Goal: Task Accomplishment & Management: Manage account settings

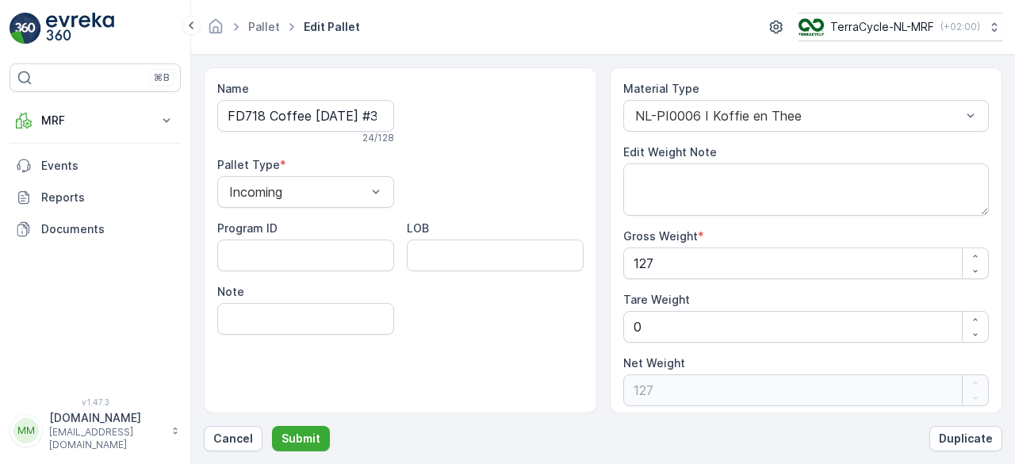
click at [82, 29] on img at bounding box center [80, 29] width 68 height 32
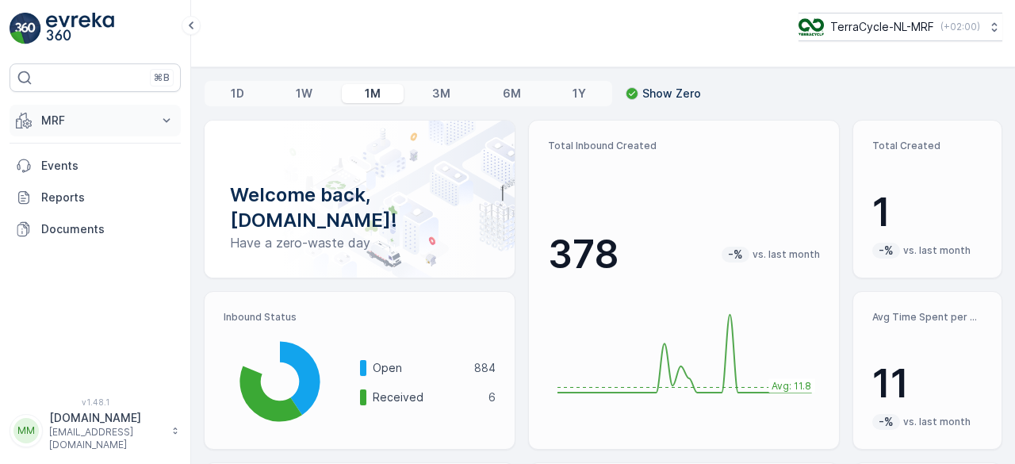
click at [109, 115] on p "MRF" at bounding box center [95, 121] width 108 height 16
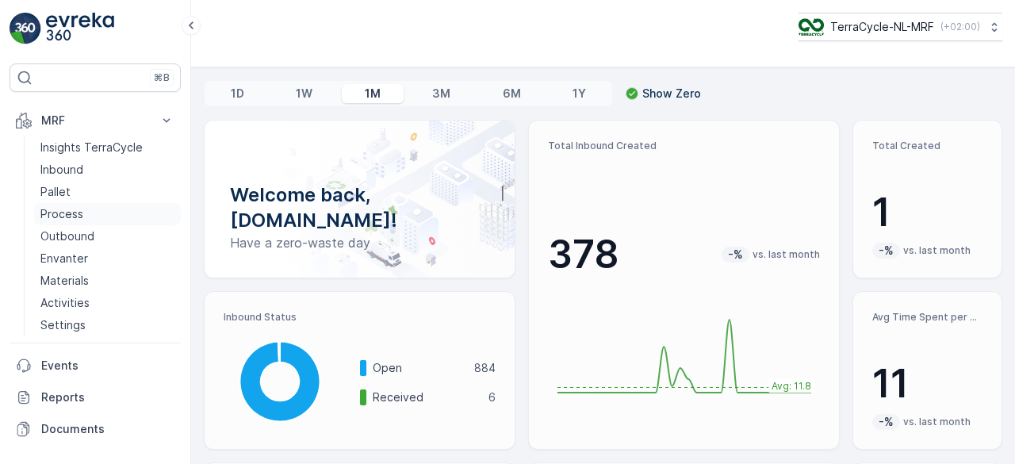
click at [78, 213] on p "Process" at bounding box center [61, 214] width 43 height 16
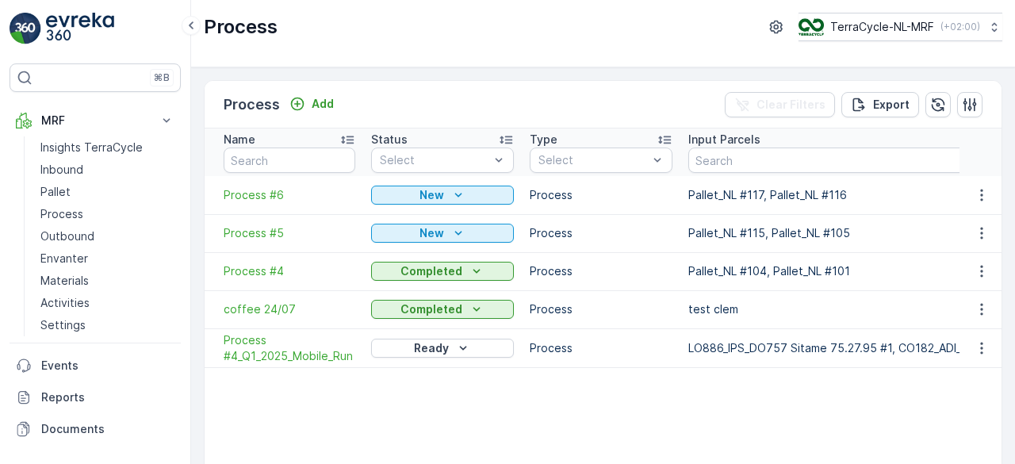
click at [601, 272] on td "Process" at bounding box center [601, 271] width 159 height 38
click at [224, 268] on span "Process #4" at bounding box center [290, 271] width 132 height 16
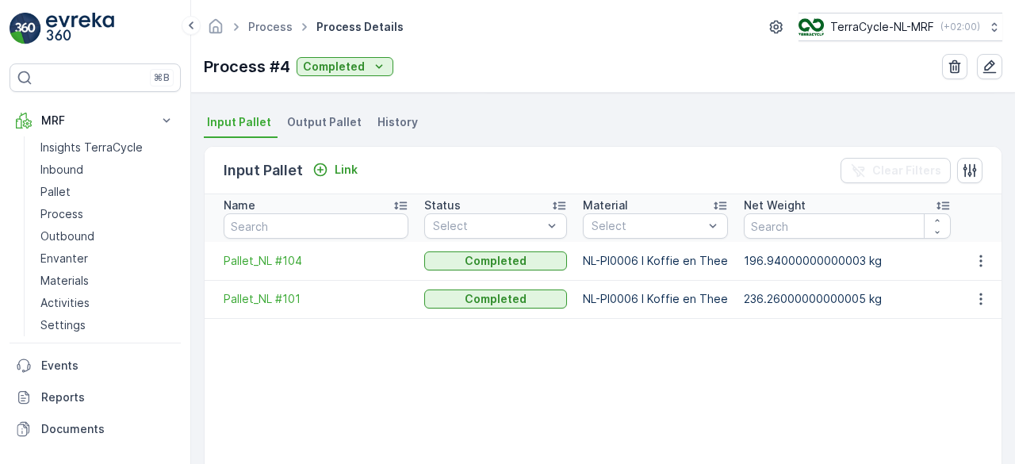
scroll to position [326, 0]
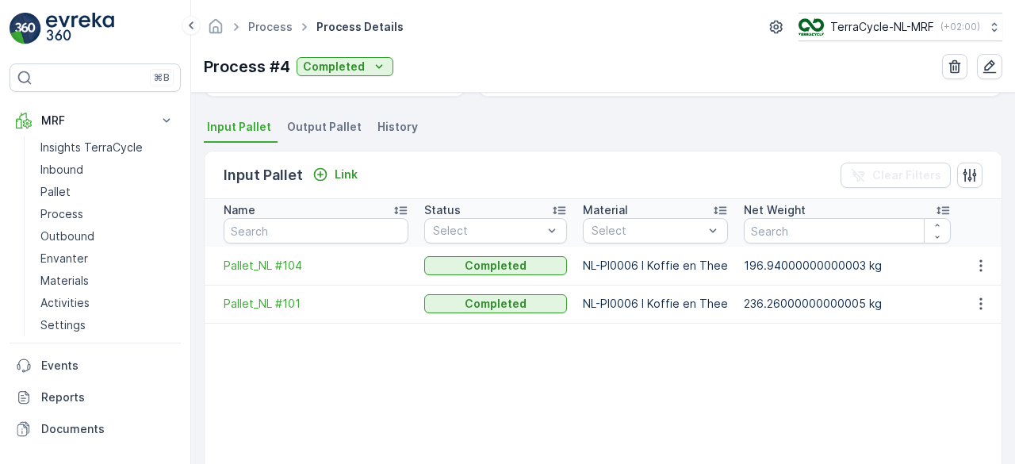
click at [348, 130] on span "Output Pallet" at bounding box center [324, 127] width 75 height 16
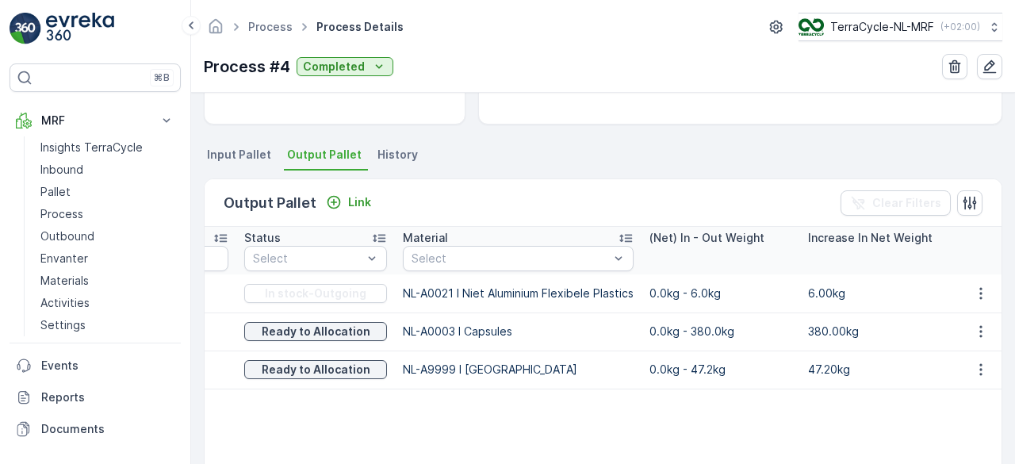
scroll to position [297, 0]
click at [980, 296] on icon "button" at bounding box center [981, 294] width 16 height 16
click at [709, 301] on td "0.0kg - 6.0kg" at bounding box center [720, 294] width 159 height 38
click at [537, 293] on td "NL-A0021 I Niet Aluminium Flexibele Plastics" at bounding box center [518, 294] width 247 height 38
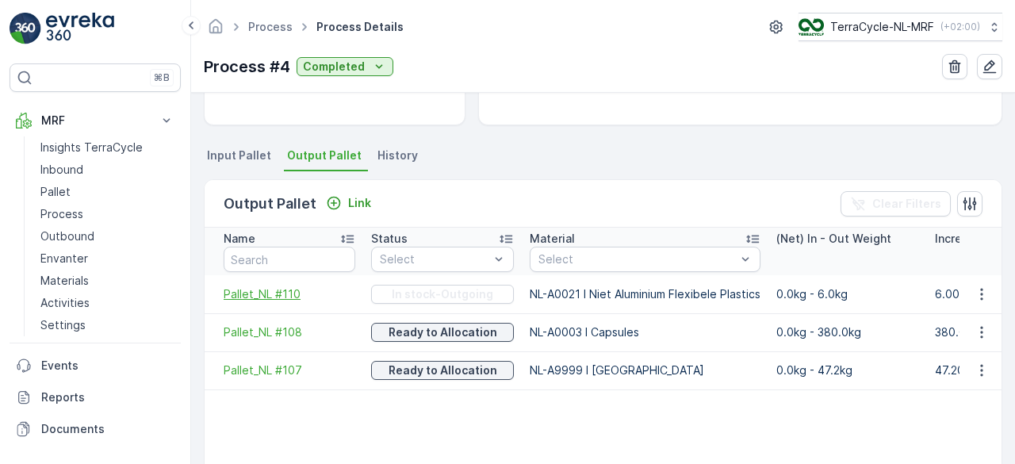
click at [243, 286] on span "Pallet_NL #110" at bounding box center [290, 294] width 132 height 16
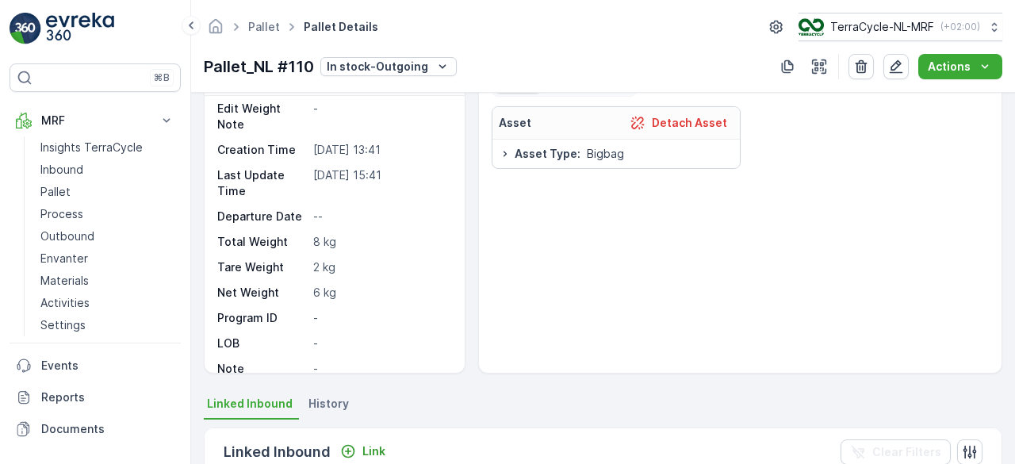
scroll to position [35, 0]
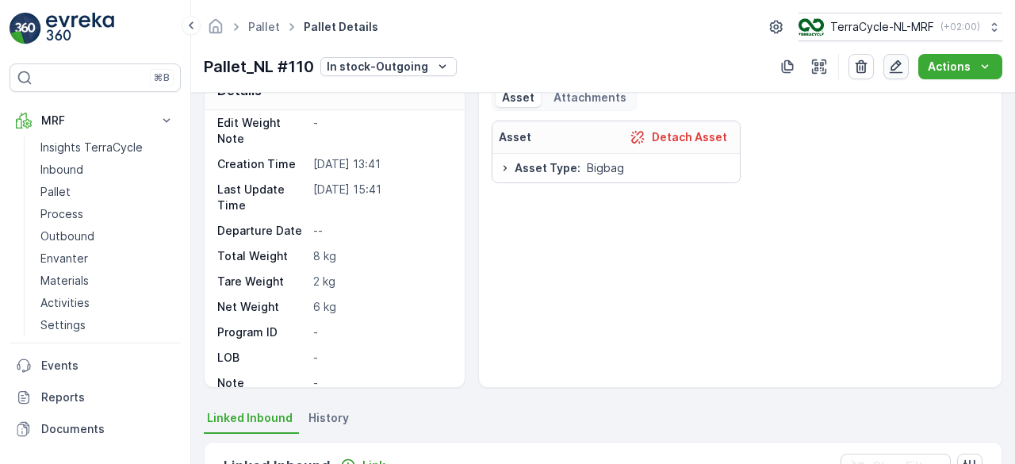
click at [895, 72] on icon "button" at bounding box center [895, 66] width 13 height 13
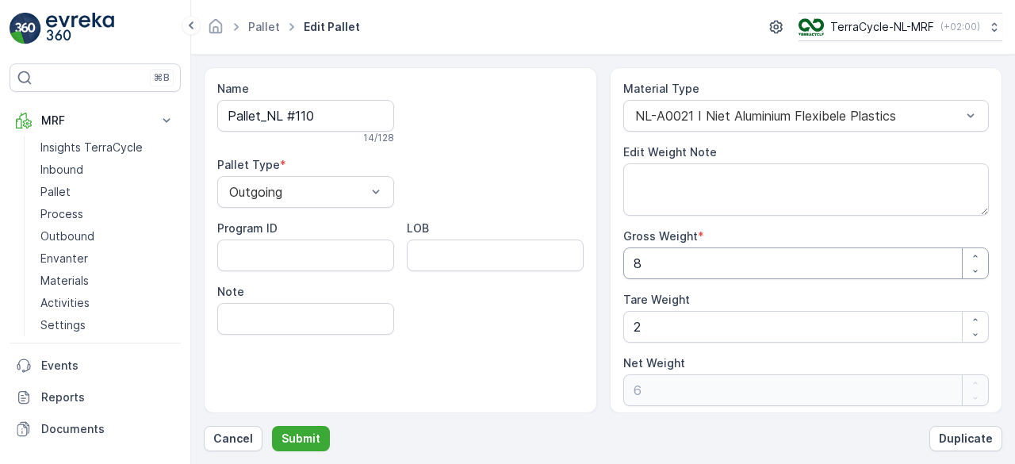
click at [662, 259] on Weight "8" at bounding box center [806, 263] width 366 height 32
type Weight "0"
click at [221, 434] on p "Cancel" at bounding box center [233, 438] width 40 height 16
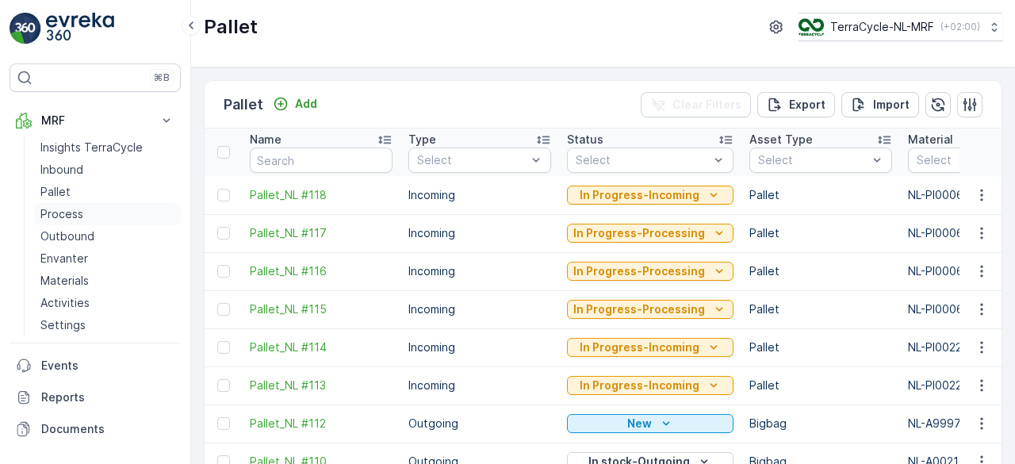
click at [71, 209] on p "Process" at bounding box center [61, 214] width 43 height 16
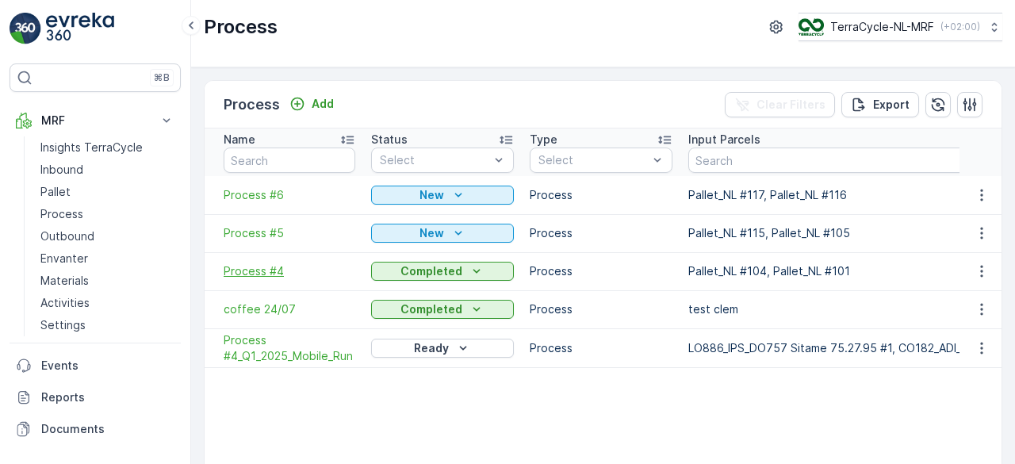
click at [285, 263] on span "Process #4" at bounding box center [290, 271] width 132 height 16
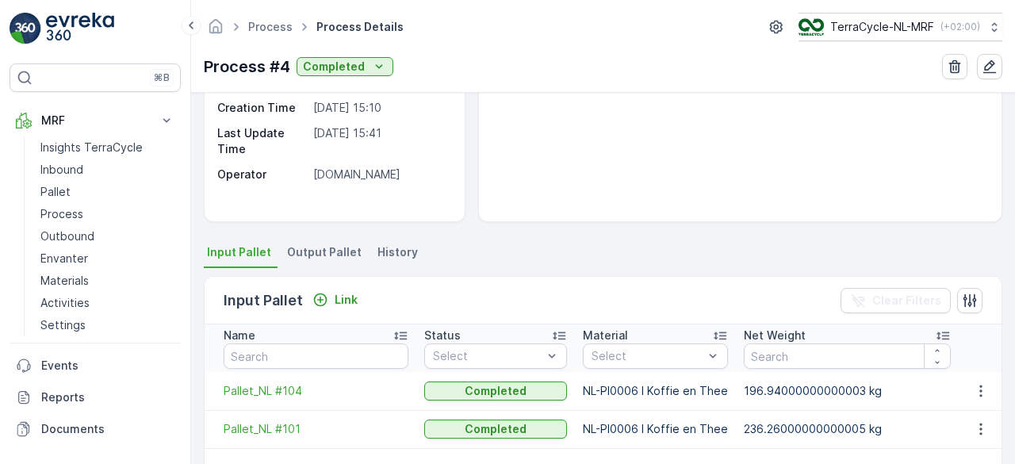
scroll to position [201, 0]
click at [307, 240] on li "Output Pallet" at bounding box center [326, 253] width 84 height 27
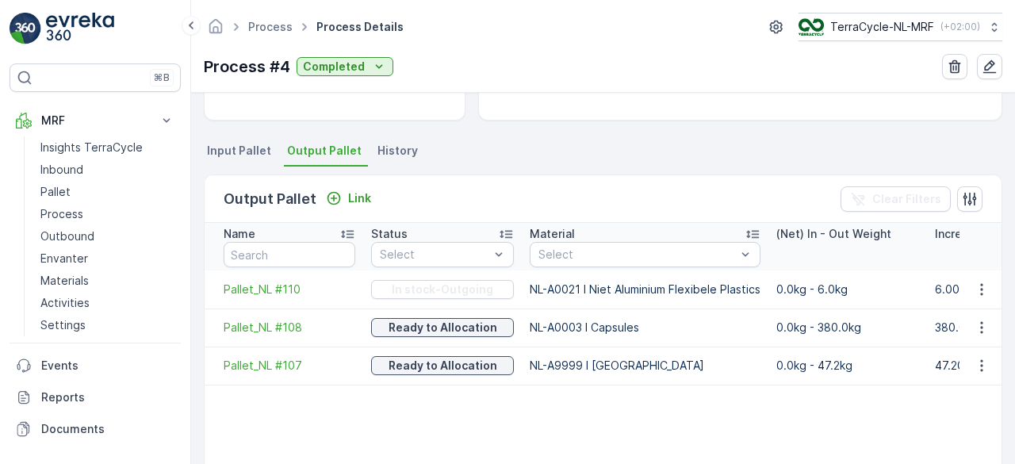
scroll to position [309, 0]
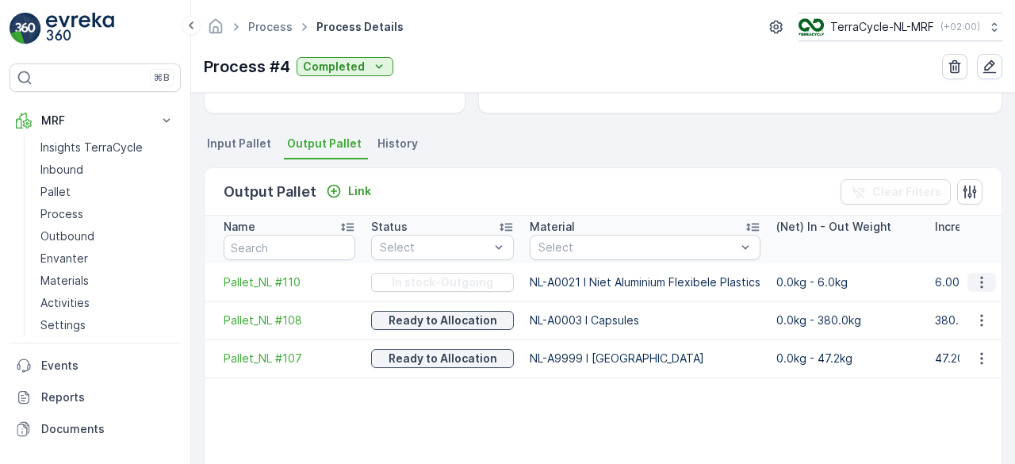
click at [982, 285] on icon "button" at bounding box center [981, 282] width 16 height 16
click at [237, 280] on span "Pallet_NL #110" at bounding box center [290, 282] width 132 height 16
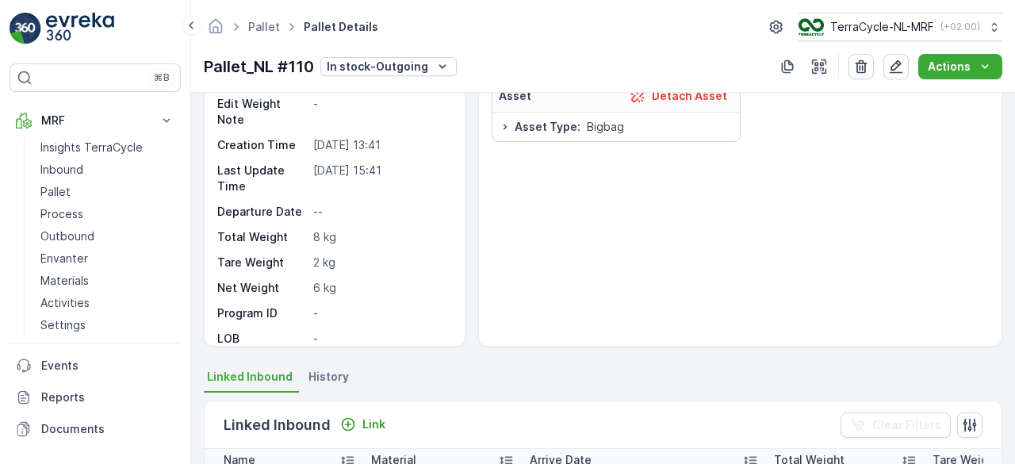
scroll to position [113, 0]
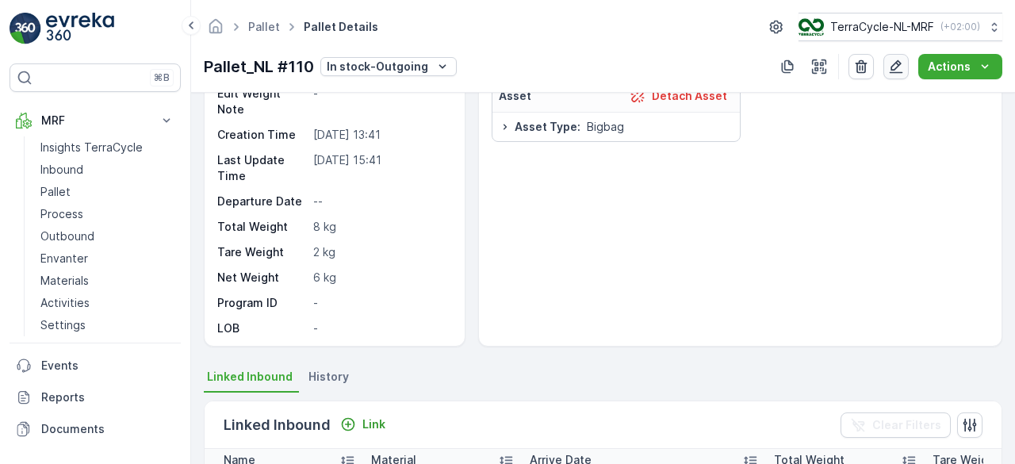
click at [896, 63] on icon "button" at bounding box center [895, 66] width 13 height 13
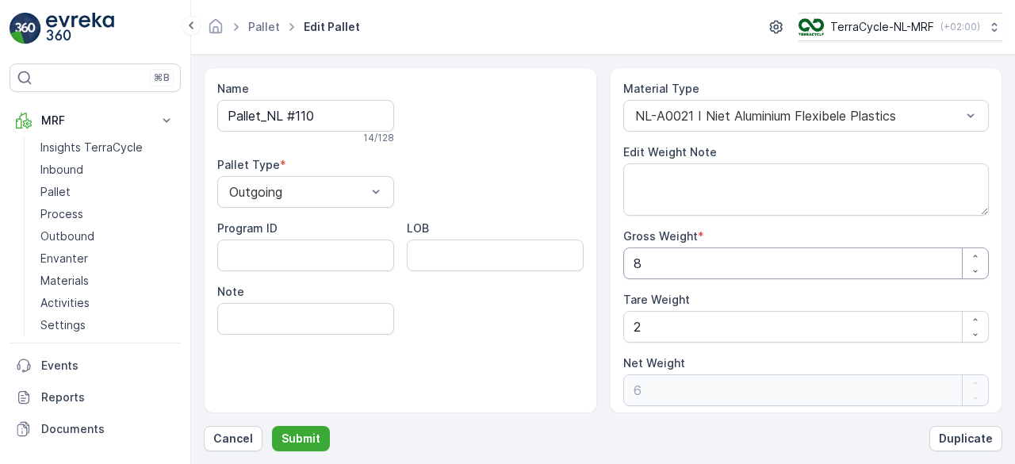
scroll to position [4, 0]
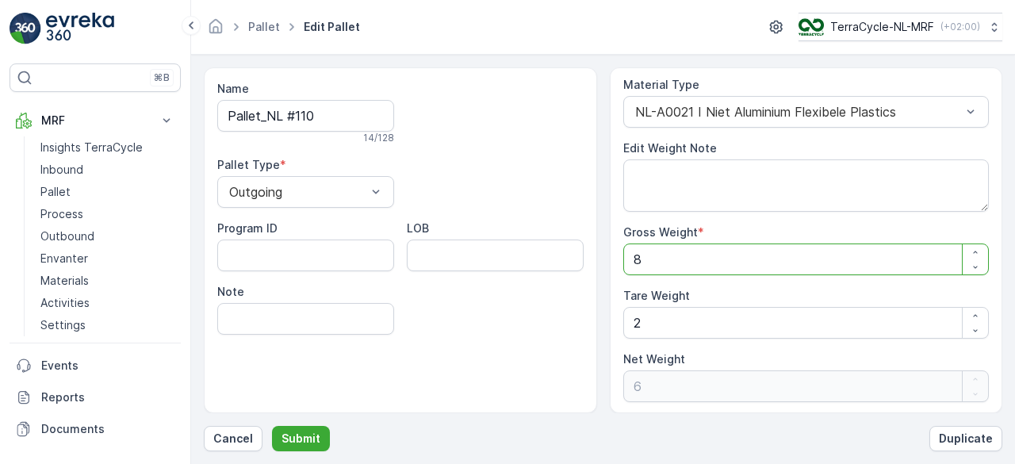
click at [703, 258] on Weight "8" at bounding box center [806, 259] width 366 height 32
type Weight "0"
type Weight "1"
type Weight "-1"
type Weight "10"
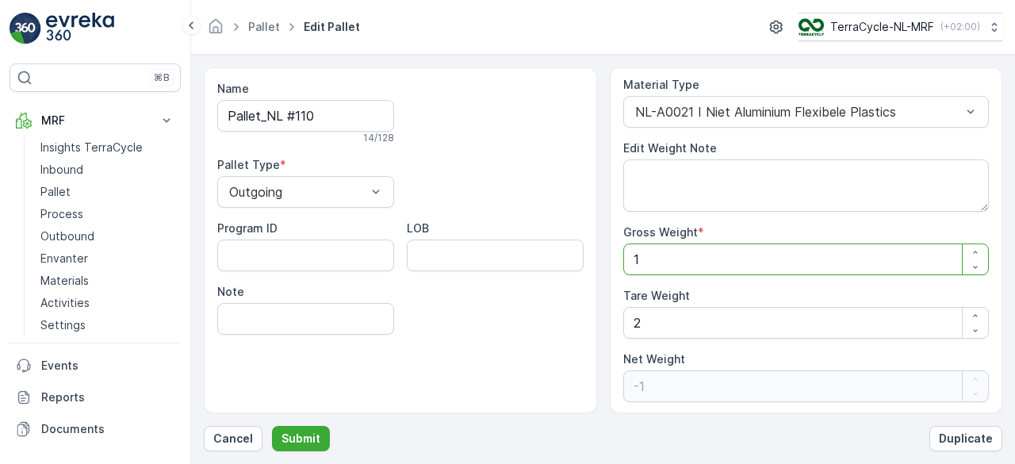
type Weight "8"
type Weight "1"
type Weight "-1"
type Weight "11"
type Weight "9"
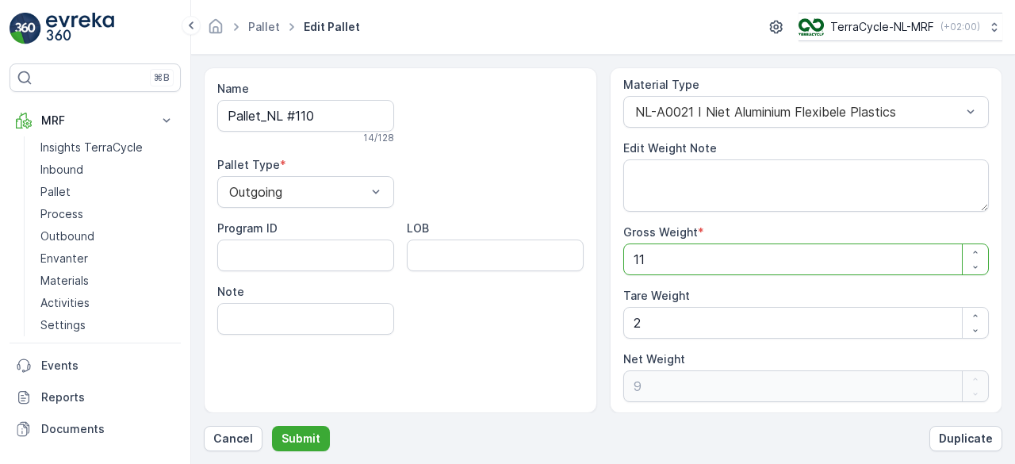
type Weight "112"
type Weight "110"
type Weight "11"
type Weight "9"
type Weight "1"
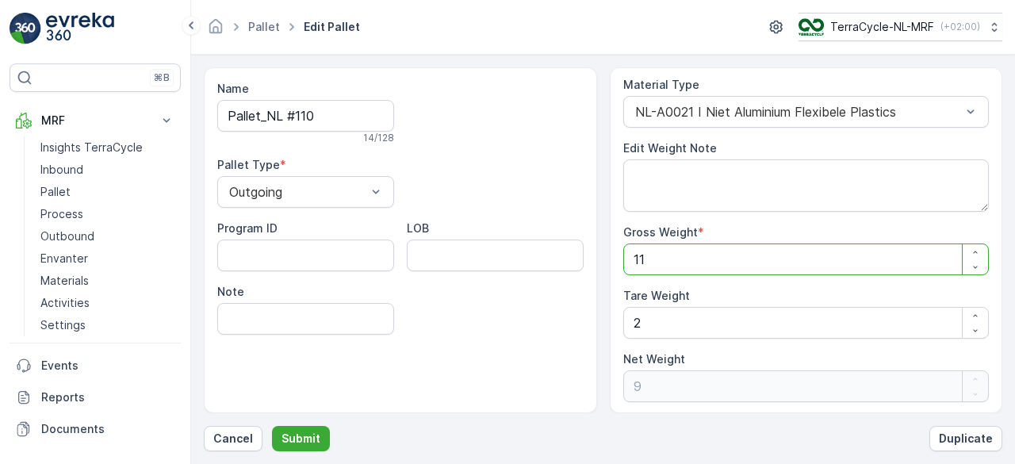
type Weight "-1"
type Weight "0"
type Weight "1"
type Weight "-1"
type Weight "14"
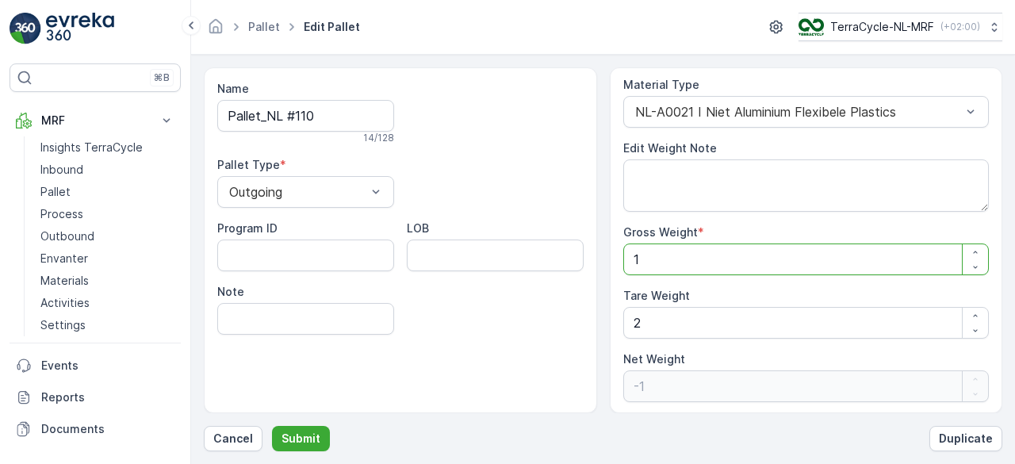
type Weight "12"
type Weight "14"
click at [277, 435] on button "Submit" at bounding box center [301, 438] width 58 height 25
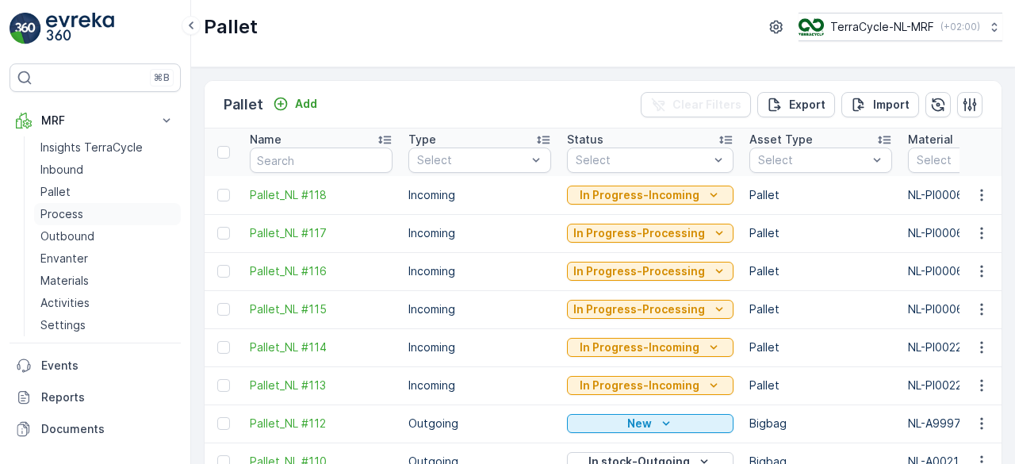
click at [49, 207] on p "Process" at bounding box center [61, 214] width 43 height 16
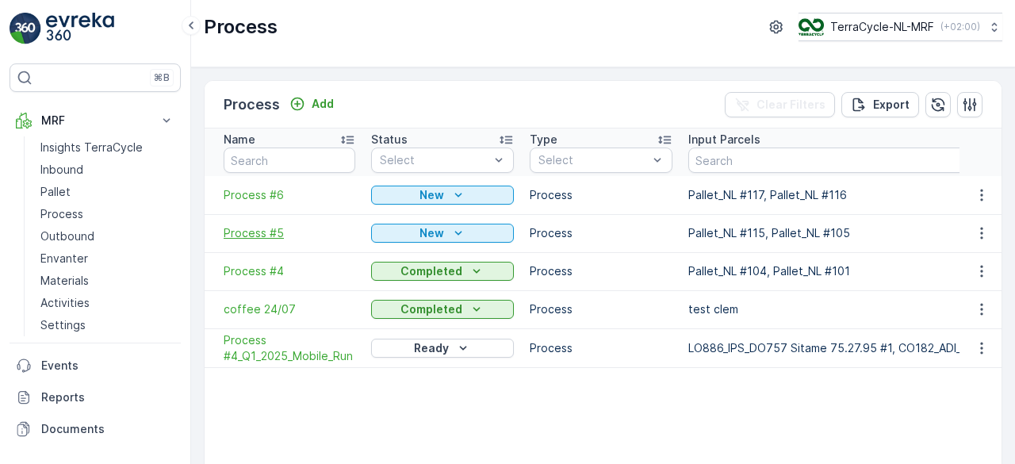
click at [284, 237] on span "Process #5" at bounding box center [290, 233] width 132 height 16
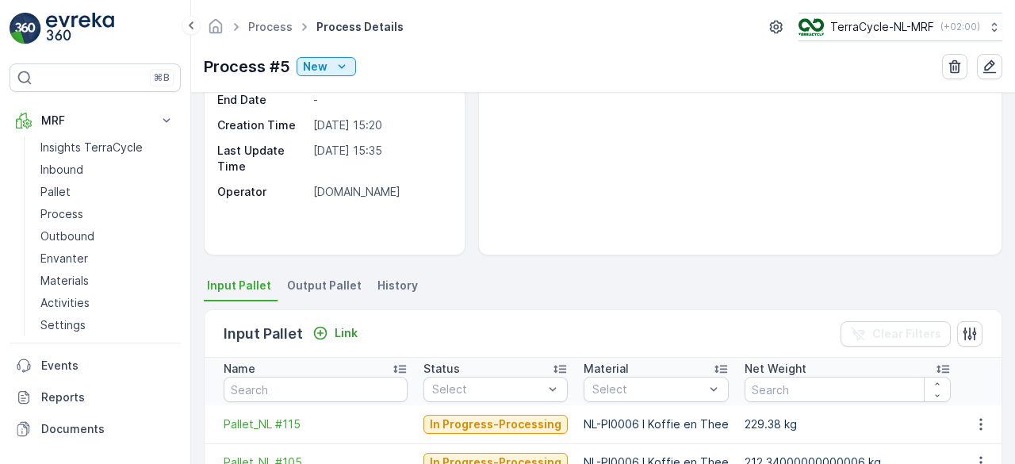
scroll to position [170, 0]
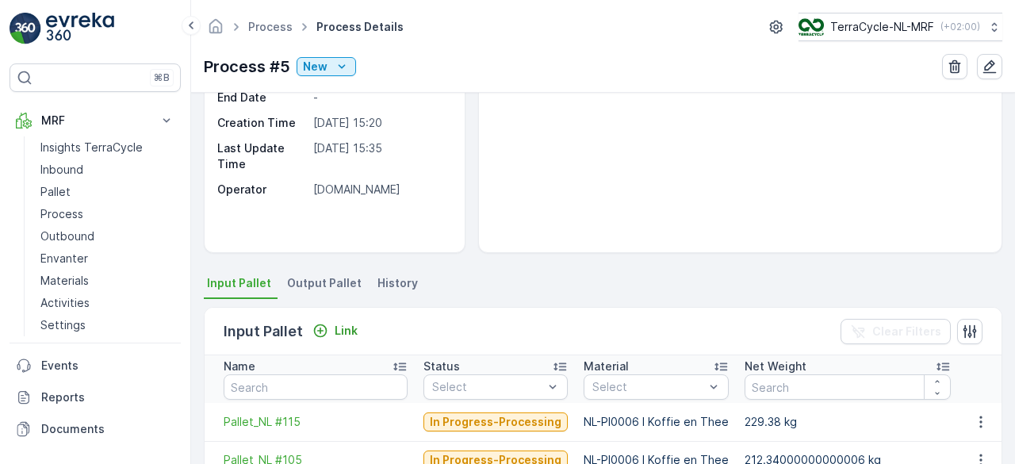
click at [321, 281] on span "Output Pallet" at bounding box center [324, 283] width 75 height 16
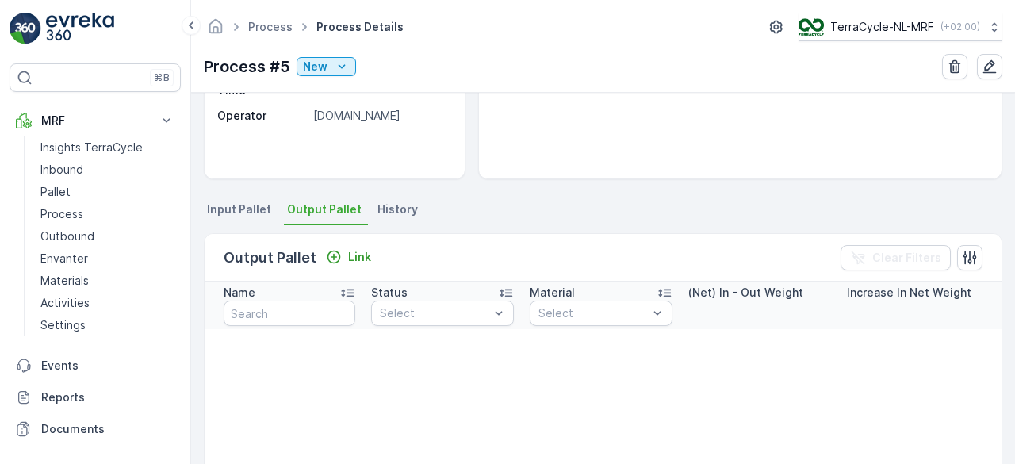
scroll to position [244, 0]
click at [224, 216] on li "Input Pallet" at bounding box center [241, 210] width 74 height 27
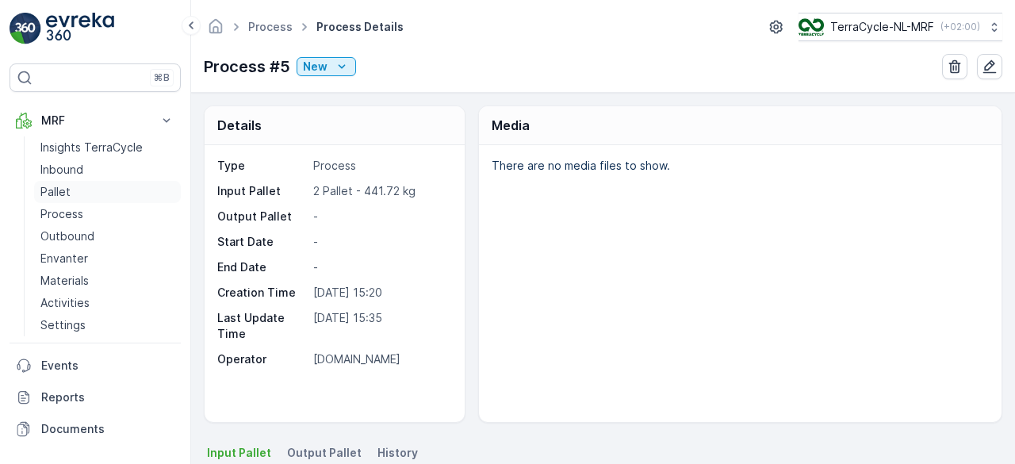
click at [63, 191] on p "Pallet" at bounding box center [55, 192] width 30 height 16
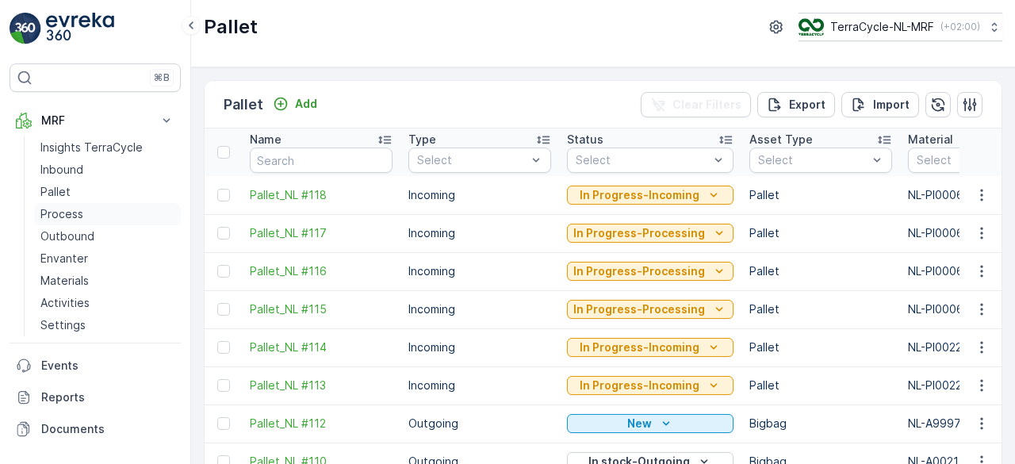
click at [49, 208] on p "Process" at bounding box center [61, 214] width 43 height 16
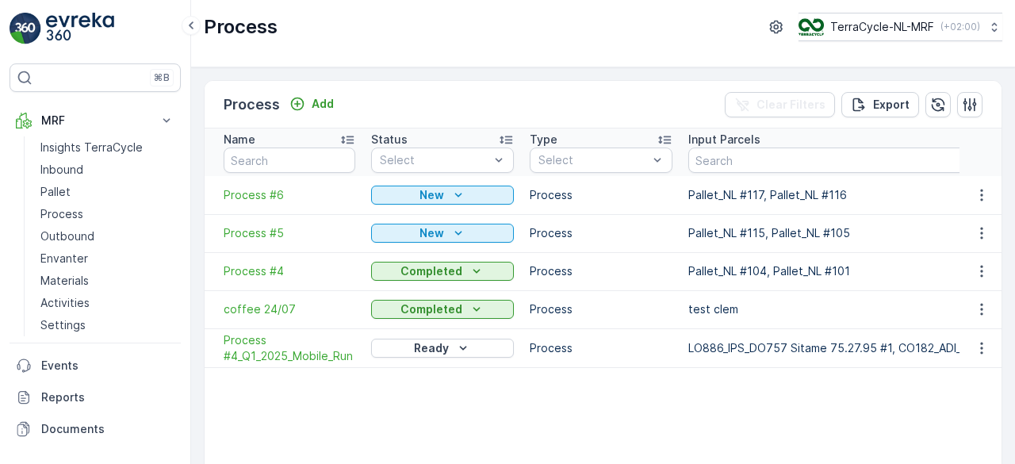
click at [266, 261] on td "Process #4" at bounding box center [284, 271] width 159 height 38
click at [265, 264] on span "Process #4" at bounding box center [290, 271] width 132 height 16
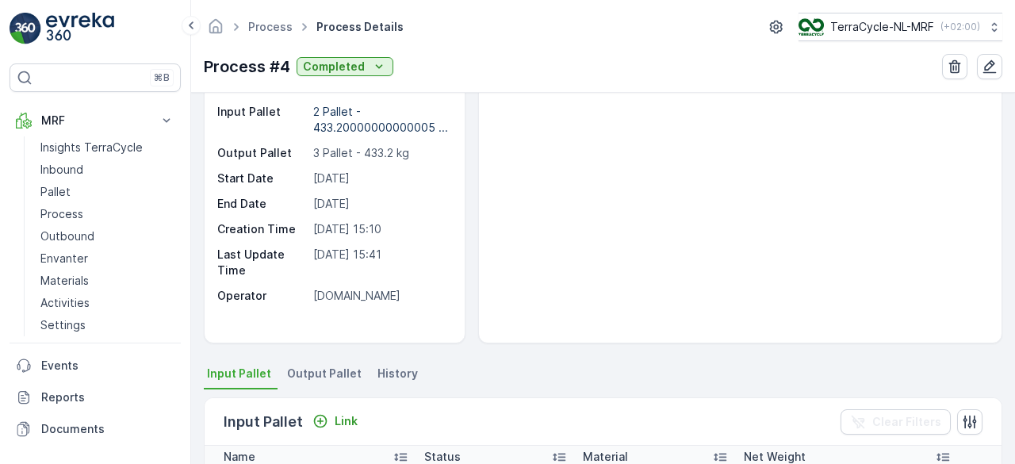
scroll to position [191, 0]
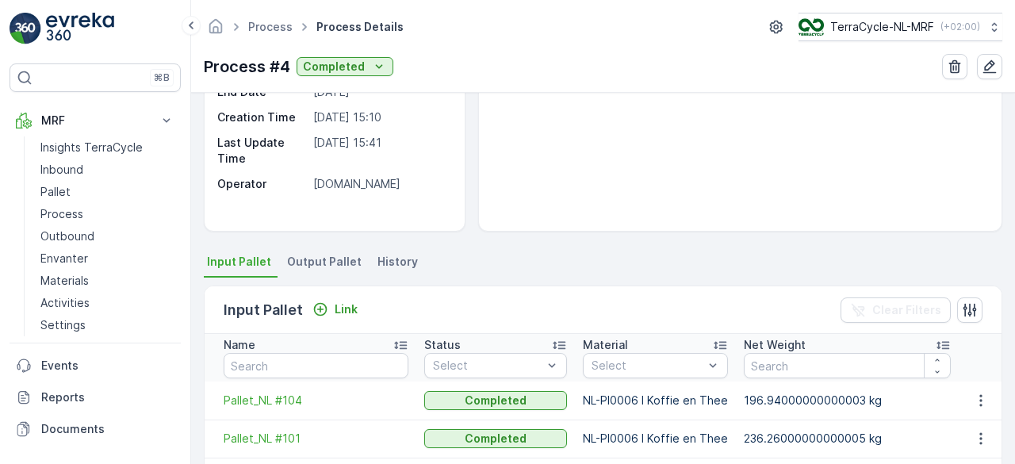
click at [332, 254] on span "Output Pallet" at bounding box center [324, 262] width 75 height 16
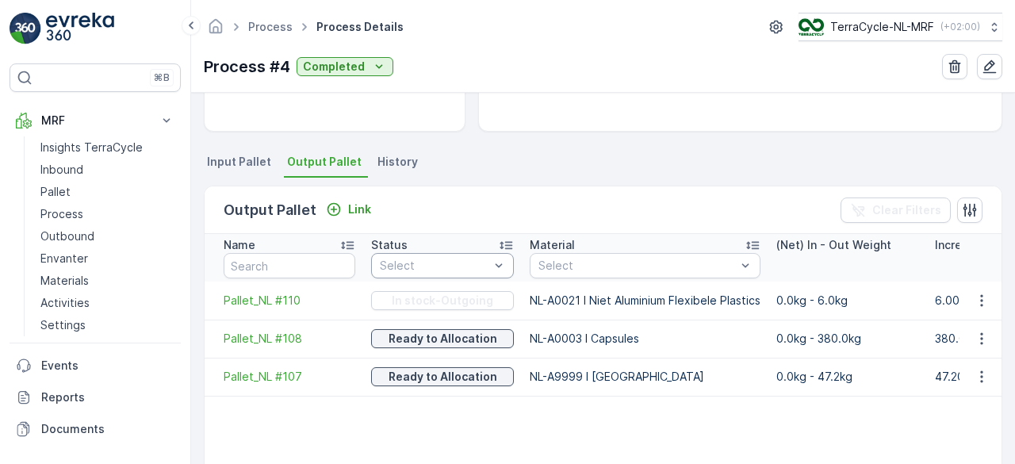
scroll to position [293, 0]
click at [60, 192] on p "Pallet" at bounding box center [55, 192] width 30 height 16
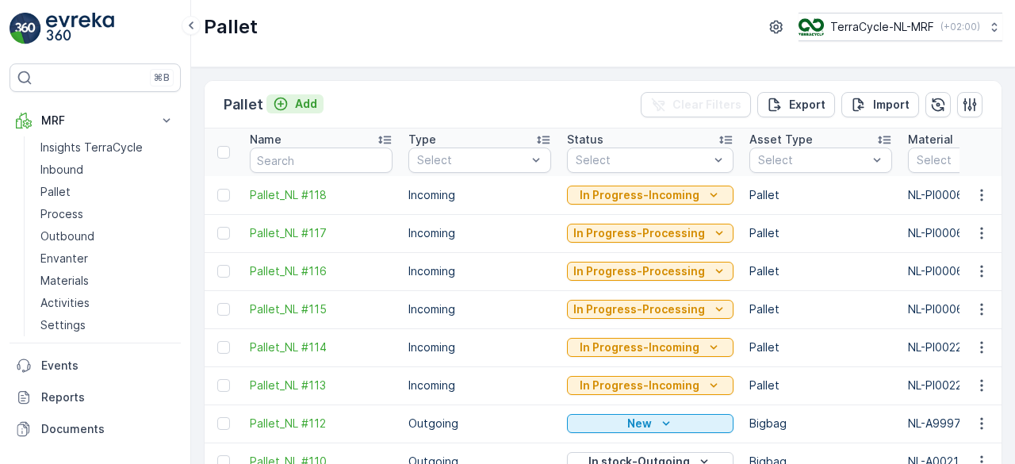
click at [300, 110] on p "Add" at bounding box center [306, 104] width 22 height 16
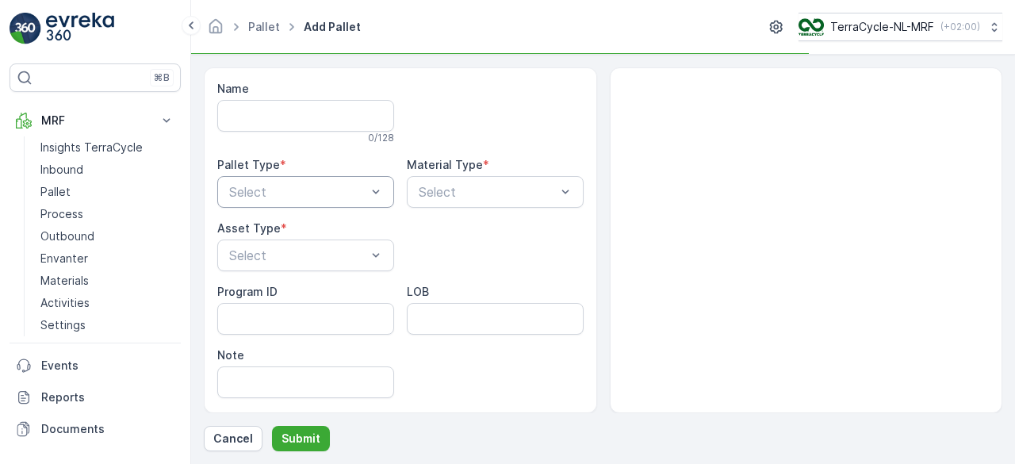
click at [323, 203] on div "Select" at bounding box center [305, 192] width 177 height 32
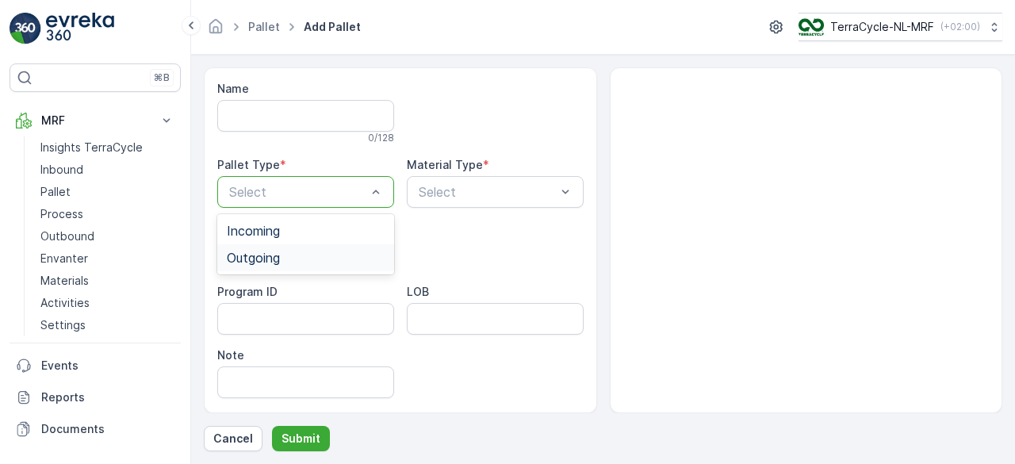
click at [312, 252] on div "Outgoing" at bounding box center [306, 258] width 158 height 14
click at [453, 208] on div "Name 0 / 128 Pallet Type * option Outgoing, selected. Outgoing Material Type * …" at bounding box center [400, 268] width 366 height 374
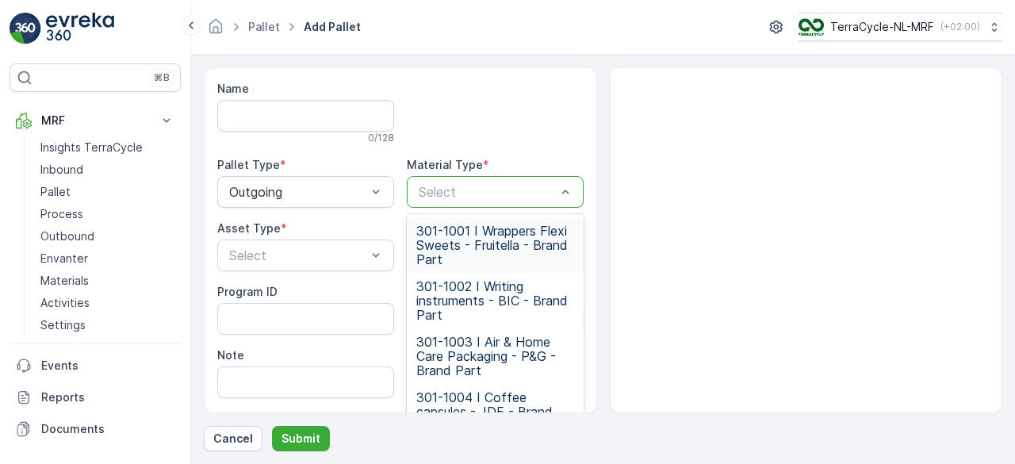
click at [464, 192] on div at bounding box center [487, 192] width 140 height 14
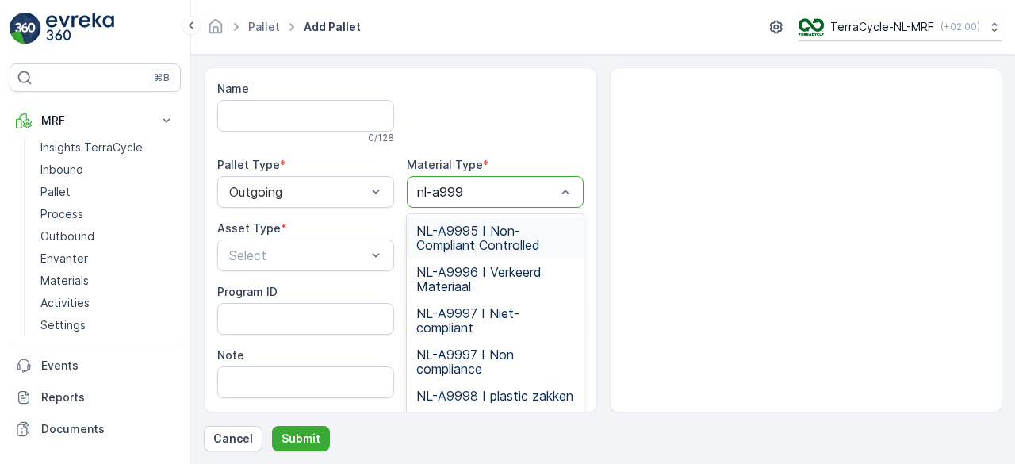
type input "nl-a9999"
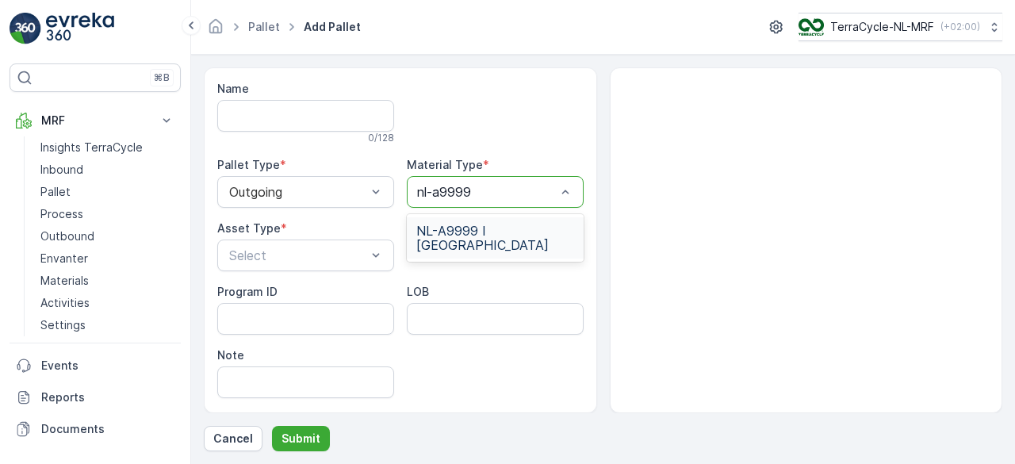
click at [472, 231] on span "NL-A9999 I [GEOGRAPHIC_DATA]" at bounding box center [495, 238] width 158 height 29
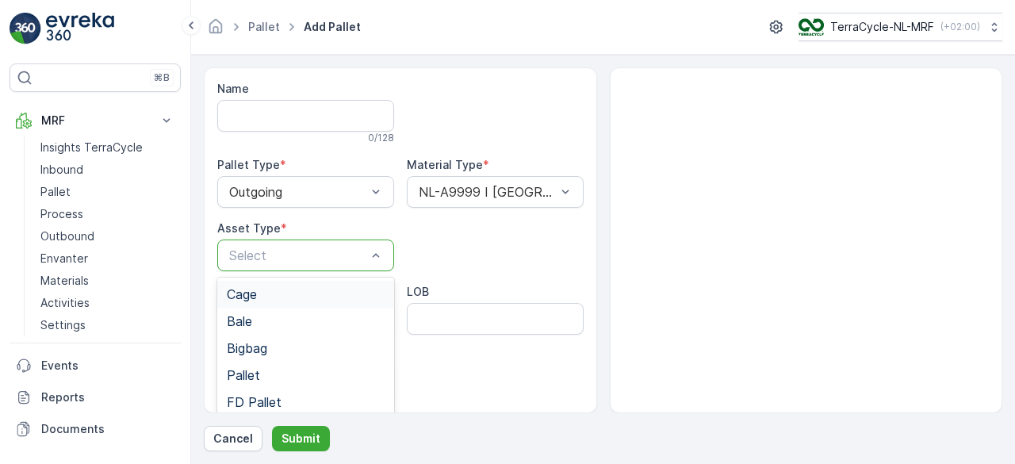
click at [322, 266] on div "Select" at bounding box center [305, 255] width 177 height 32
click at [287, 346] on div "Bigbag" at bounding box center [306, 348] width 158 height 14
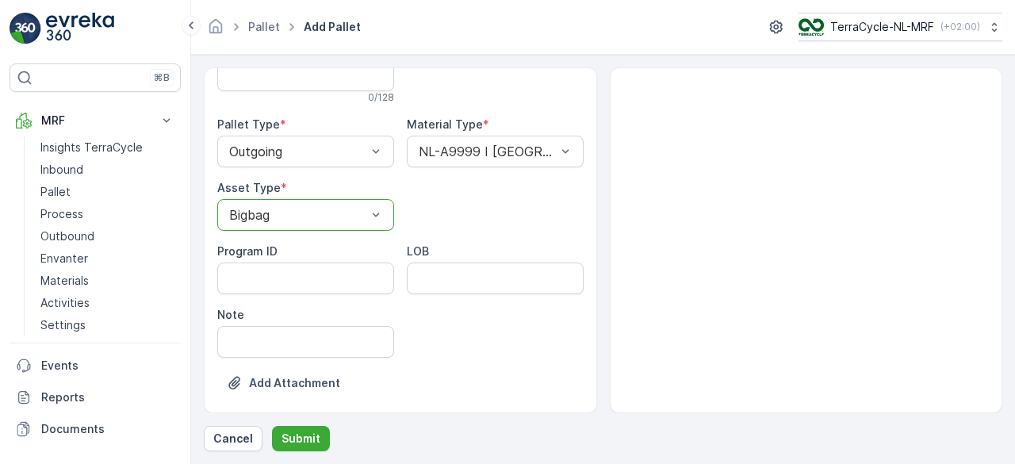
scroll to position [54, 0]
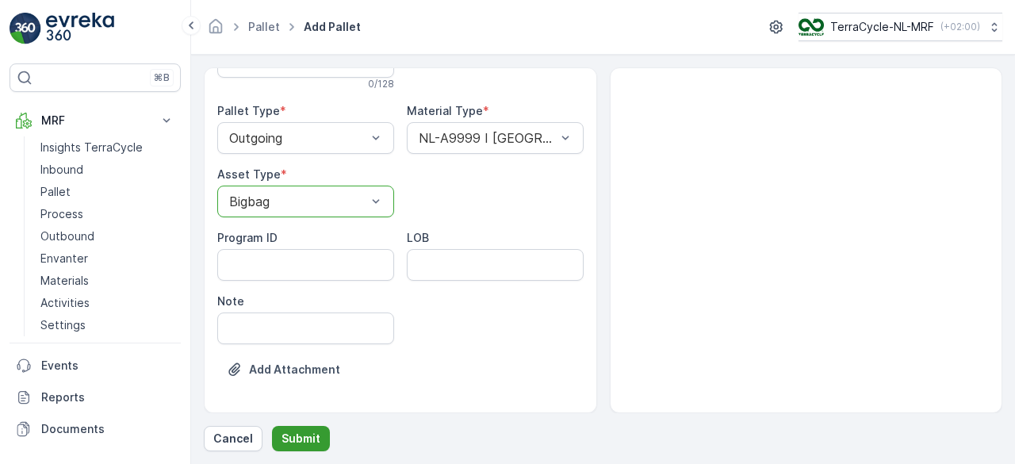
click at [301, 438] on p "Submit" at bounding box center [300, 438] width 39 height 16
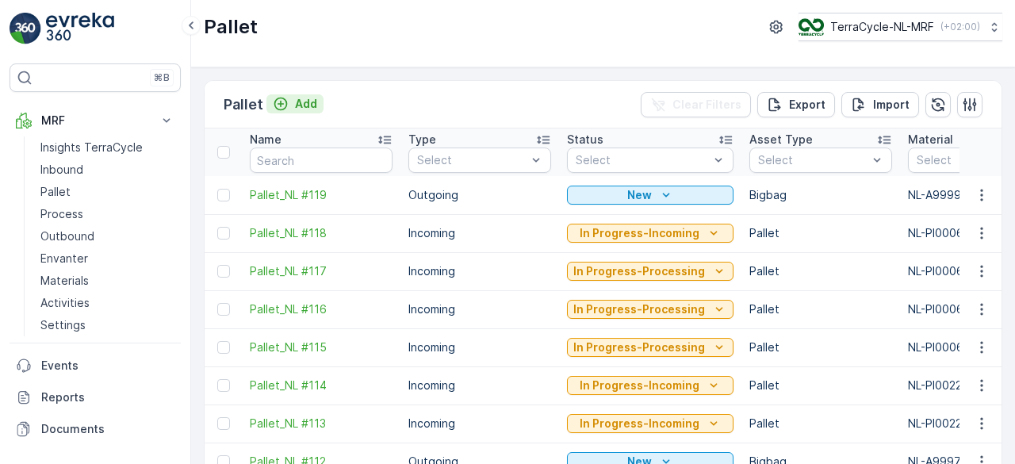
click at [299, 105] on p "Add" at bounding box center [306, 104] width 22 height 16
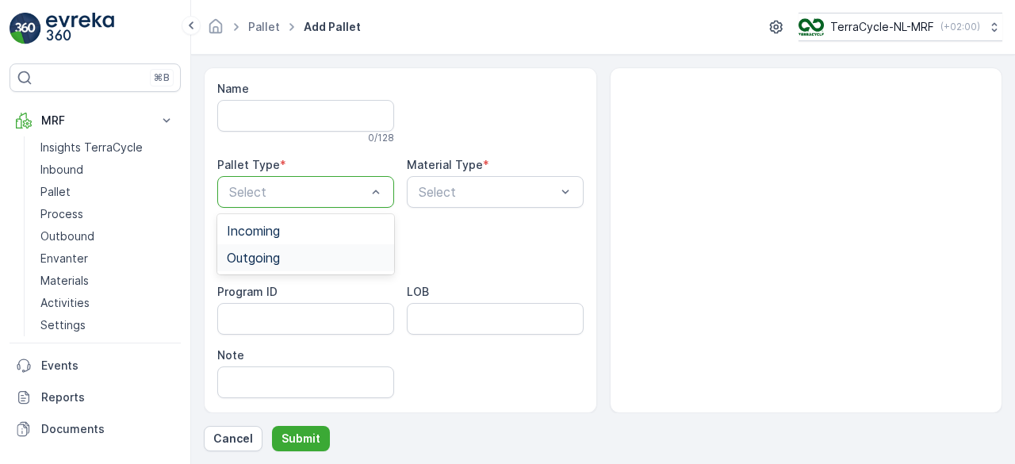
click at [284, 262] on div "Outgoing" at bounding box center [306, 258] width 158 height 14
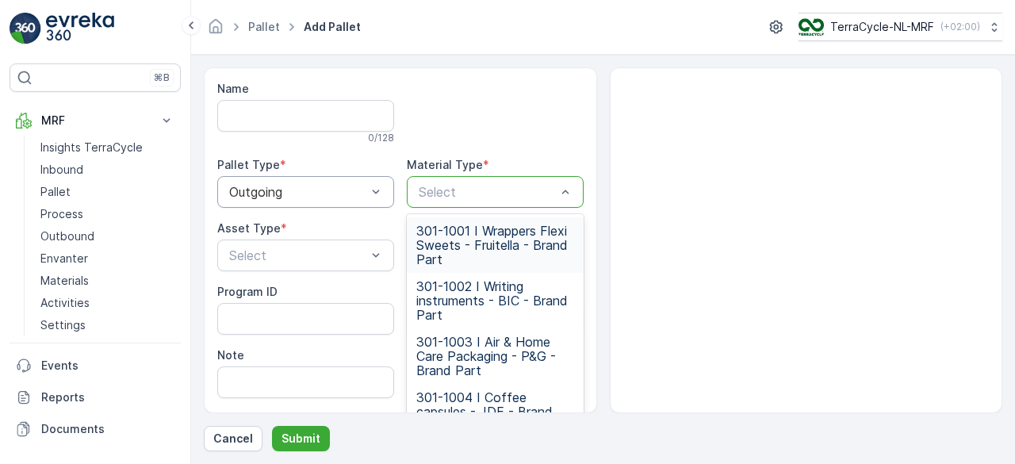
click at [493, 193] on div at bounding box center [487, 192] width 140 height 14
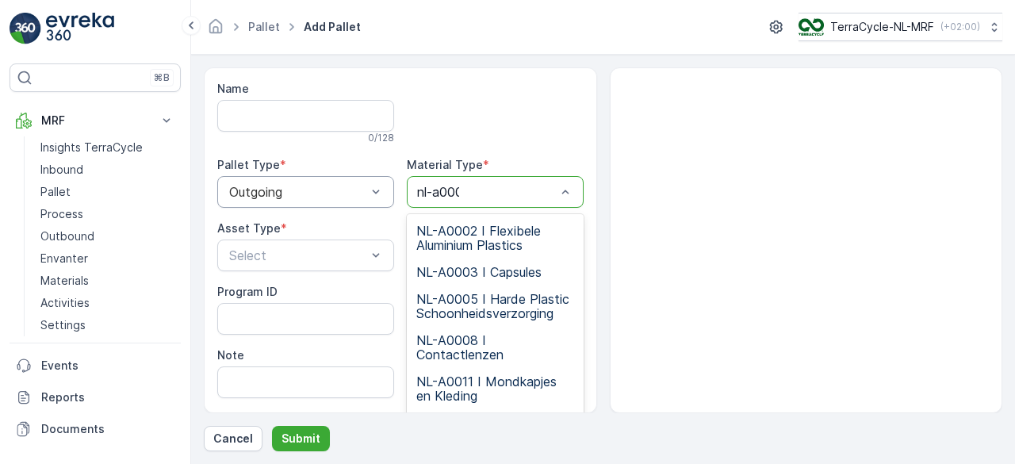
type input "nl-a0003"
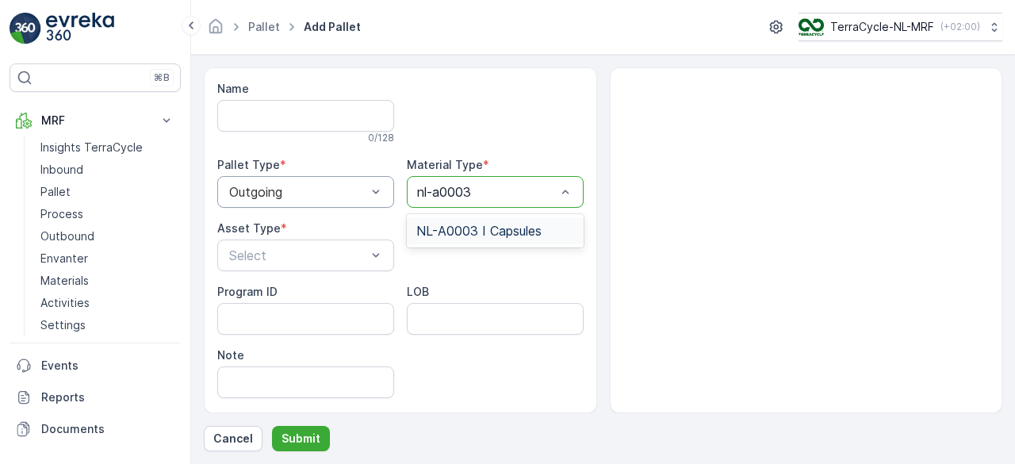
click at [484, 220] on div "NL-A0003 I Capsules" at bounding box center [495, 230] width 177 height 27
click at [287, 250] on div at bounding box center [298, 255] width 140 height 14
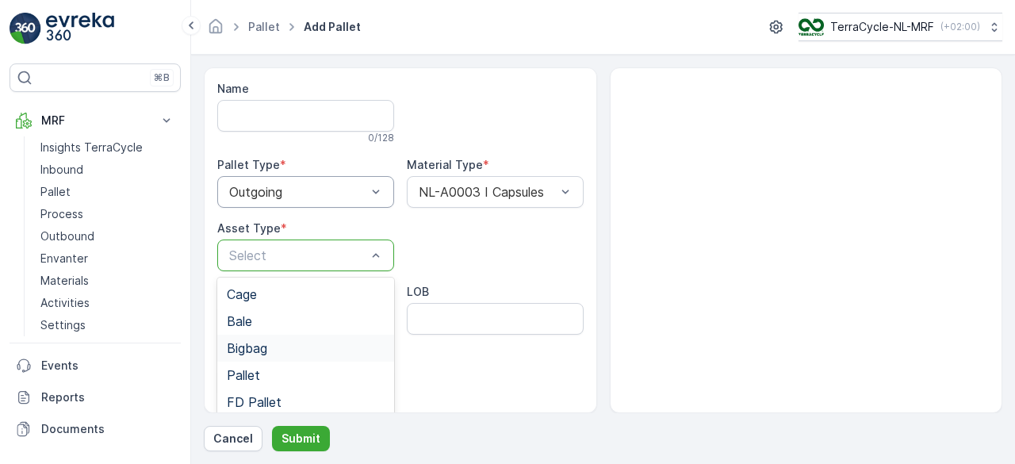
click at [243, 351] on span "Bigbag" at bounding box center [247, 348] width 40 height 14
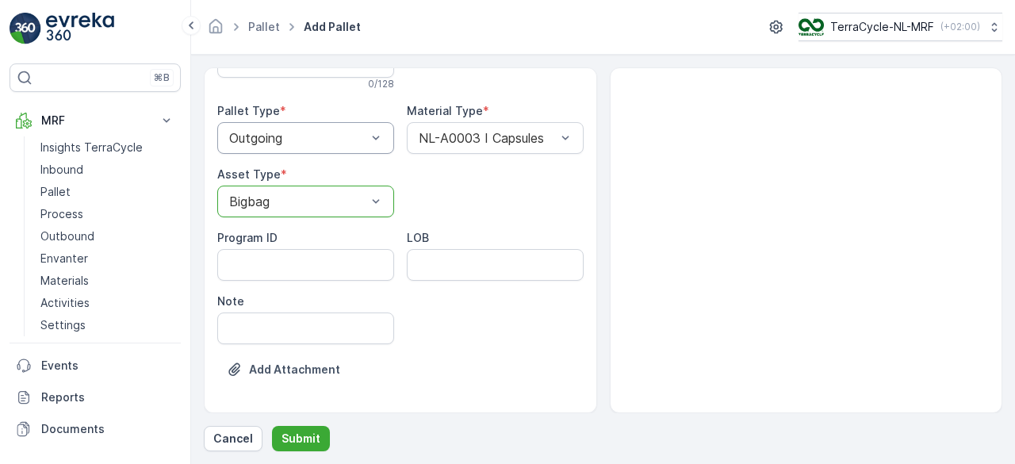
click at [355, 200] on div at bounding box center [298, 201] width 140 height 14
click at [300, 441] on p "Submit" at bounding box center [300, 438] width 39 height 16
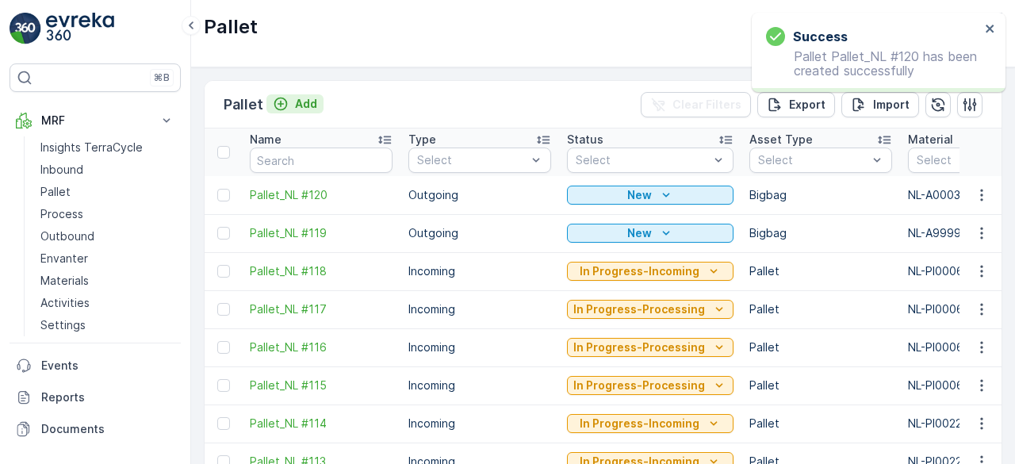
click at [295, 105] on p "Add" at bounding box center [306, 104] width 22 height 16
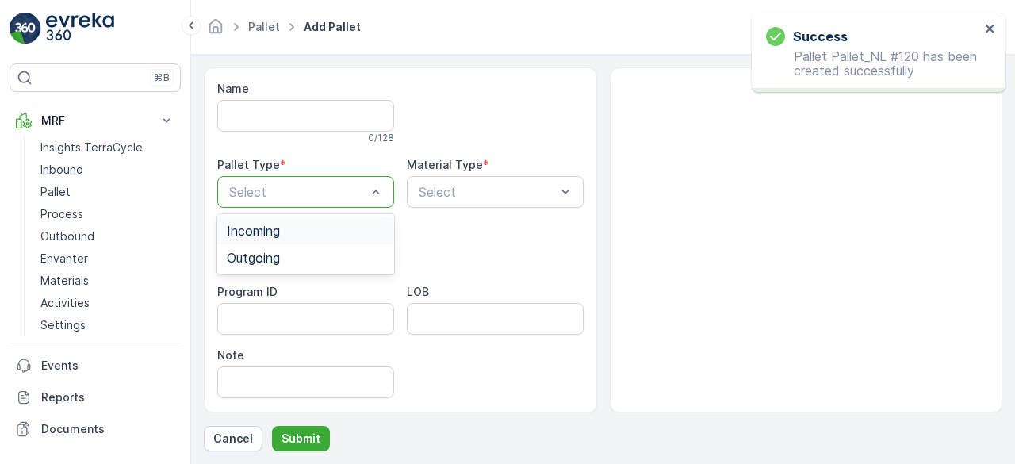
click at [292, 195] on div at bounding box center [298, 192] width 140 height 14
click at [270, 253] on span "Outgoing" at bounding box center [253, 258] width 53 height 14
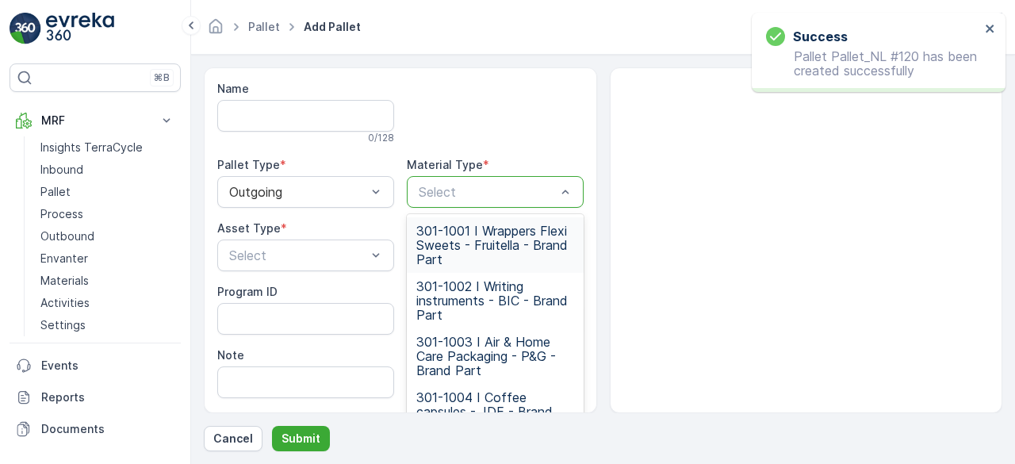
click at [454, 190] on div at bounding box center [487, 192] width 140 height 14
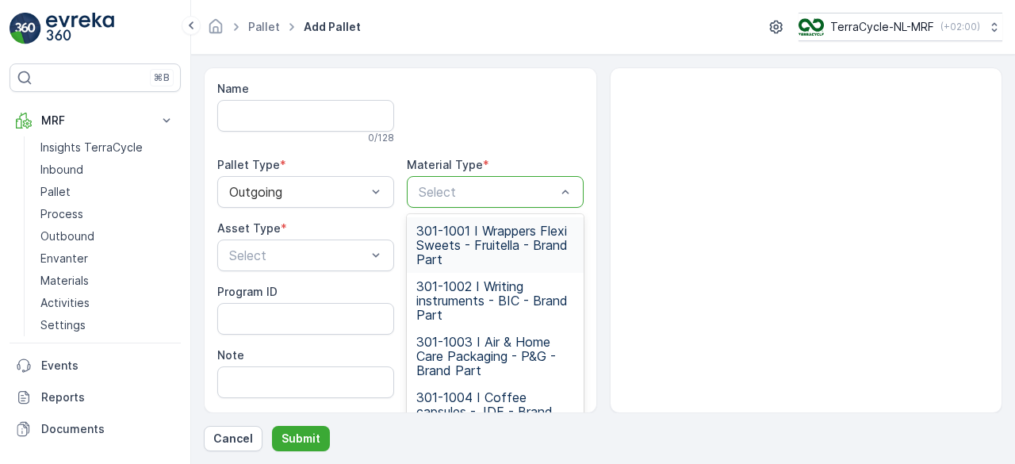
click at [503, 77] on div "Name 0 / 128 Pallet Type * Outgoing Material Type * 111 results available. Use …" at bounding box center [400, 240] width 393 height 346
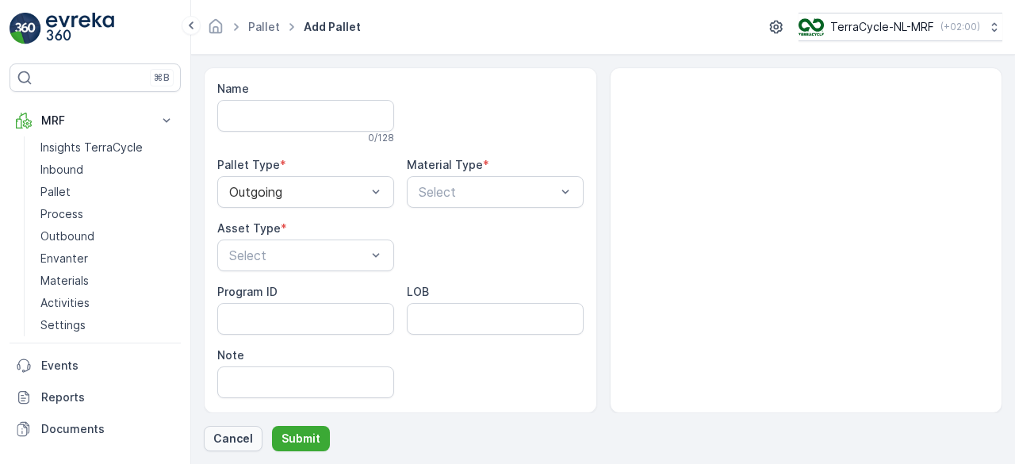
click at [213, 442] on p "Cancel" at bounding box center [233, 438] width 40 height 16
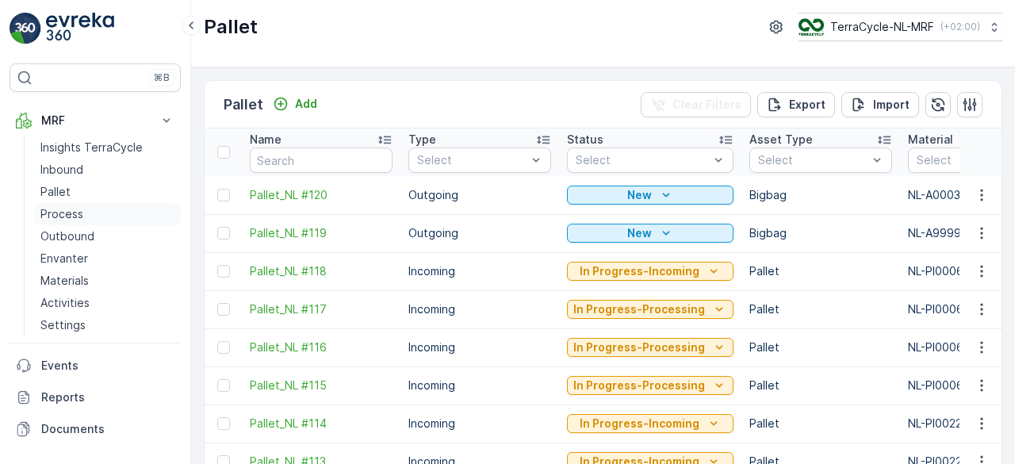
click at [75, 208] on p "Process" at bounding box center [61, 214] width 43 height 16
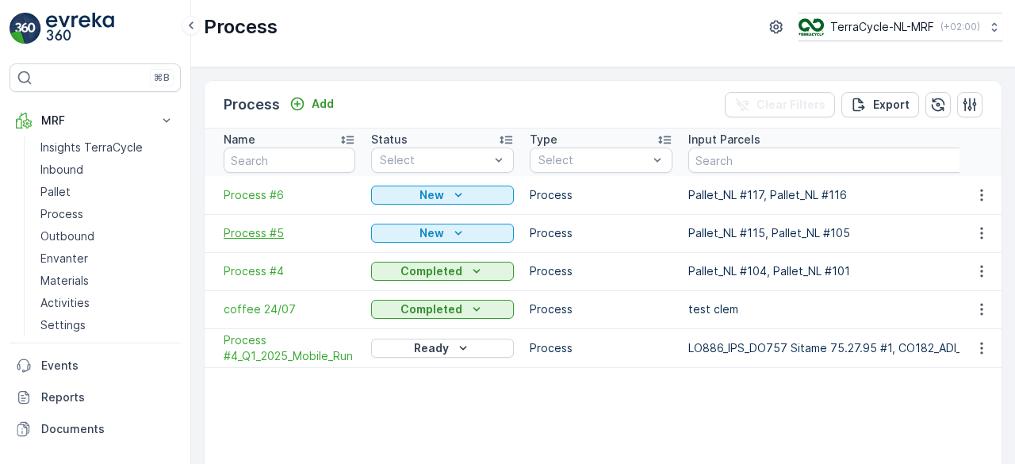
click at [260, 227] on span "Process #5" at bounding box center [290, 233] width 132 height 16
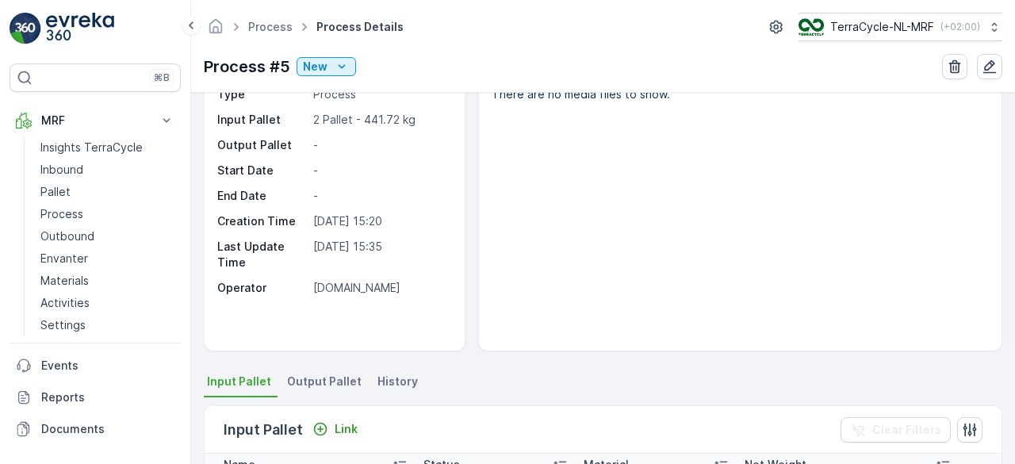
scroll to position [73, 0]
click at [324, 375] on span "Output Pallet" at bounding box center [324, 380] width 75 height 16
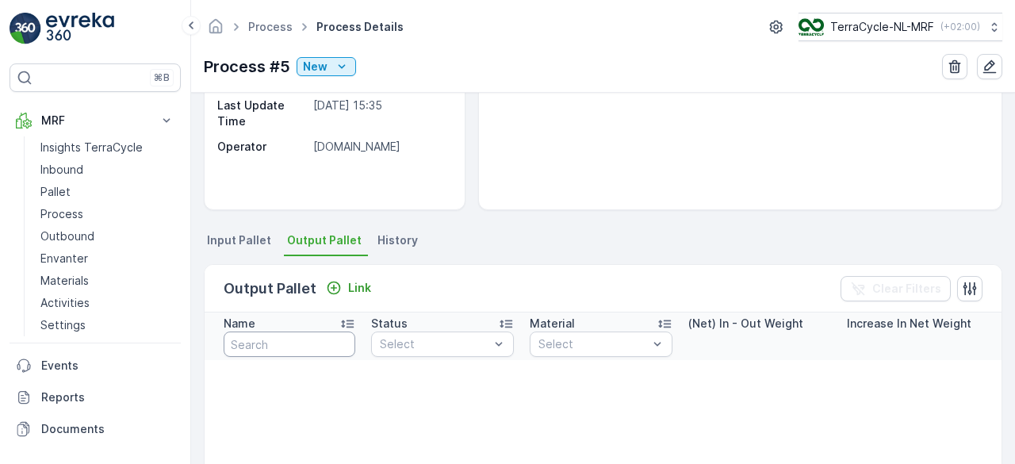
scroll to position [216, 0]
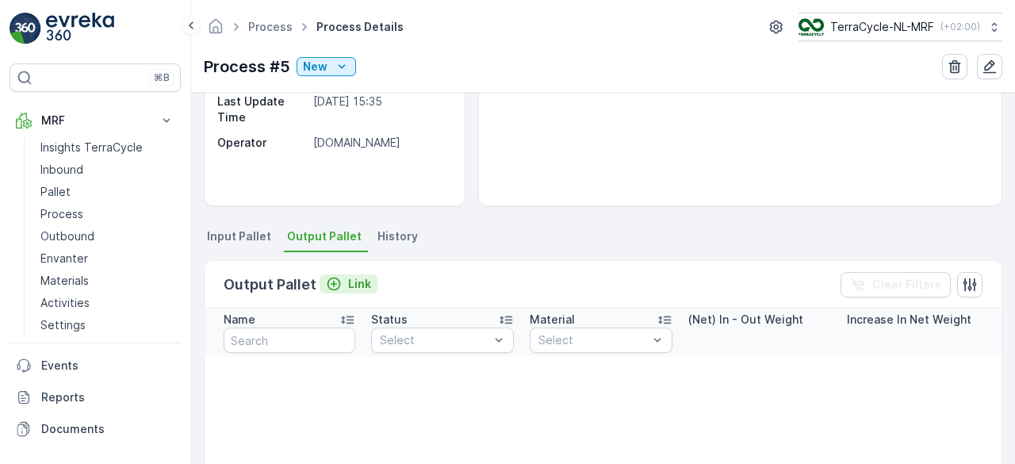
click at [362, 279] on p "Link" at bounding box center [359, 284] width 23 height 16
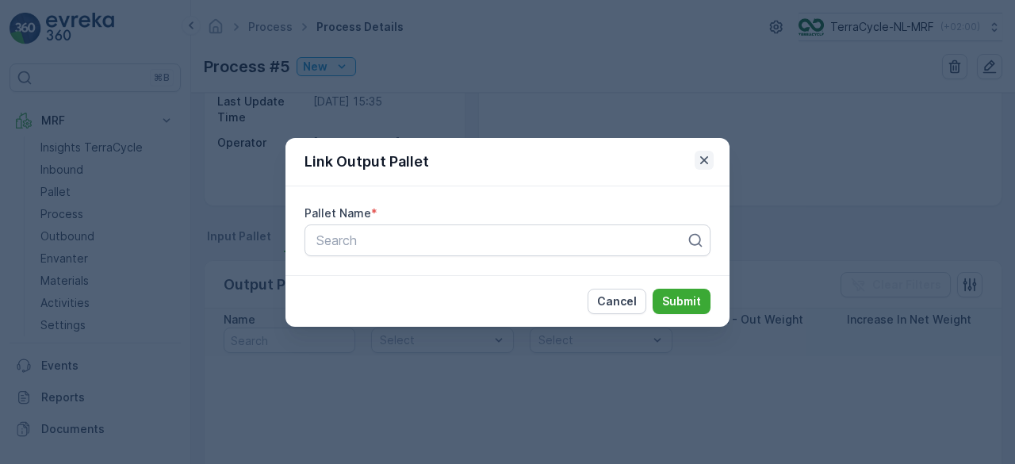
click at [698, 154] on icon "button" at bounding box center [704, 160] width 16 height 16
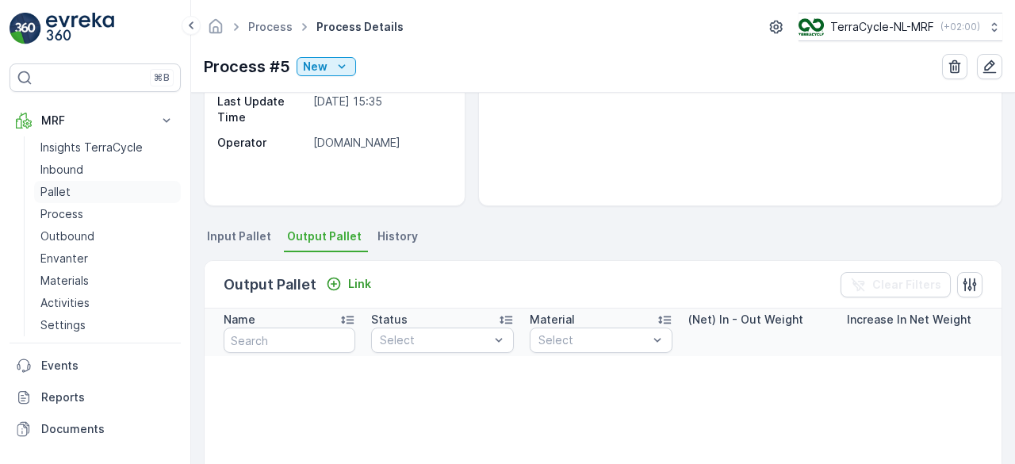
click at [76, 195] on link "Pallet" at bounding box center [107, 192] width 147 height 22
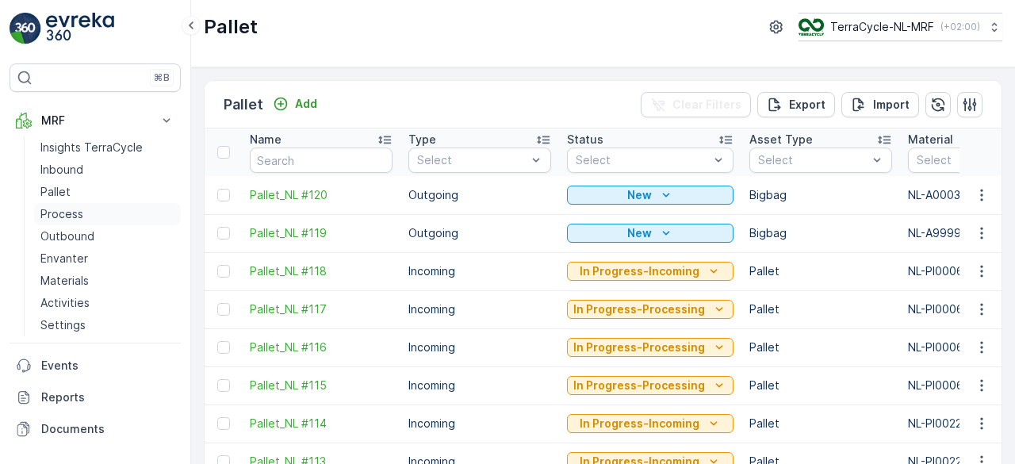
click at [67, 208] on p "Process" at bounding box center [61, 214] width 43 height 16
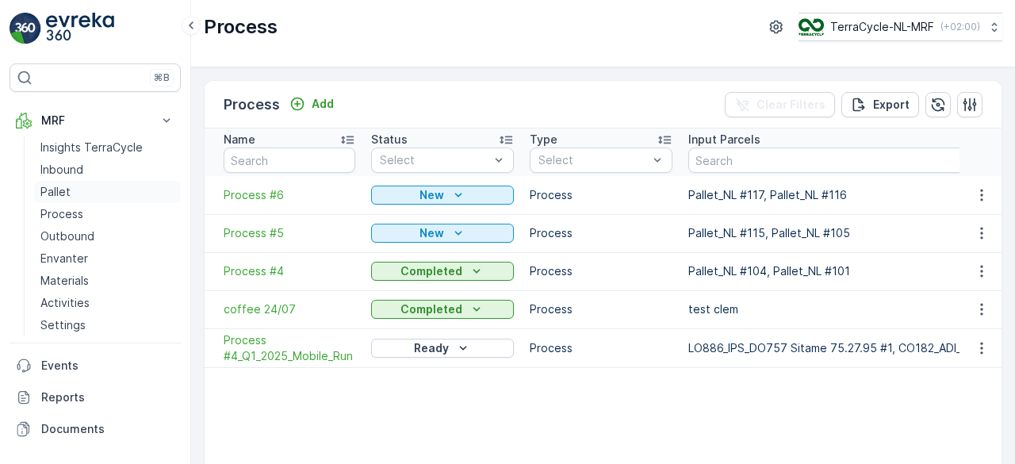
click at [73, 189] on link "Pallet" at bounding box center [107, 192] width 147 height 22
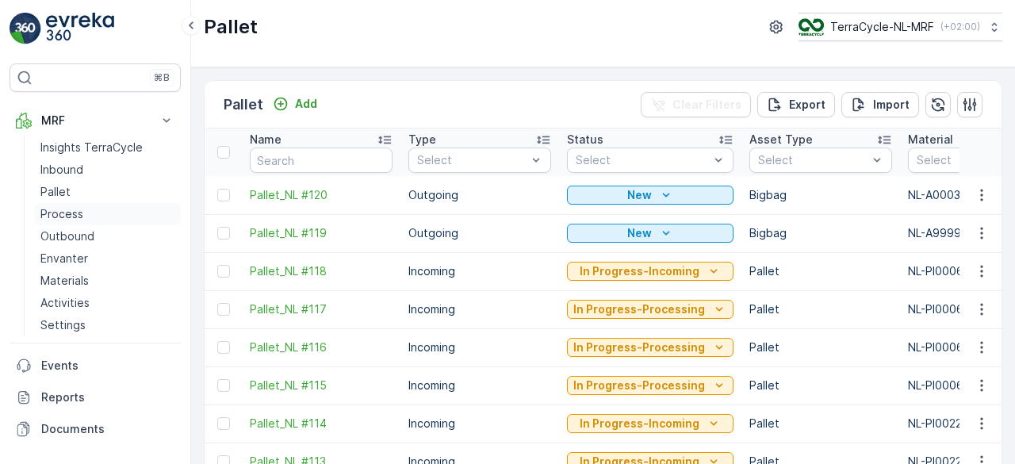
click at [65, 212] on p "Process" at bounding box center [61, 214] width 43 height 16
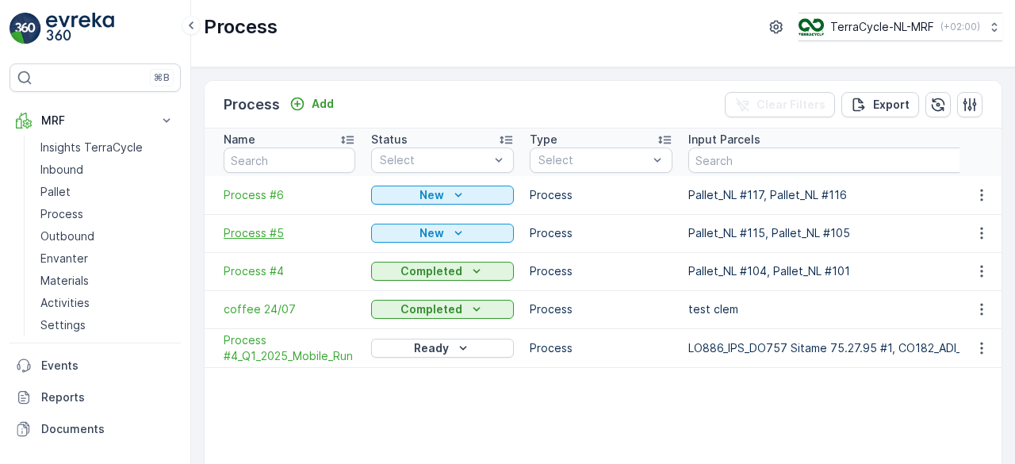
click at [259, 228] on span "Process #5" at bounding box center [290, 233] width 132 height 16
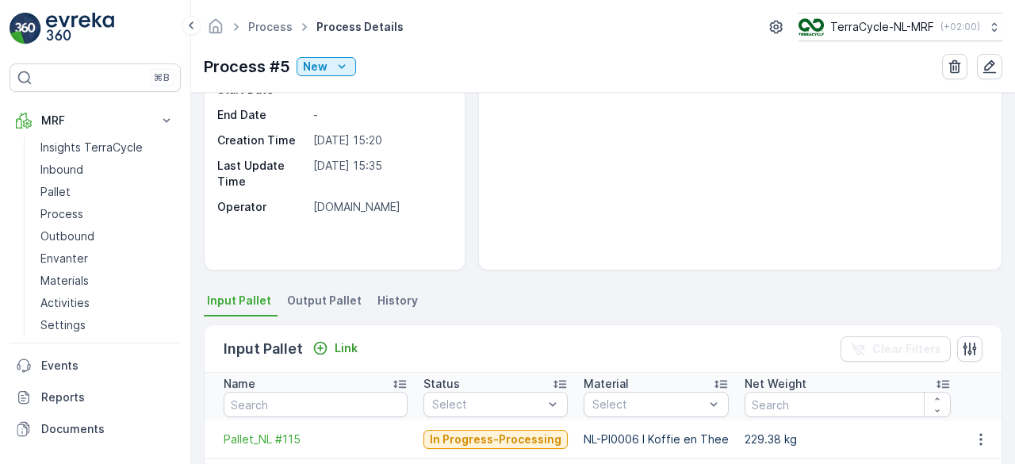
scroll to position [157, 0]
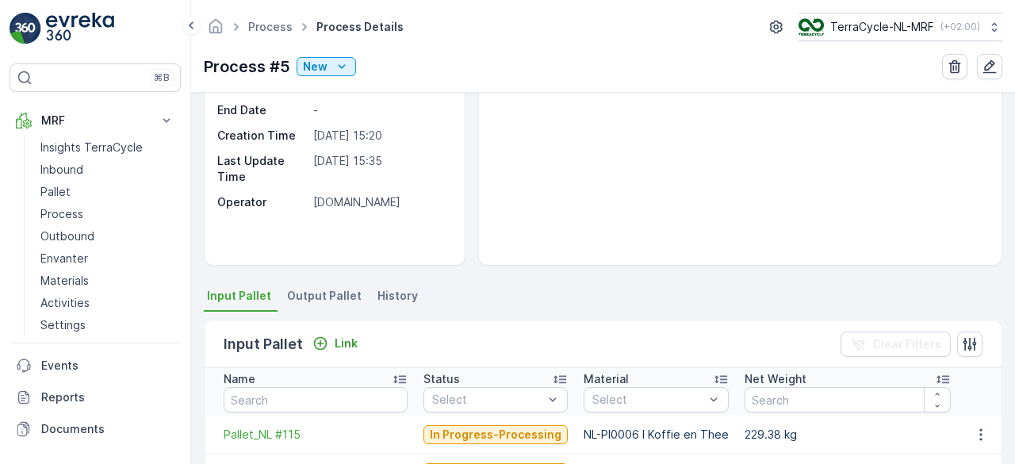
click at [315, 298] on span "Output Pallet" at bounding box center [324, 296] width 75 height 16
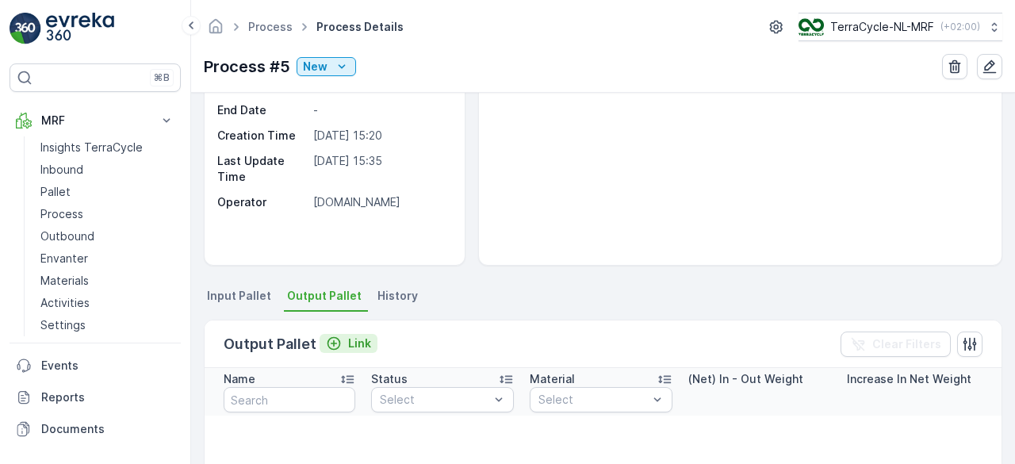
click at [362, 345] on p "Link" at bounding box center [359, 343] width 23 height 16
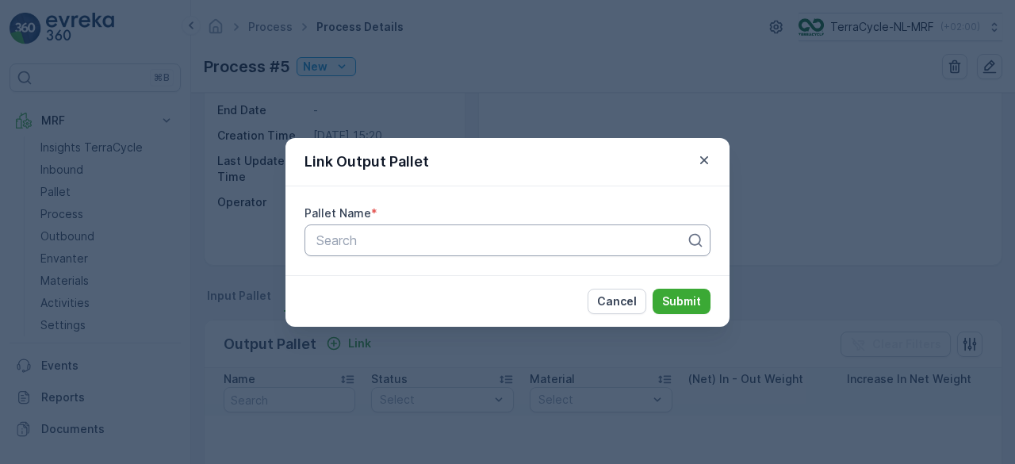
click at [423, 235] on div at bounding box center [501, 240] width 373 height 14
type input "#119"
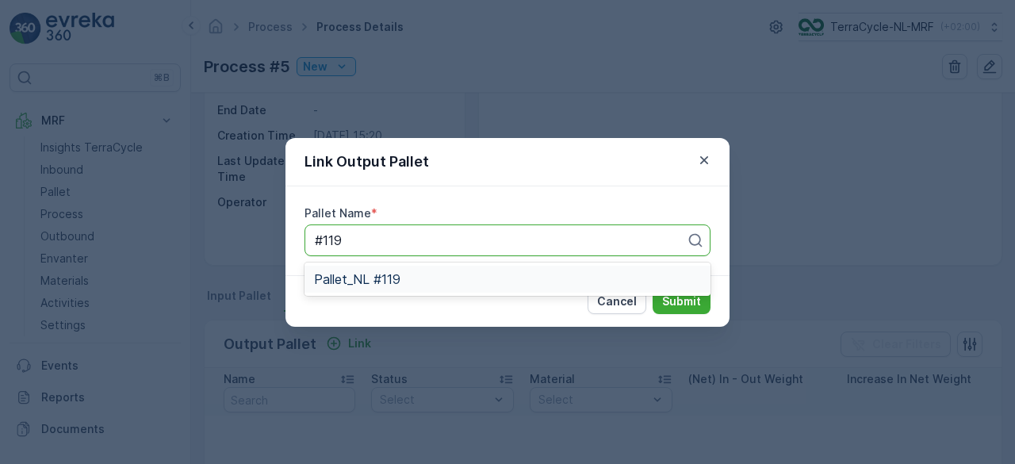
click at [406, 277] on div "Pallet_NL #119" at bounding box center [507, 279] width 387 height 14
click at [679, 297] on p "Submit" at bounding box center [681, 301] width 39 height 16
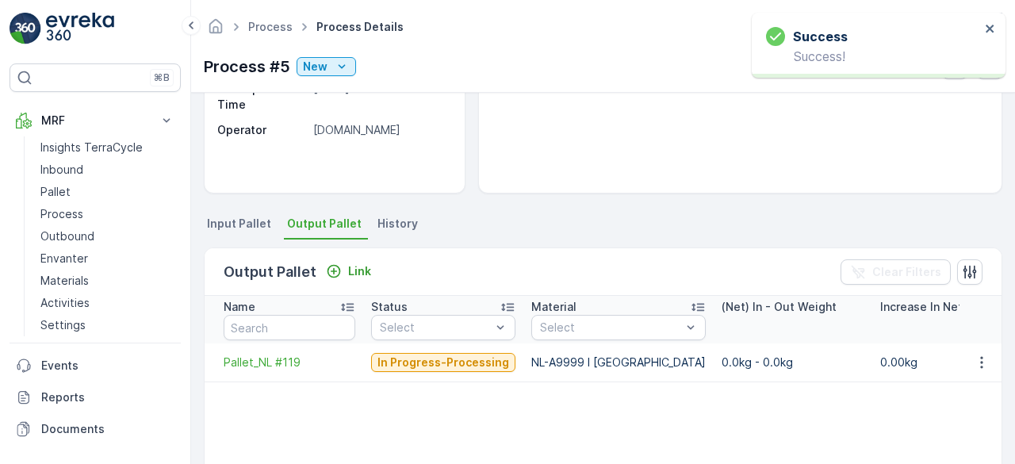
scroll to position [231, 0]
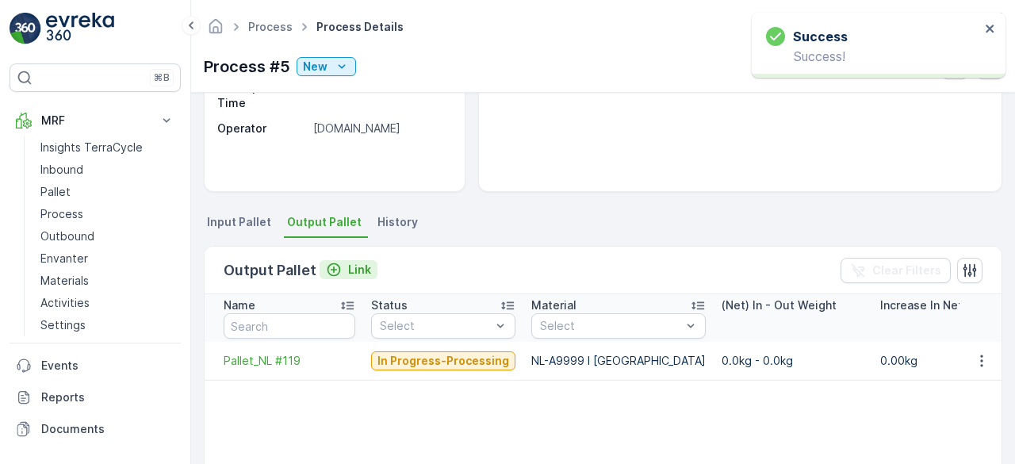
click at [350, 270] on p "Link" at bounding box center [359, 270] width 23 height 16
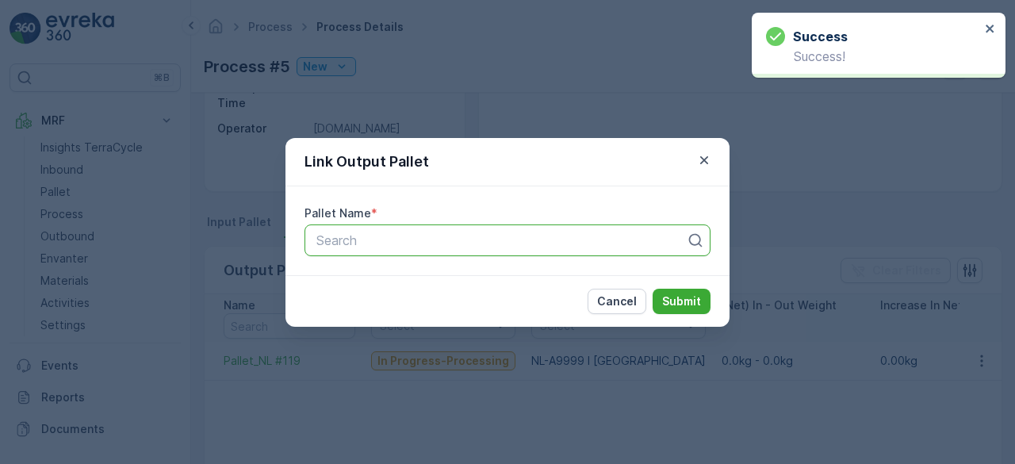
click at [404, 239] on div at bounding box center [501, 240] width 373 height 14
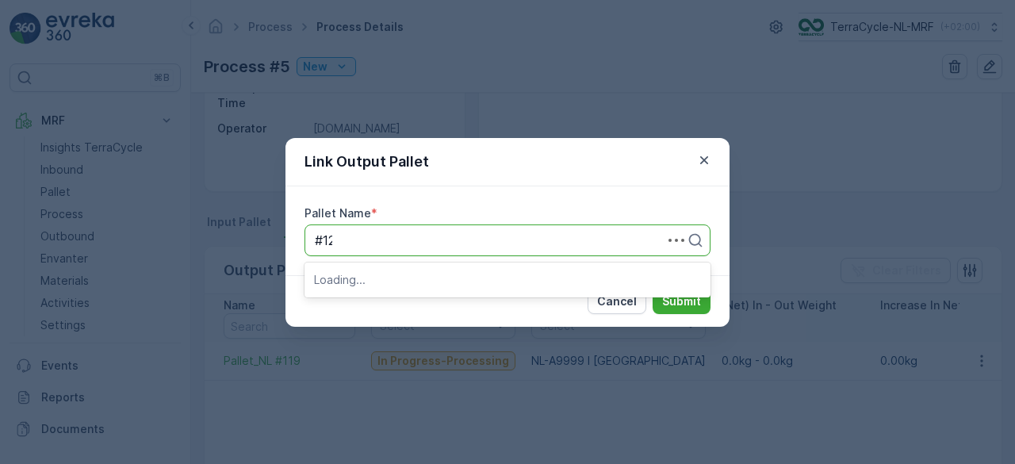
type input "#120"
click at [522, 280] on div "Pallet_NL #120" at bounding box center [507, 279] width 387 height 14
click at [687, 300] on p "Submit" at bounding box center [681, 301] width 39 height 16
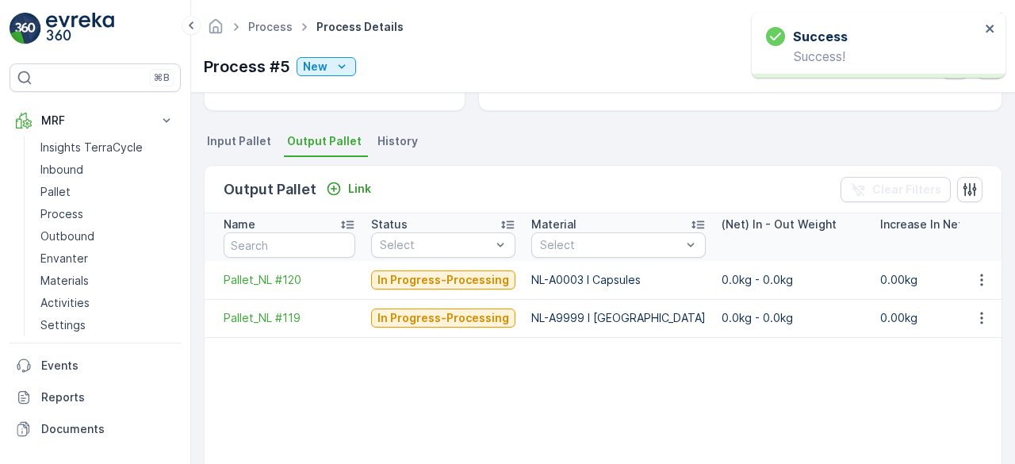
scroll to position [313, 0]
click at [225, 141] on span "Input Pallet" at bounding box center [239, 140] width 64 height 16
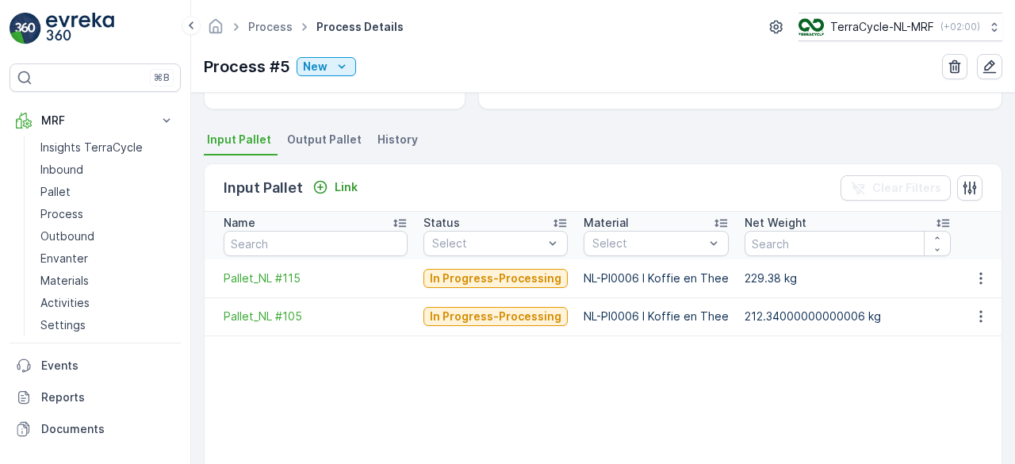
click at [323, 139] on span "Output Pallet" at bounding box center [324, 140] width 75 height 16
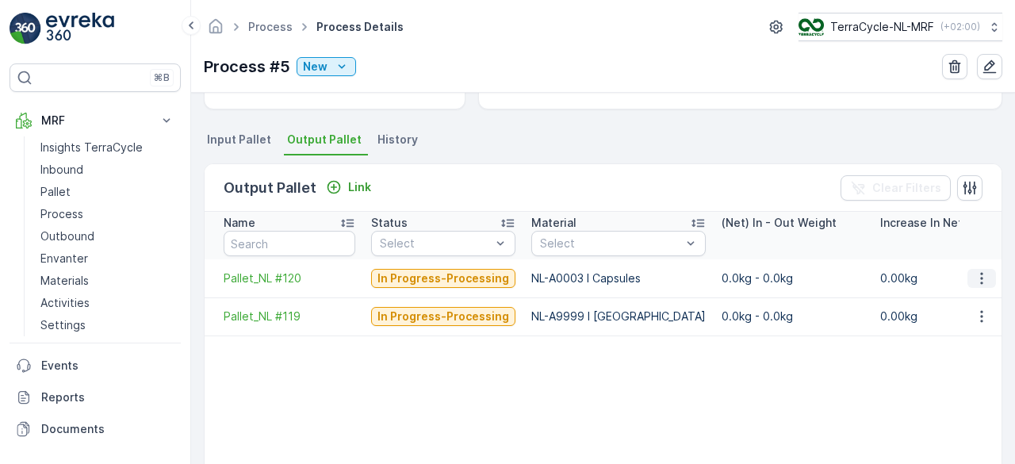
click at [980, 277] on icon "button" at bounding box center [981, 278] width 16 height 16
click at [777, 270] on td "0.0kg - 0.0kg" at bounding box center [792, 278] width 159 height 38
click at [279, 278] on span "Pallet_NL #120" at bounding box center [290, 278] width 132 height 16
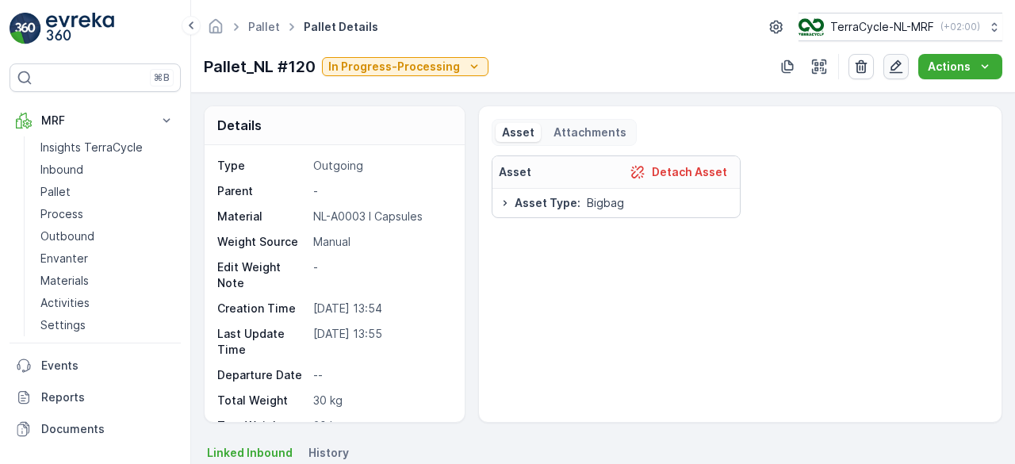
click at [896, 63] on icon "button" at bounding box center [895, 66] width 13 height 13
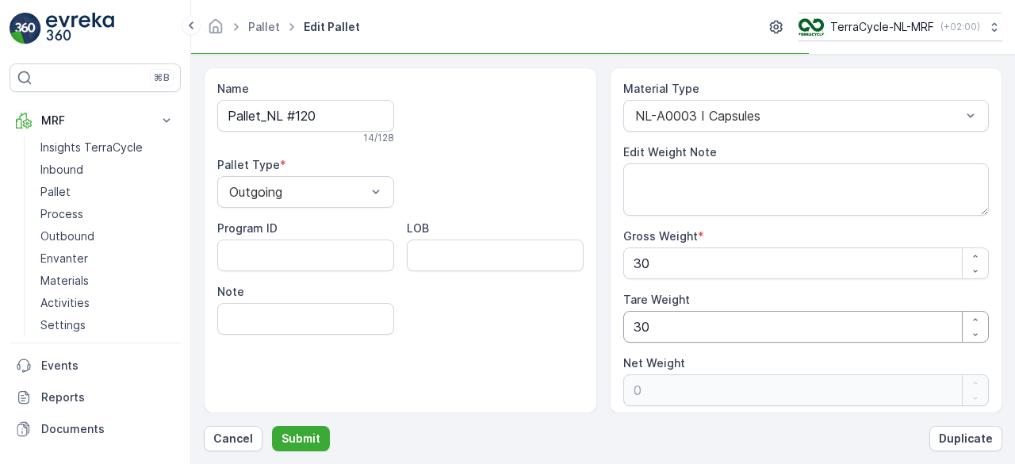
scroll to position [4, 0]
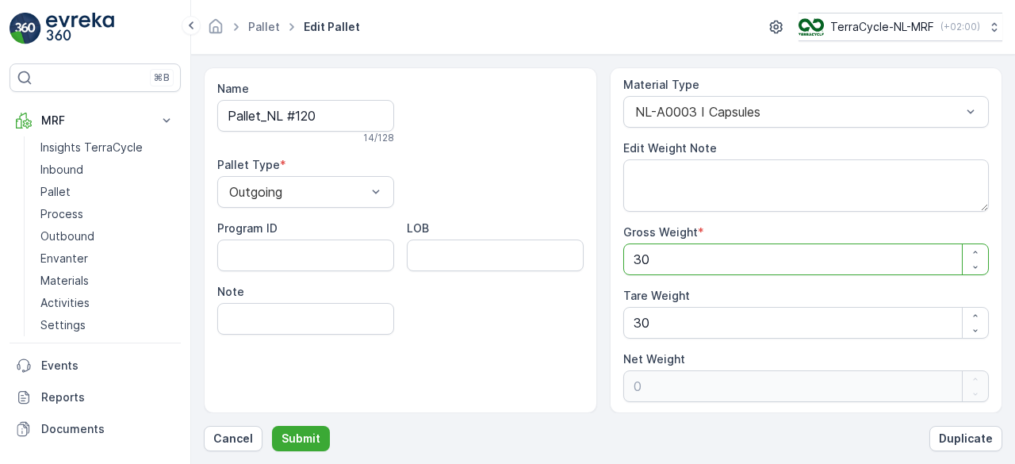
click at [678, 266] on Weight "30" at bounding box center [806, 259] width 366 height 32
type Weight "3"
type Weight "-27"
type Weight "0"
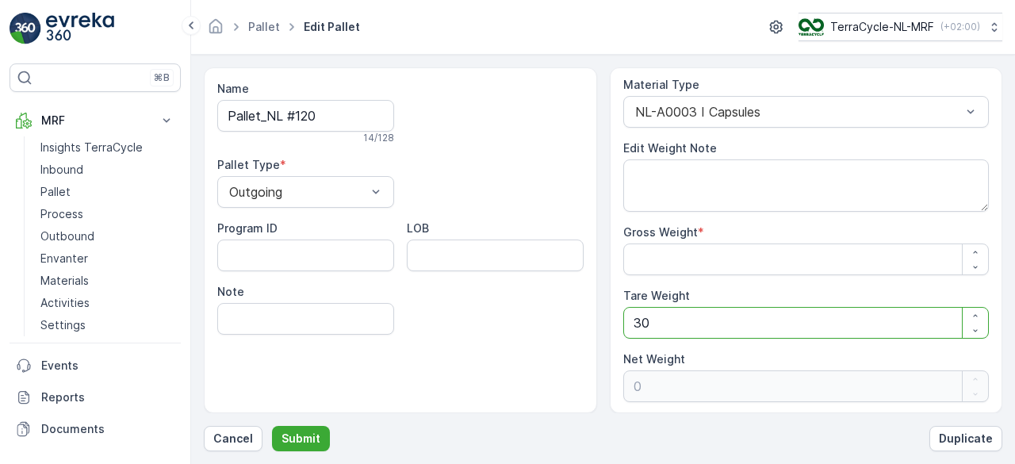
click at [652, 332] on Weight "30" at bounding box center [806, 323] width 366 height 32
type Weight "3"
type Weight "2"
click at [666, 260] on Weight "Gross Weight" at bounding box center [806, 259] width 366 height 32
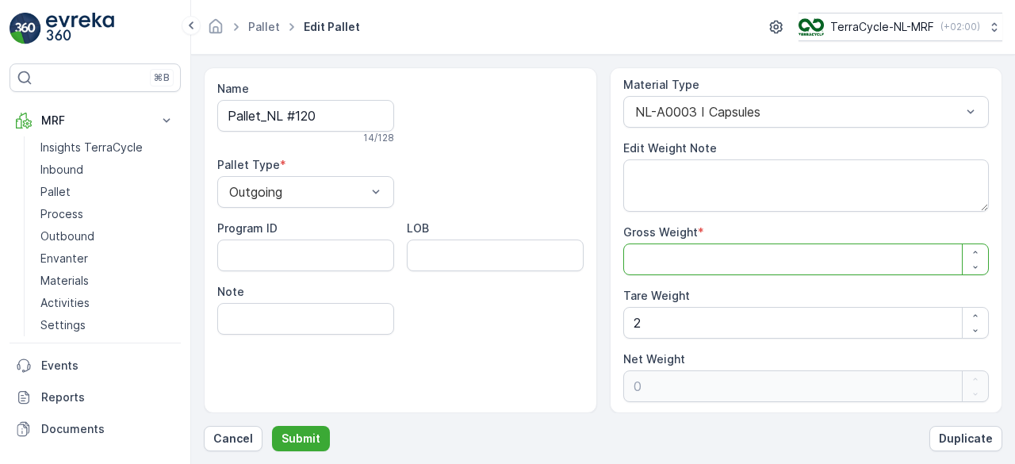
type Weight "4"
type Weight "2"
type Weight "40"
type Weight "38"
type Weight "402"
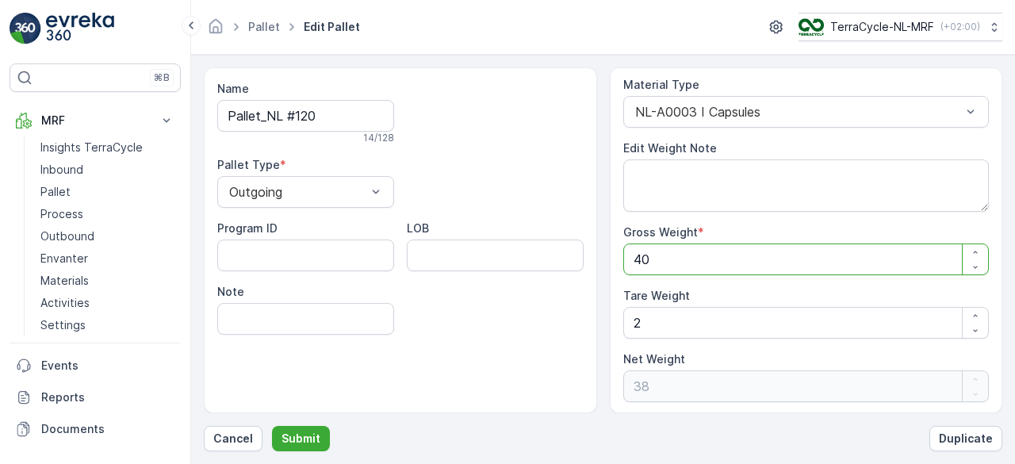
type Weight "400"
type Weight "402"
click at [296, 442] on p "Submit" at bounding box center [300, 438] width 39 height 16
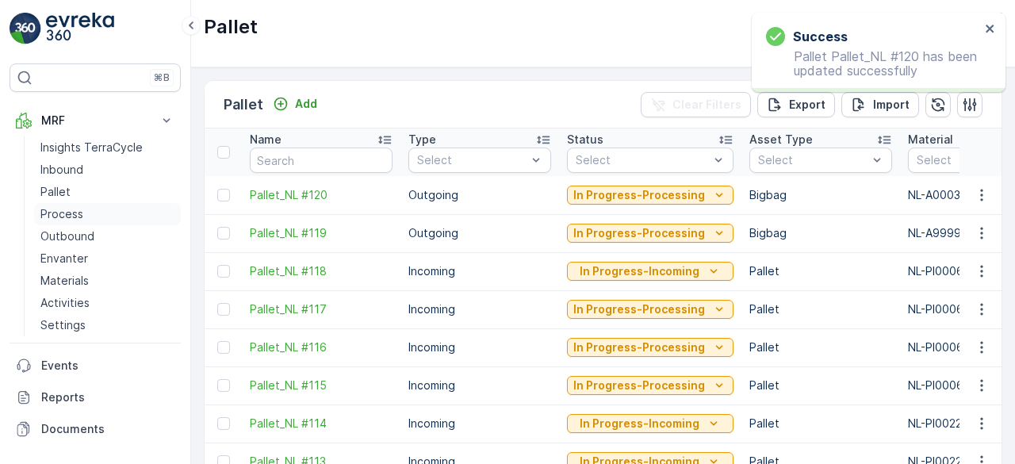
click at [54, 208] on p "Process" at bounding box center [61, 214] width 43 height 16
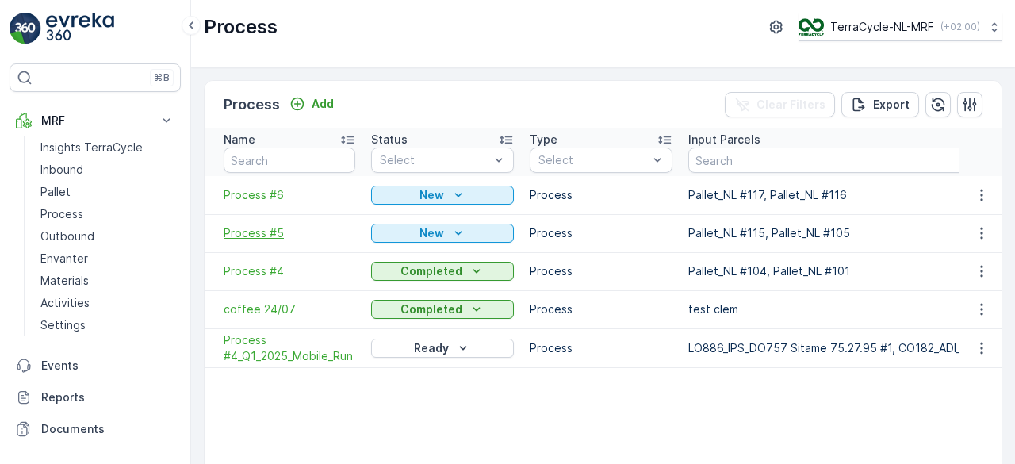
click at [256, 232] on span "Process #5" at bounding box center [290, 233] width 132 height 16
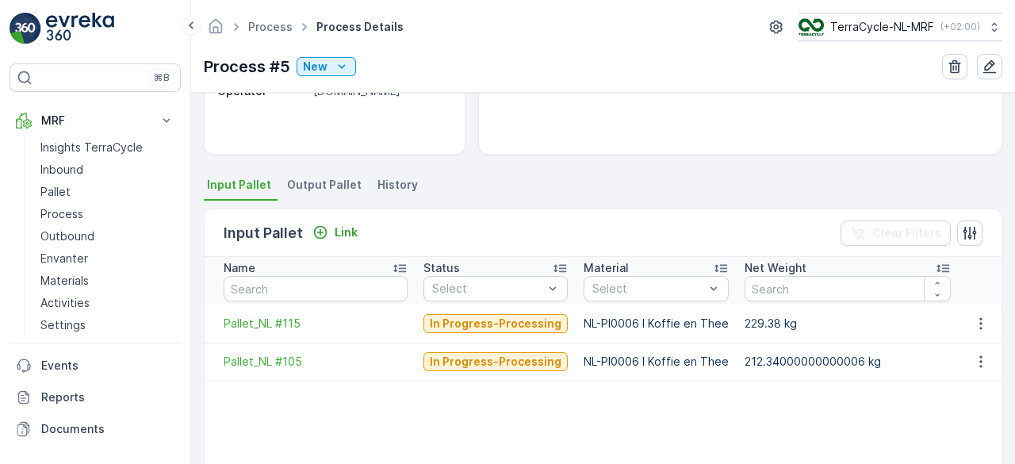
scroll to position [269, 0]
click at [323, 170] on div "Details Type Process Input Pallet 2 Pallet - 441.72 kg Output Pallet 2 Pallet -…" at bounding box center [603, 278] width 824 height 371
click at [319, 182] on span "Output Pallet" at bounding box center [324, 184] width 75 height 16
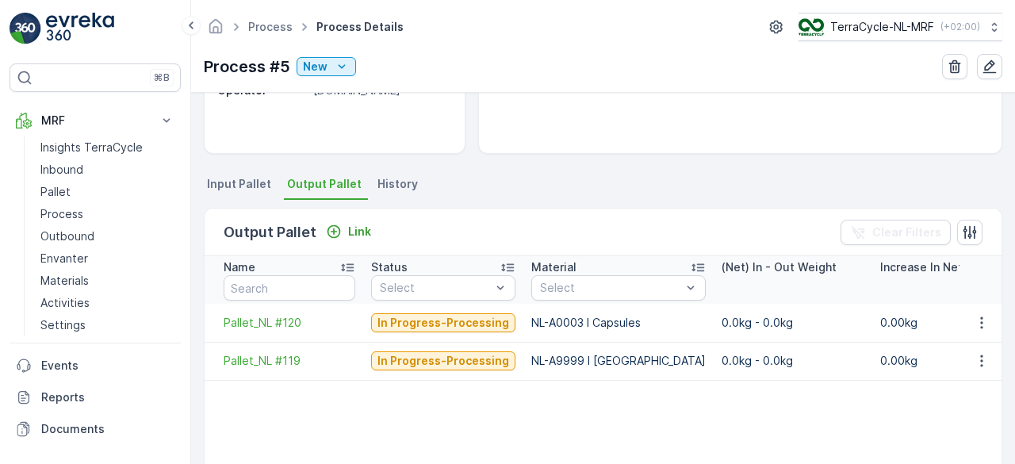
click at [239, 183] on span "Input Pallet" at bounding box center [239, 184] width 64 height 16
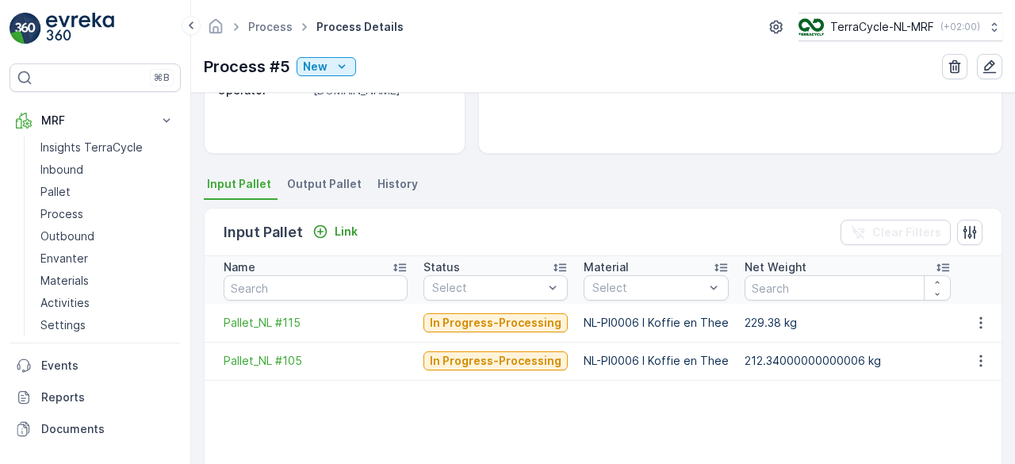
click at [336, 177] on span "Output Pallet" at bounding box center [324, 184] width 75 height 16
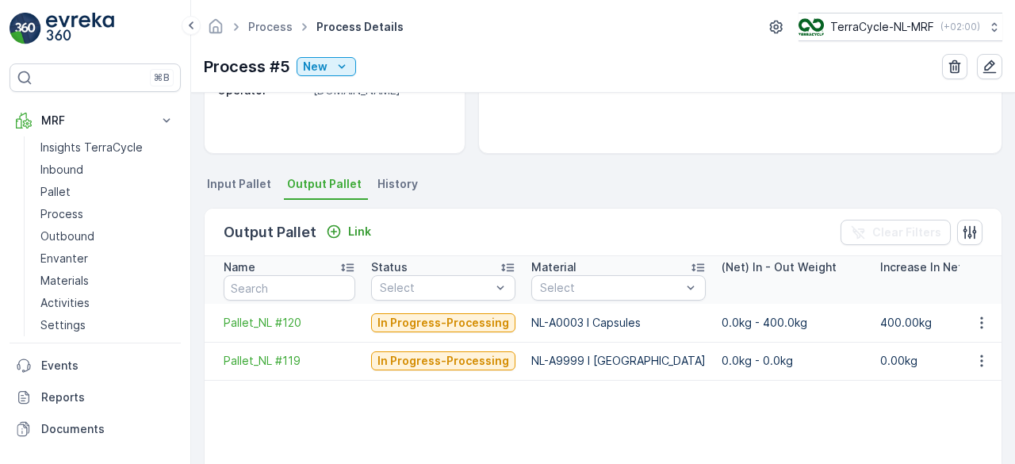
scroll to position [288, 0]
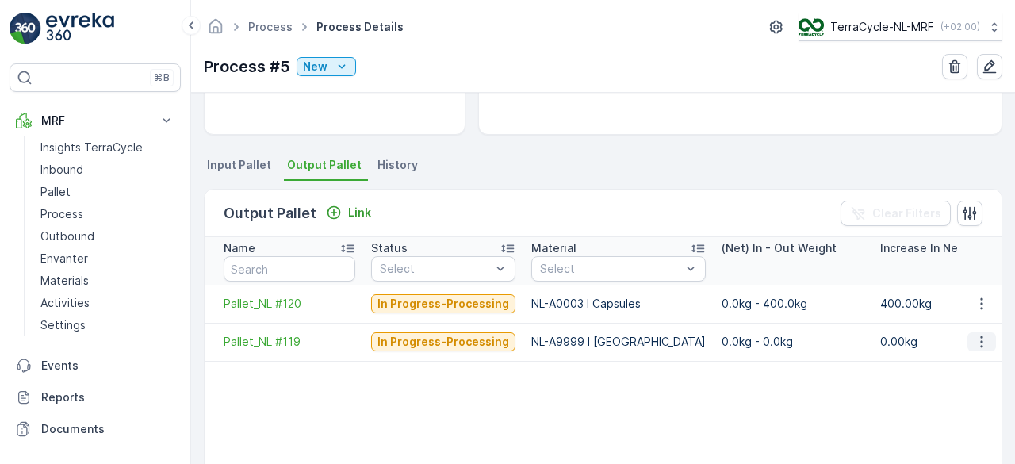
click at [981, 348] on button "button" at bounding box center [981, 341] width 29 height 19
click at [258, 339] on span "Pallet_NL #119" at bounding box center [290, 342] width 132 height 16
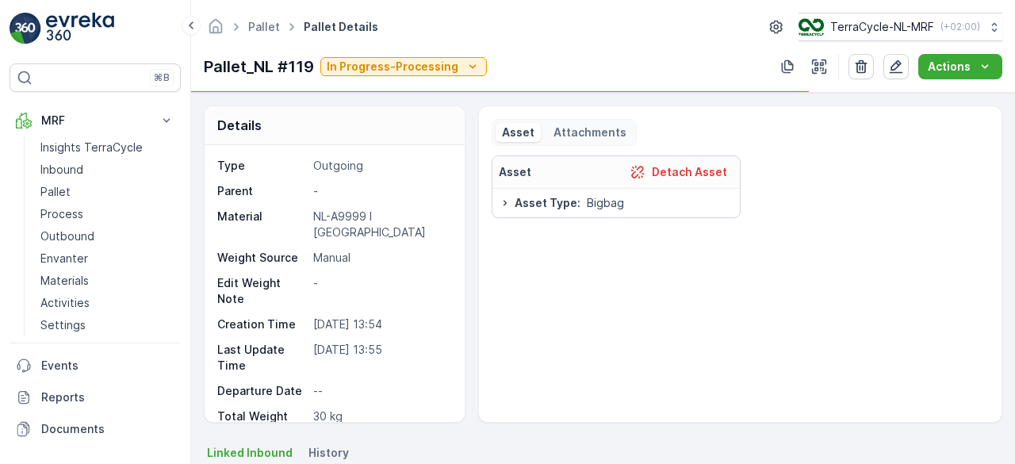
scroll to position [29, 0]
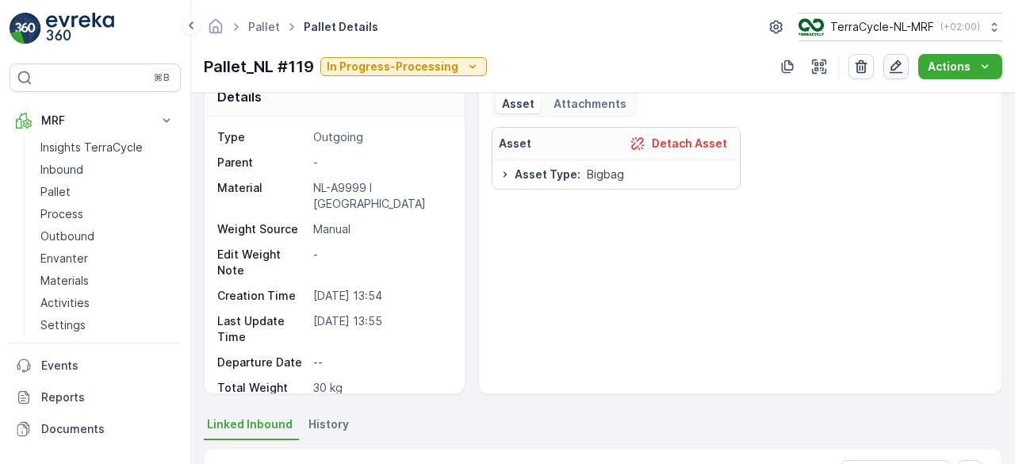
click at [891, 67] on icon "button" at bounding box center [896, 67] width 16 height 16
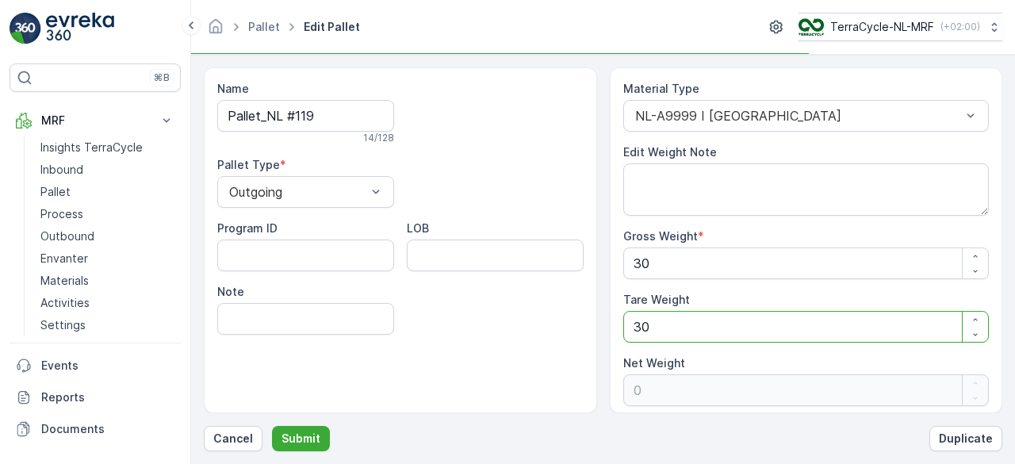
click at [680, 326] on Weight "30" at bounding box center [806, 327] width 366 height 32
type Weight "3"
type Weight "27"
type Weight "0"
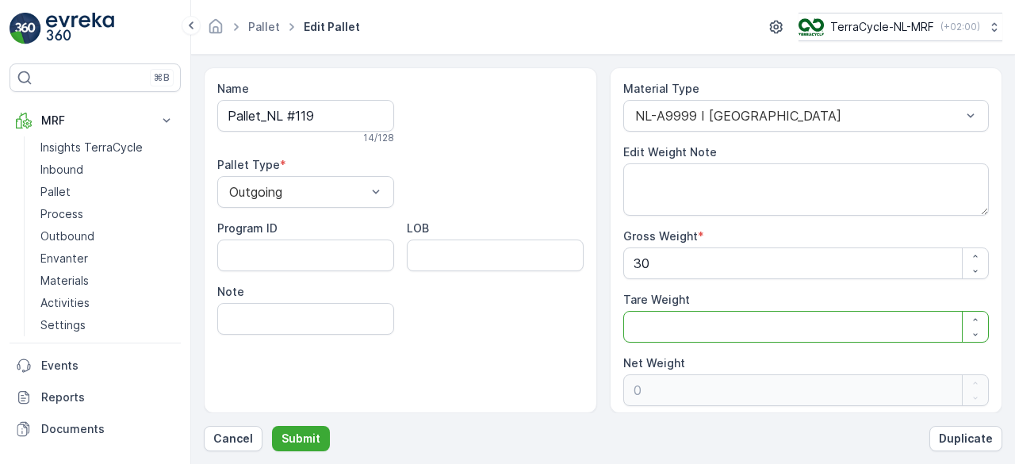
type Weight "30"
type Weight "0"
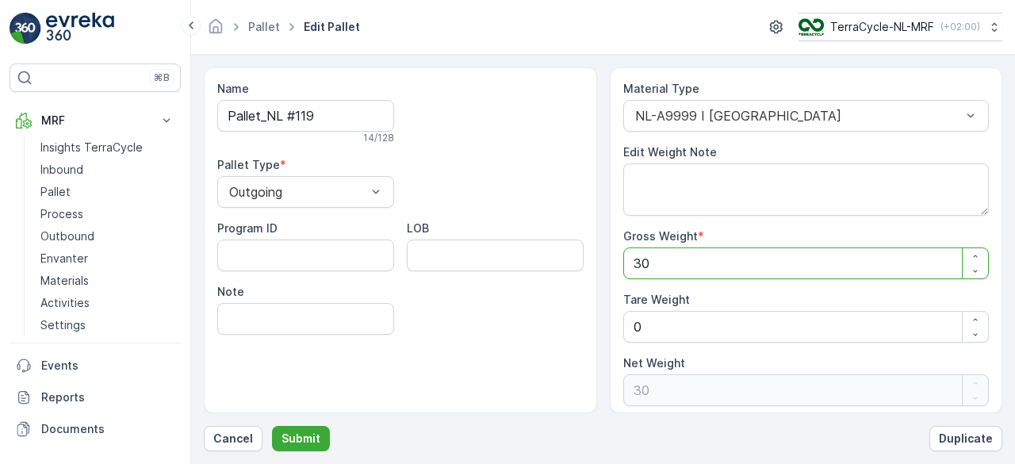
click at [663, 264] on Weight "30" at bounding box center [806, 263] width 366 height 32
type Weight "3"
type Weight "0"
type Weight "3"
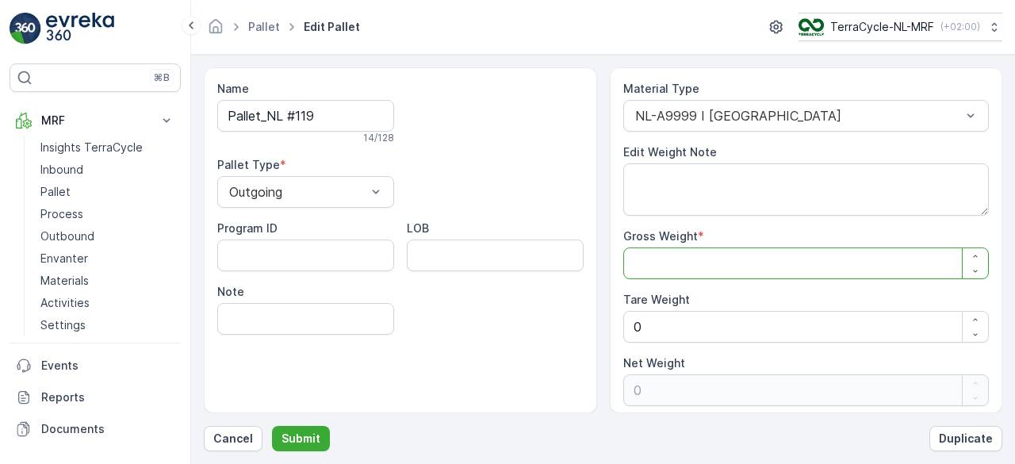
type Weight "3"
type Weight "35"
type Weight "35.7"
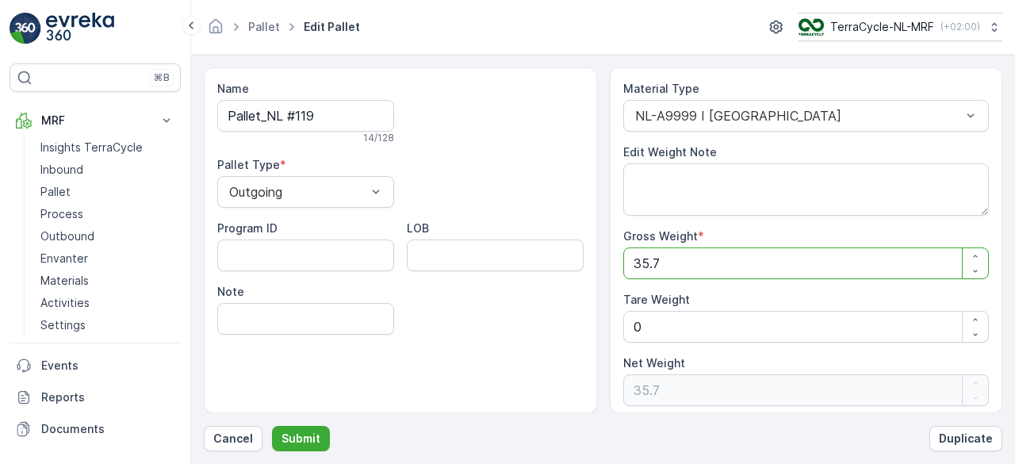
type Weight "35.72"
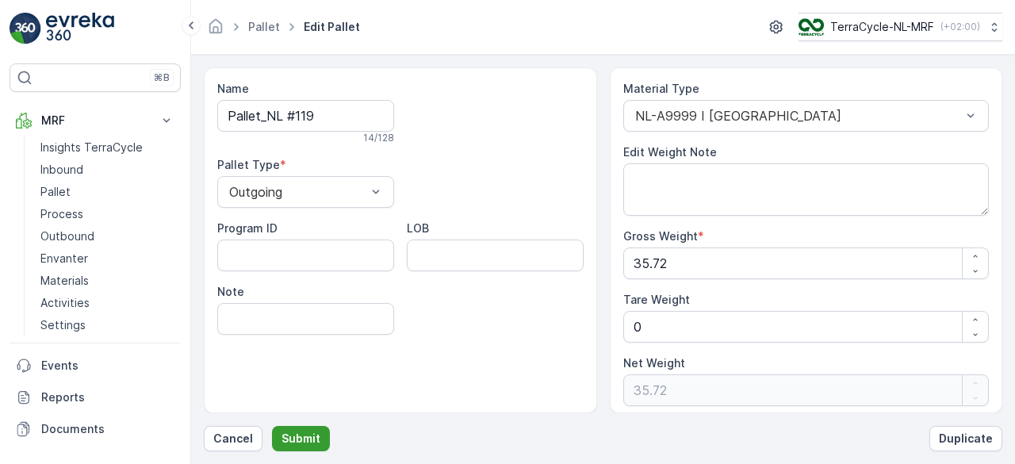
click at [311, 441] on p "Submit" at bounding box center [300, 438] width 39 height 16
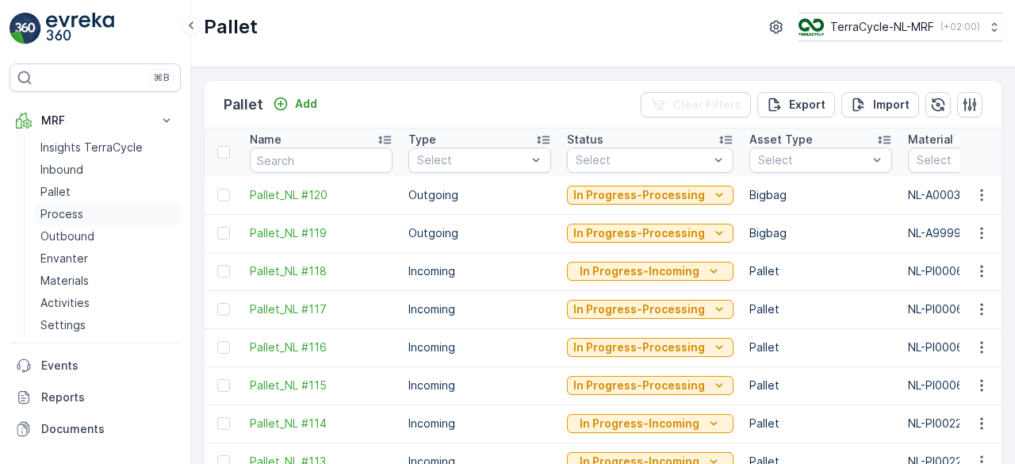
click at [52, 208] on p "Process" at bounding box center [61, 214] width 43 height 16
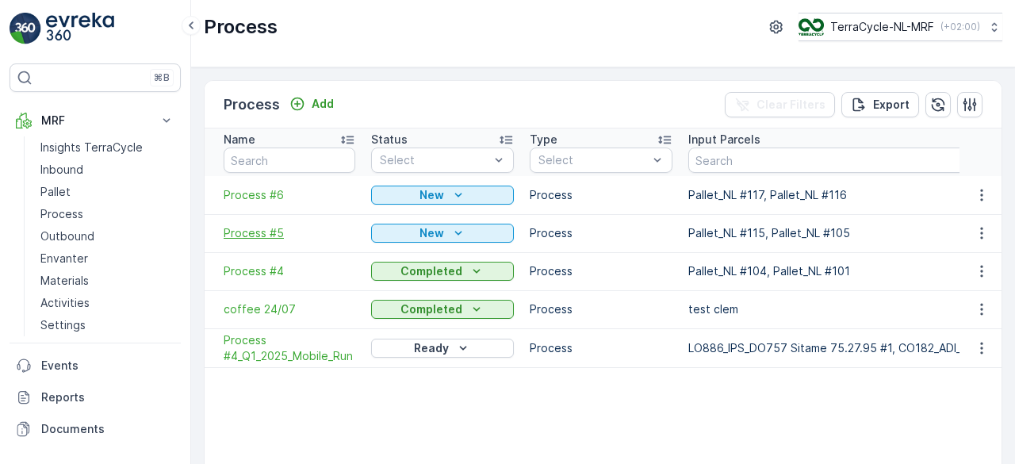
click at [251, 226] on span "Process #5" at bounding box center [290, 233] width 132 height 16
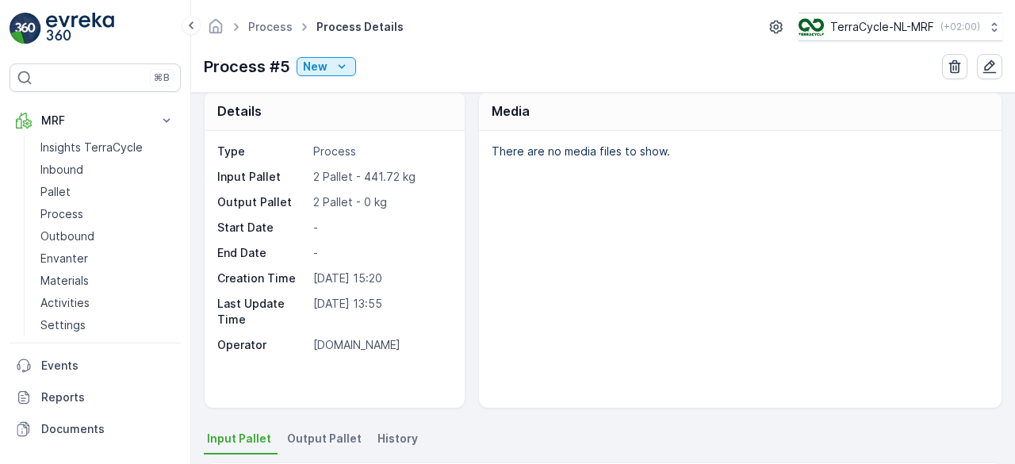
scroll to position [13, 0]
click at [52, 210] on p "Process" at bounding box center [61, 214] width 43 height 16
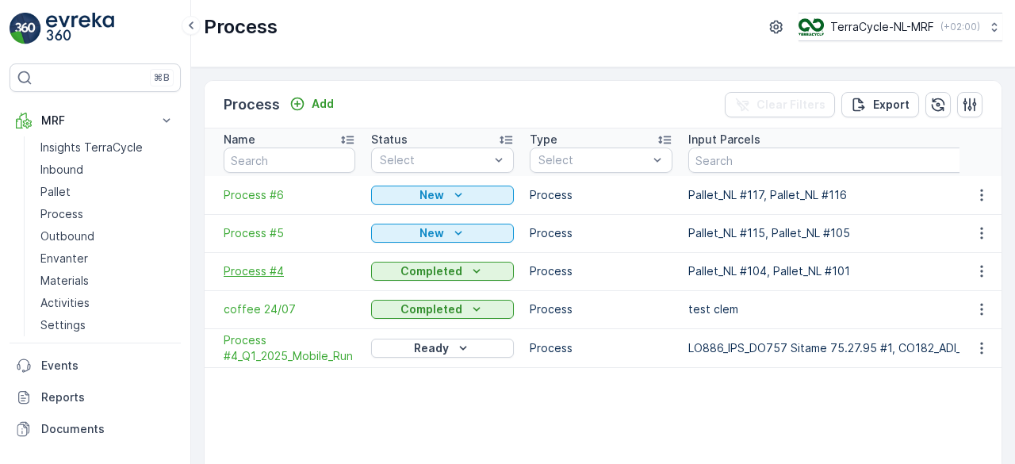
click at [258, 270] on span "Process #4" at bounding box center [290, 271] width 132 height 16
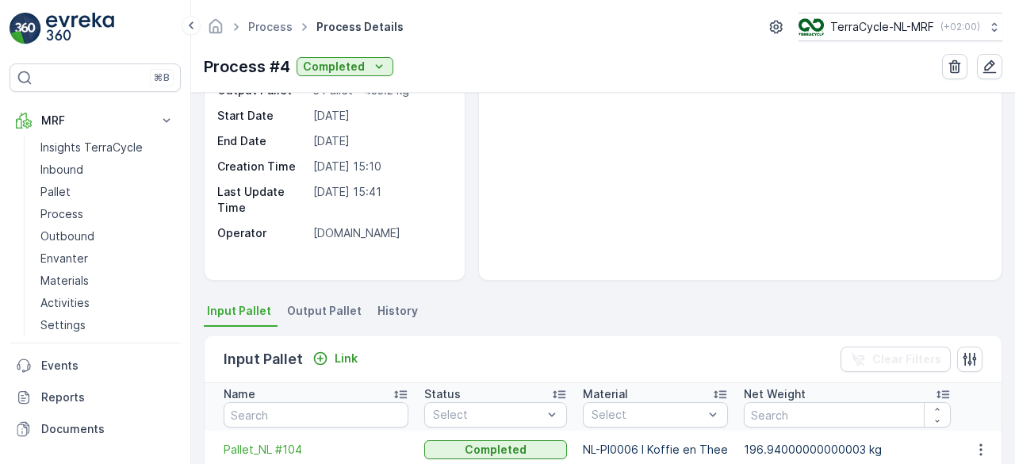
scroll to position [151, 0]
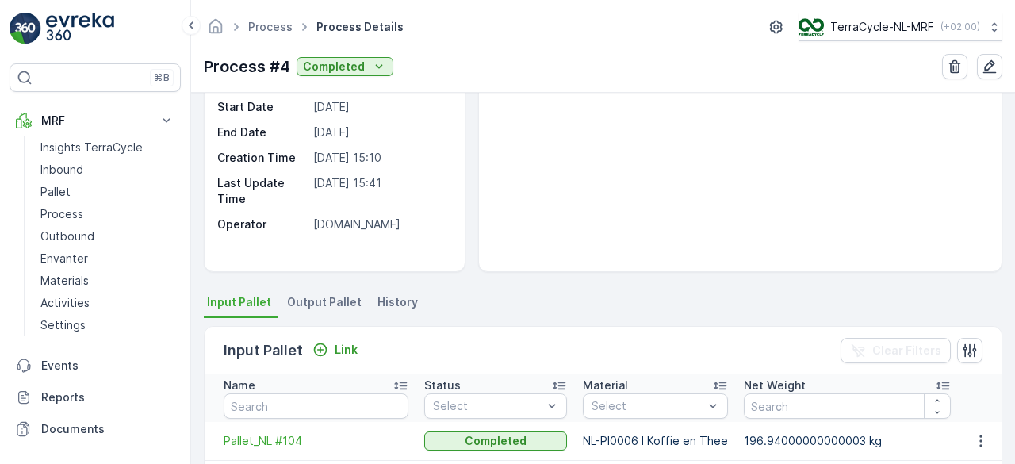
click at [330, 299] on span "Output Pallet" at bounding box center [324, 302] width 75 height 16
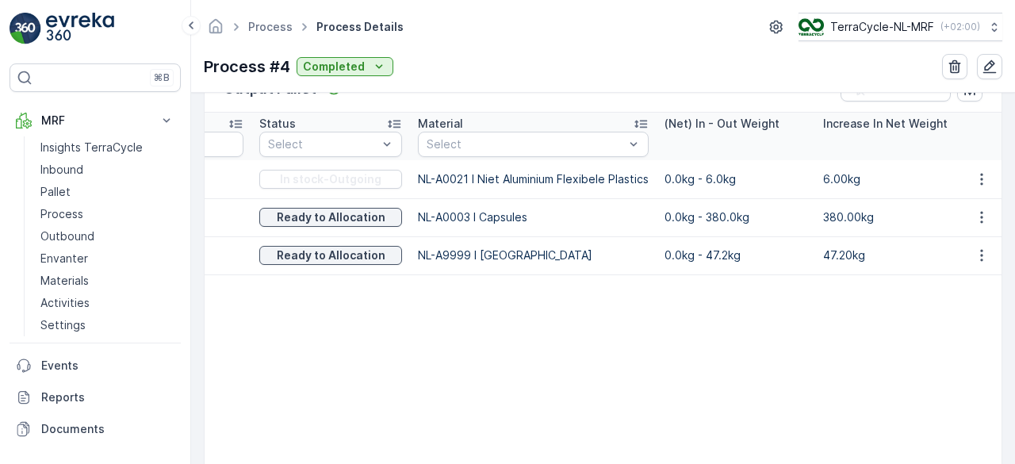
scroll to position [0, 132]
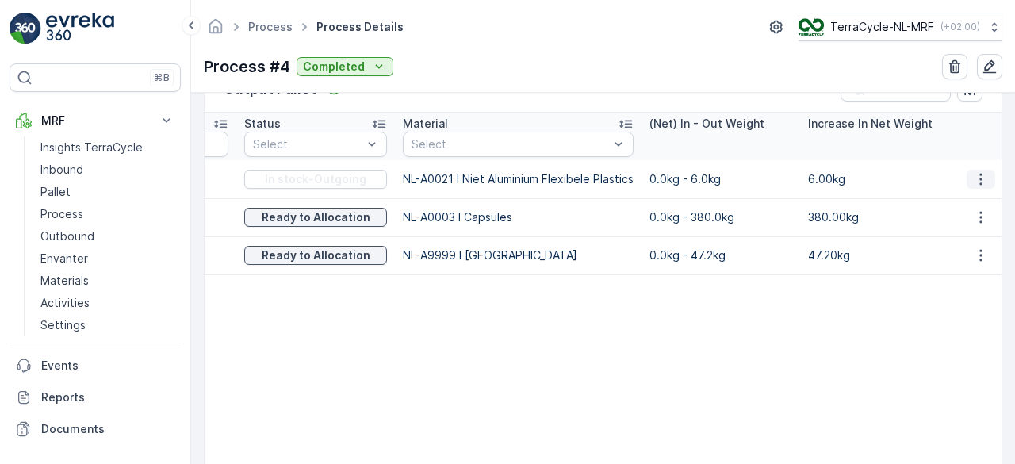
click at [986, 175] on button "button" at bounding box center [980, 179] width 29 height 19
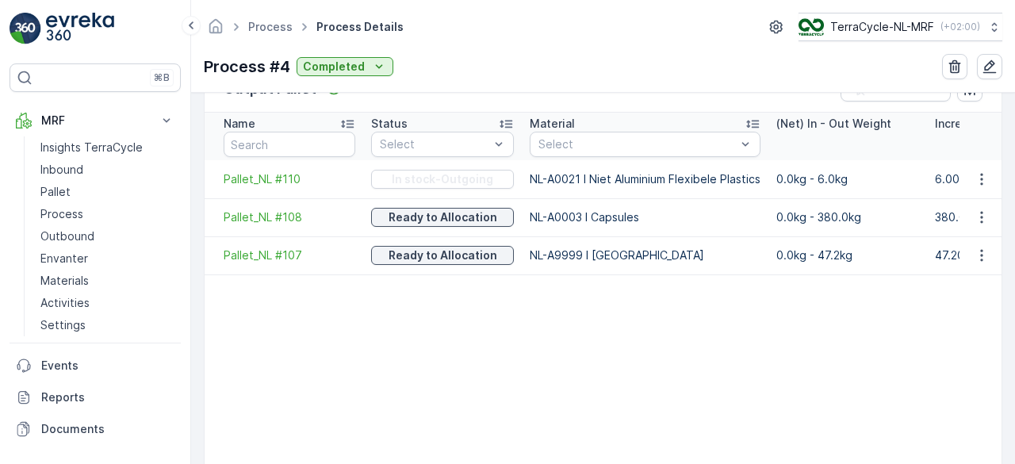
click at [246, 186] on td "Pallet_NL #110" at bounding box center [284, 179] width 159 height 38
click at [258, 178] on span "Pallet_NL #110" at bounding box center [290, 179] width 132 height 16
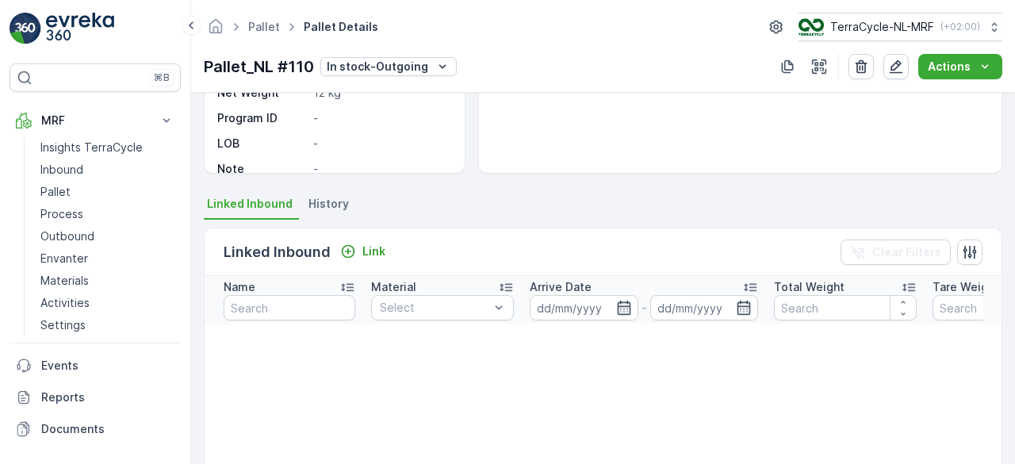
scroll to position [258, 0]
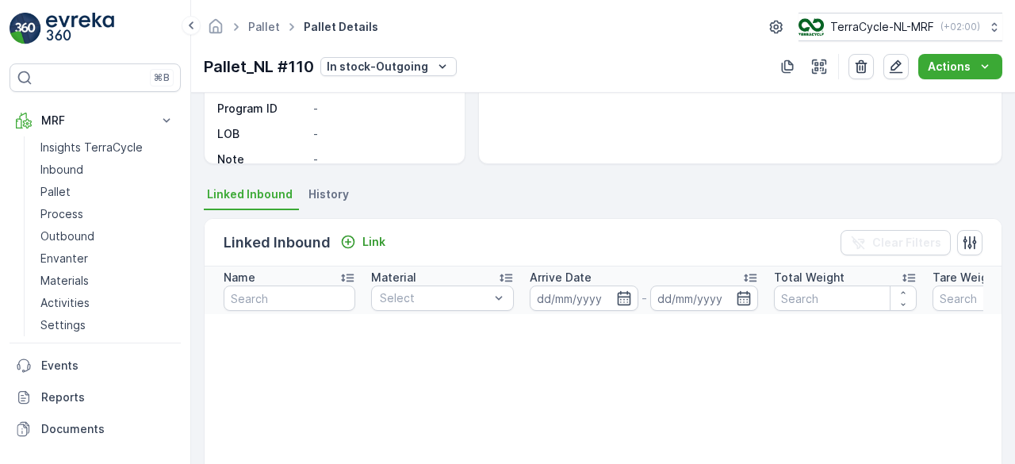
click at [316, 198] on span "History" at bounding box center [328, 194] width 40 height 16
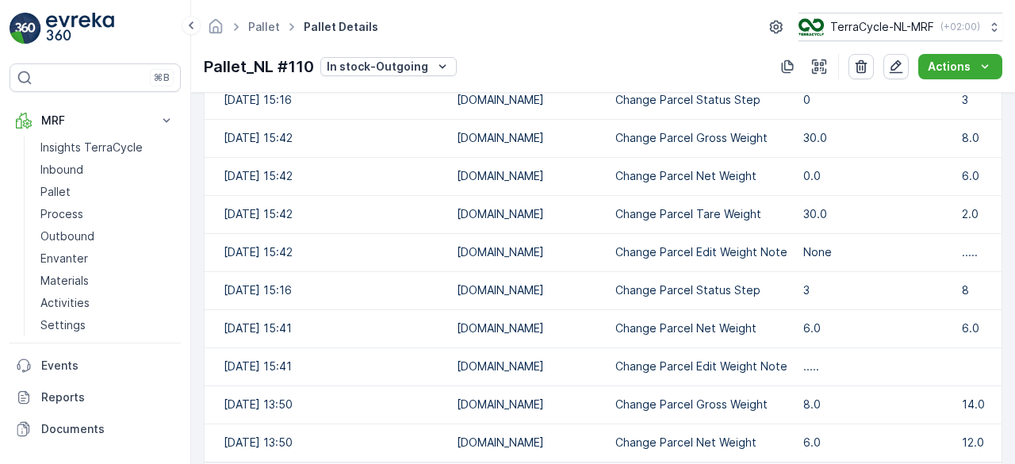
scroll to position [616, 0]
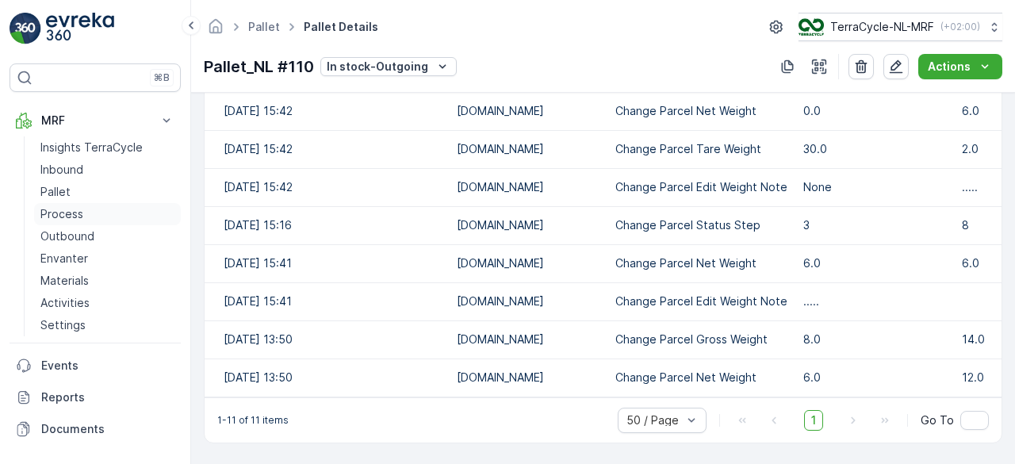
click at [60, 206] on p "Process" at bounding box center [61, 214] width 43 height 16
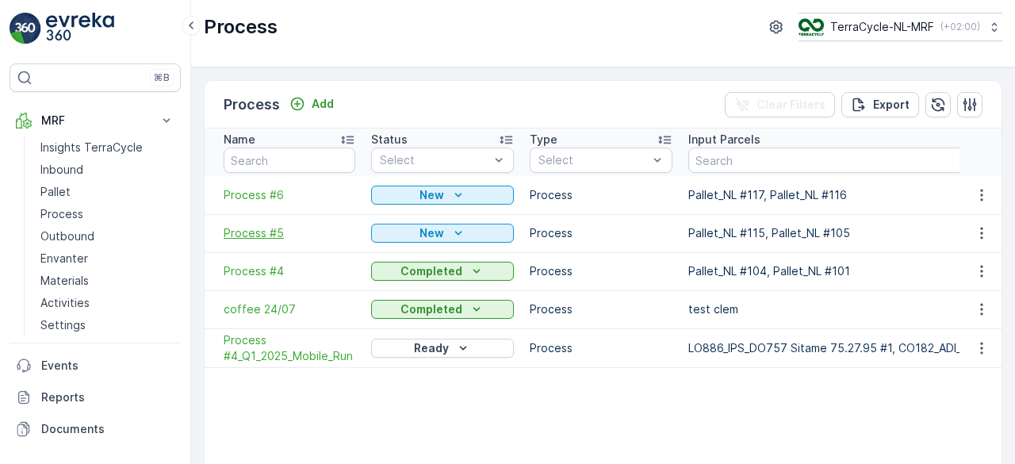
click at [253, 235] on span "Process #5" at bounding box center [290, 233] width 132 height 16
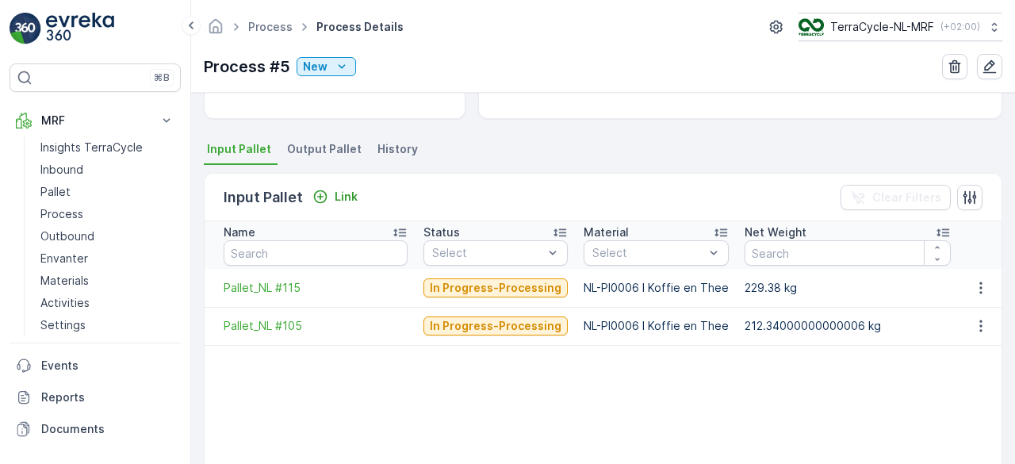
scroll to position [305, 0]
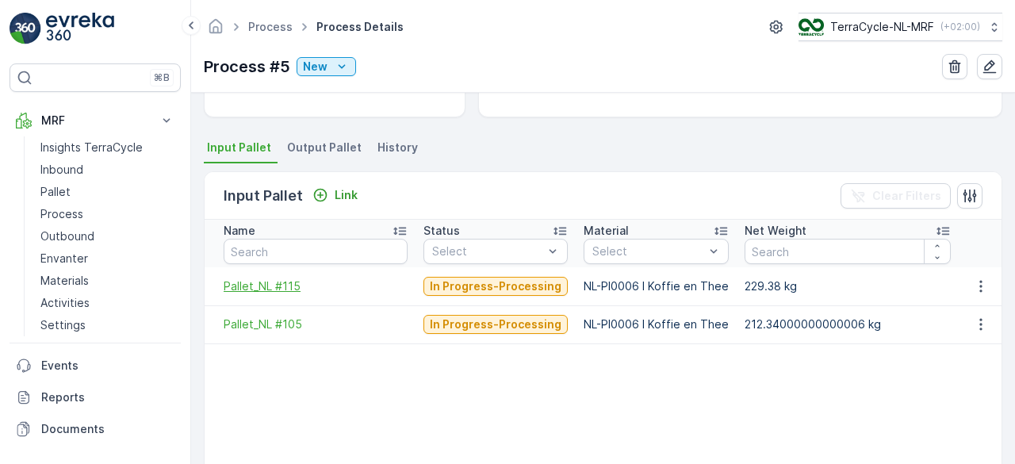
click at [257, 287] on span "Pallet_NL #115" at bounding box center [316, 286] width 184 height 16
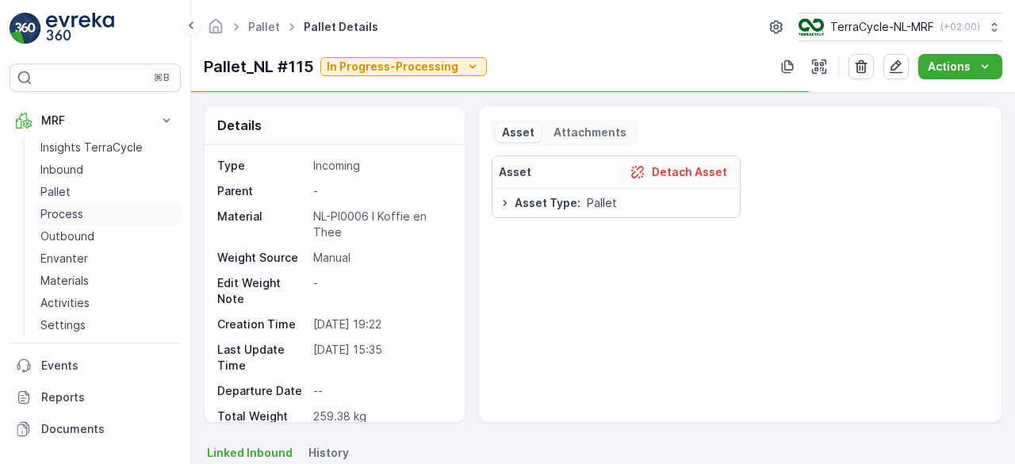
click at [48, 213] on p "Process" at bounding box center [61, 214] width 43 height 16
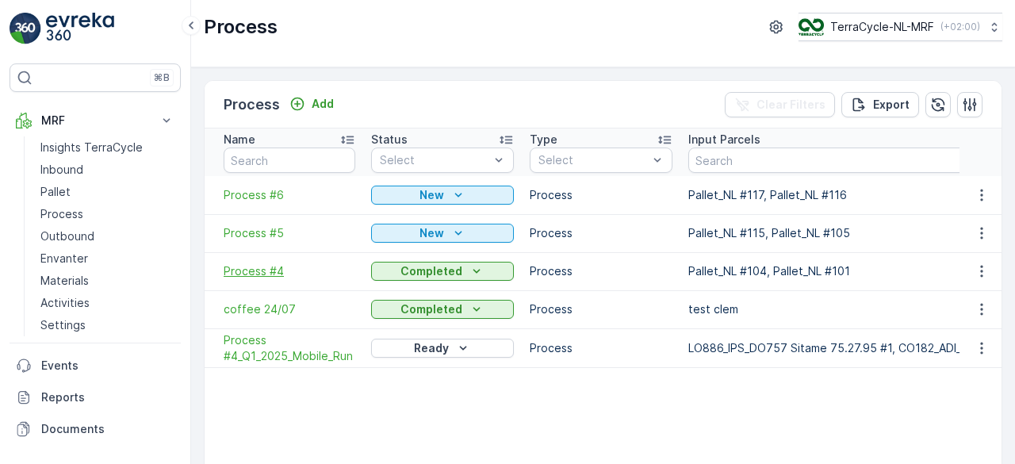
click at [252, 268] on span "Process #4" at bounding box center [290, 271] width 132 height 16
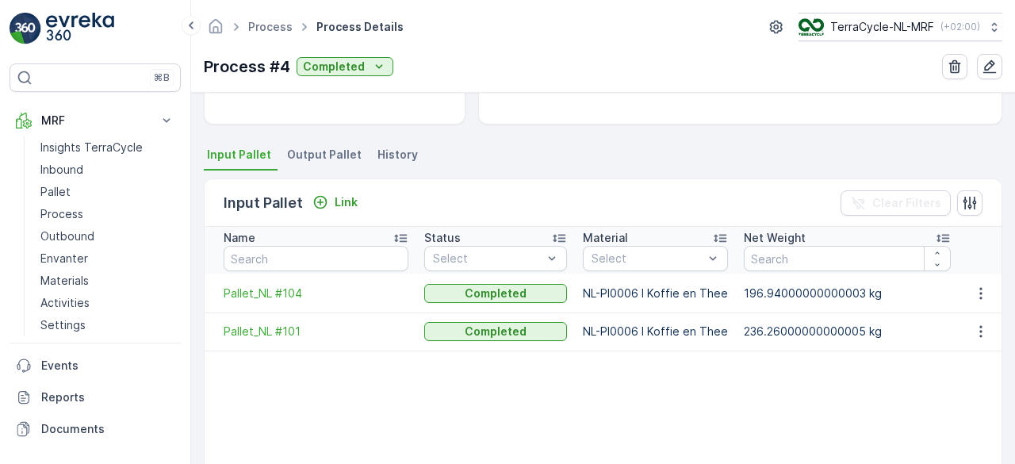
scroll to position [299, 0]
click at [327, 146] on span "Output Pallet" at bounding box center [324, 154] width 75 height 16
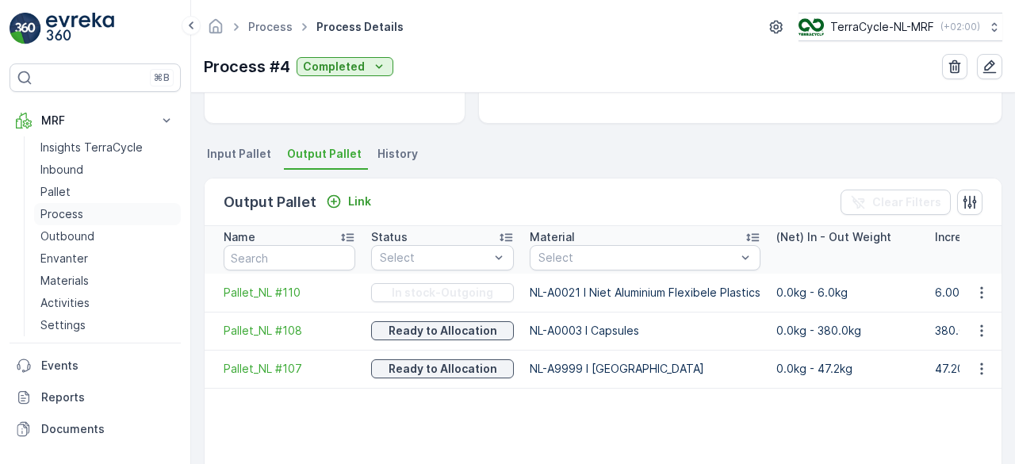
click at [62, 209] on p "Process" at bounding box center [61, 214] width 43 height 16
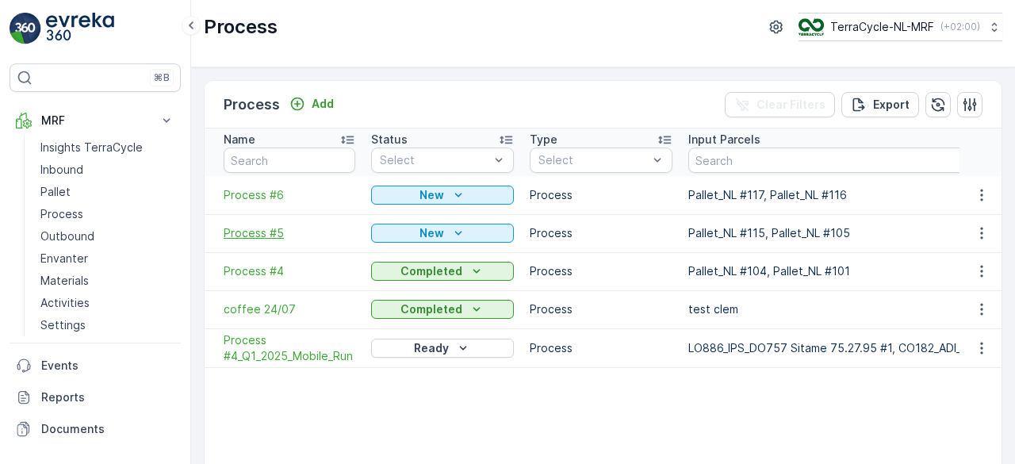
click at [258, 238] on span "Process #5" at bounding box center [290, 233] width 132 height 16
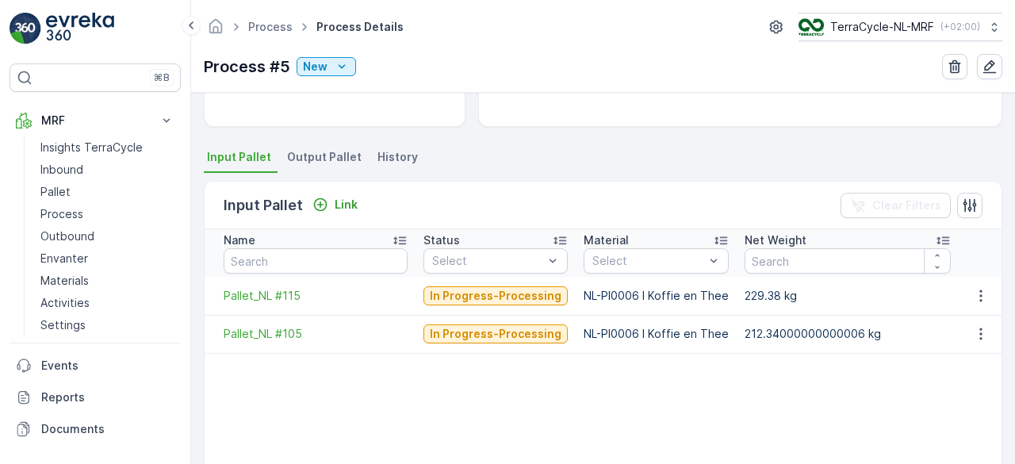
scroll to position [299, 0]
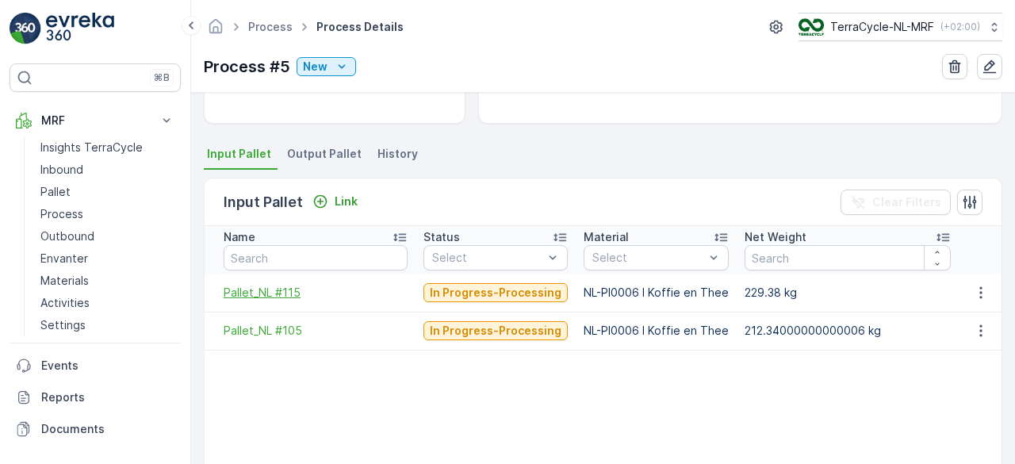
click at [270, 289] on span "Pallet_NL #115" at bounding box center [316, 293] width 184 height 16
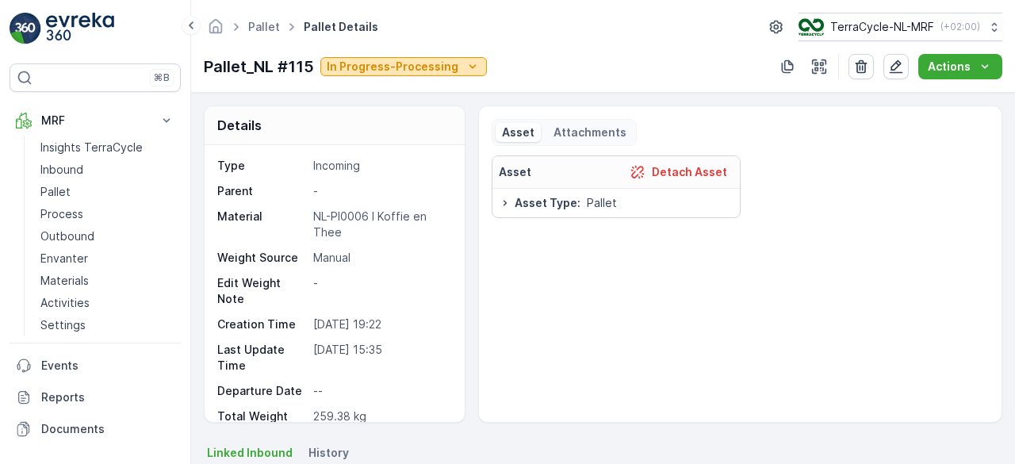
click at [370, 69] on p "In Progress-Processing" at bounding box center [393, 67] width 132 height 16
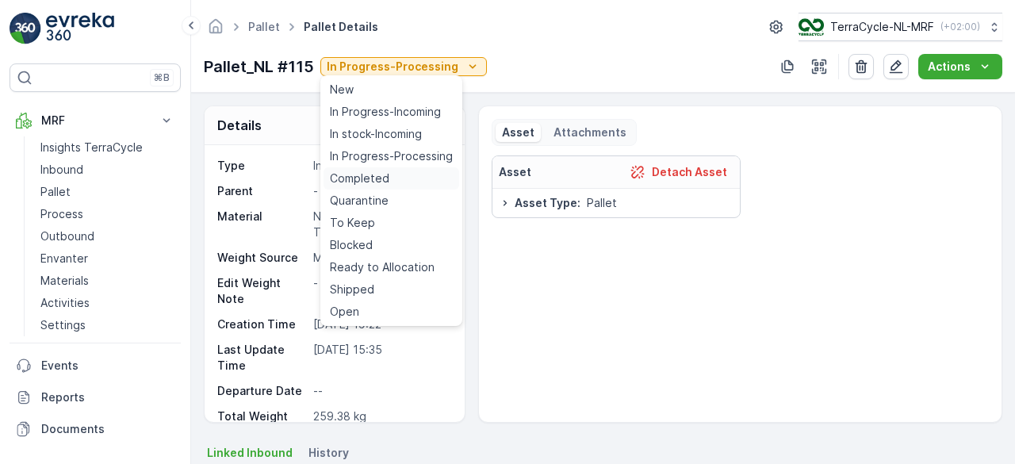
click at [367, 180] on span "Completed" at bounding box center [359, 178] width 59 height 16
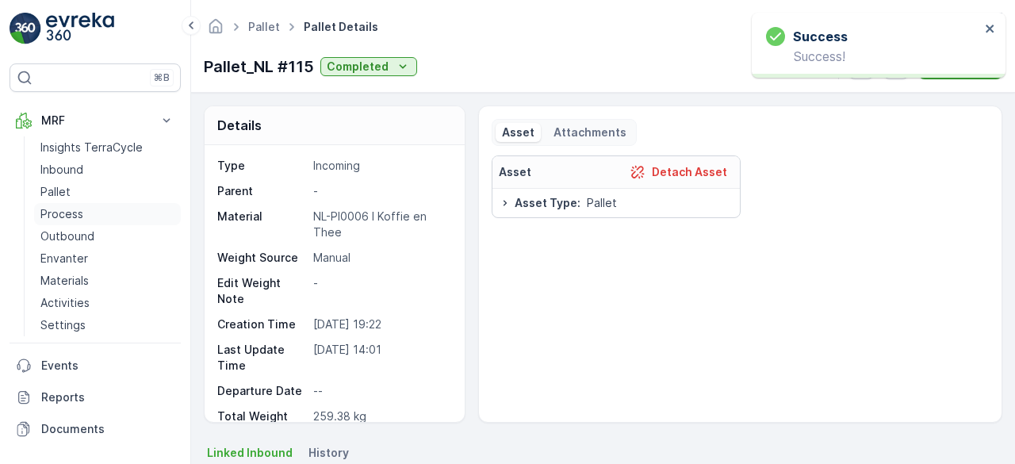
click at [65, 215] on p "Process" at bounding box center [61, 214] width 43 height 16
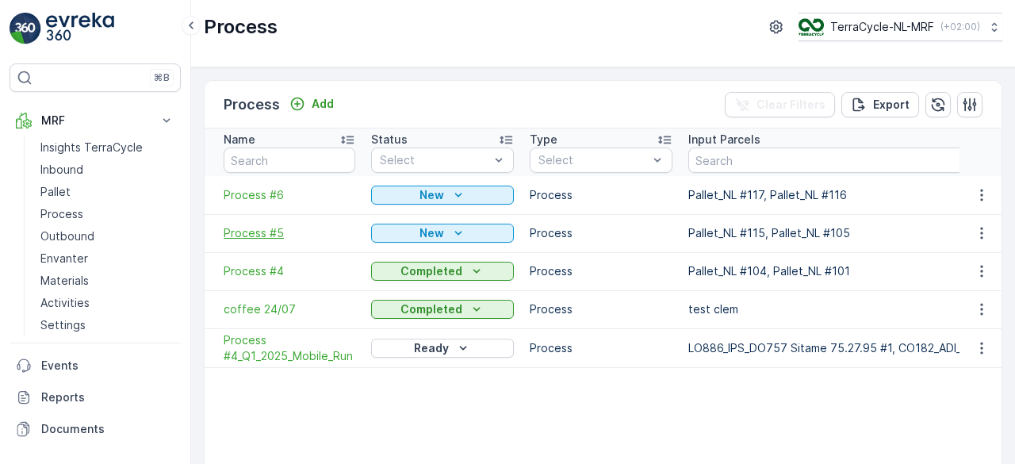
click at [239, 238] on span "Process #5" at bounding box center [290, 233] width 132 height 16
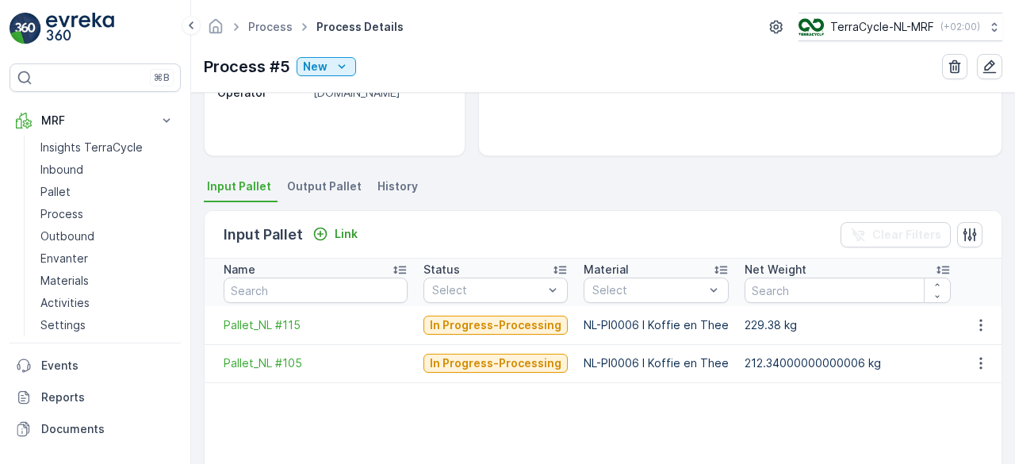
scroll to position [268, 0]
click at [270, 366] on span "Pallet_NL #105" at bounding box center [316, 362] width 184 height 16
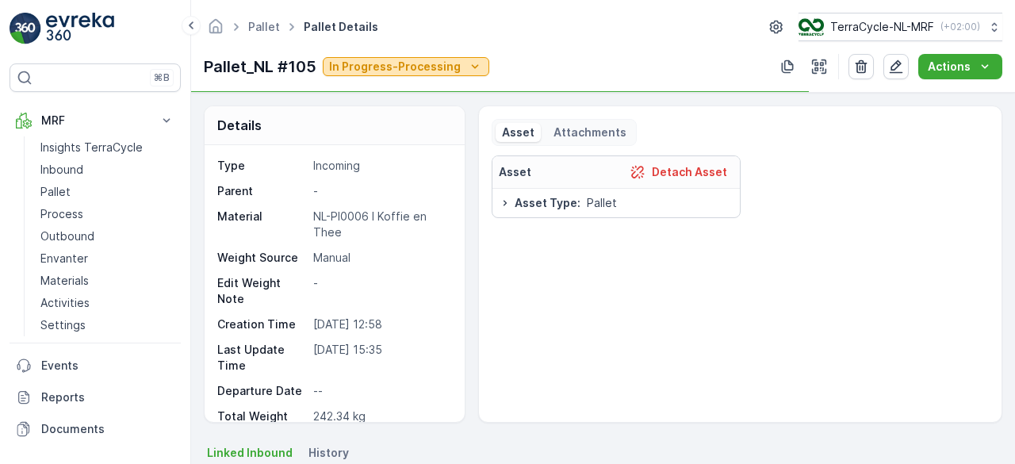
click at [388, 61] on p "In Progress-Processing" at bounding box center [395, 67] width 132 height 16
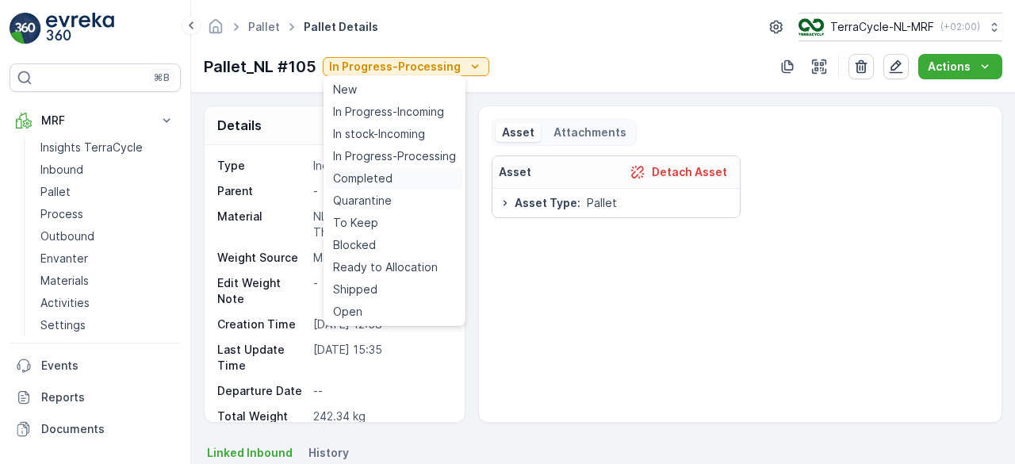
click at [360, 182] on span "Completed" at bounding box center [362, 178] width 59 height 16
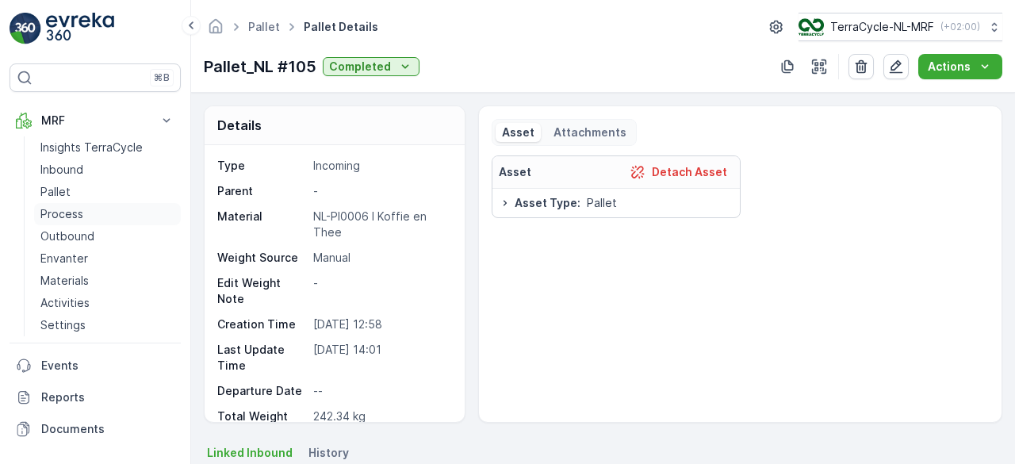
click at [54, 212] on p "Process" at bounding box center [61, 214] width 43 height 16
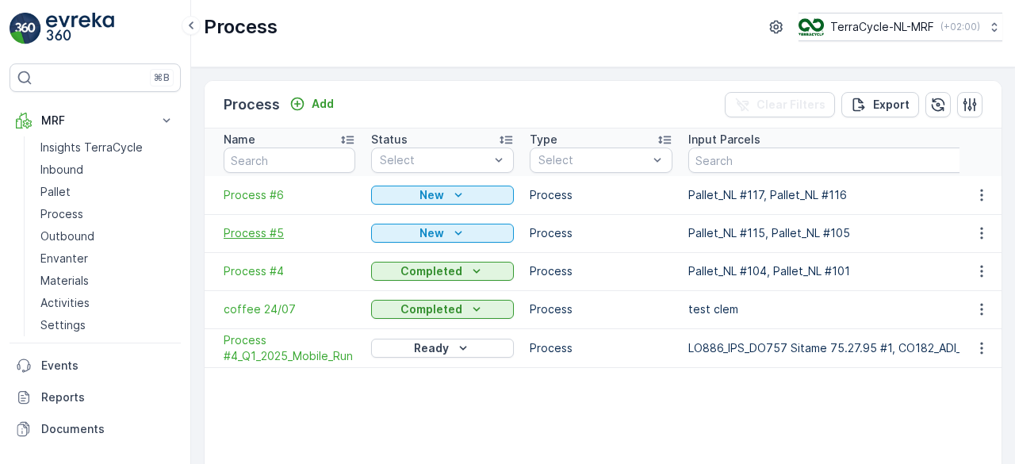
click at [252, 231] on span "Process #5" at bounding box center [290, 233] width 132 height 16
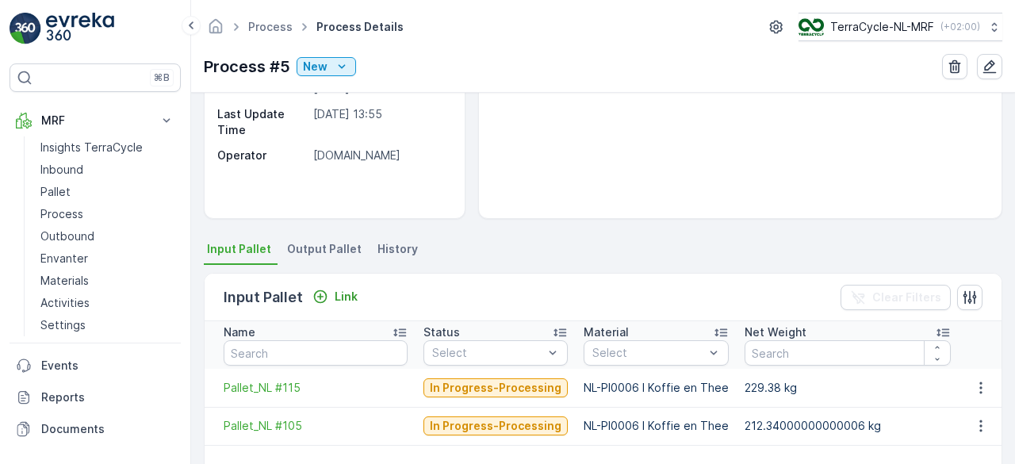
scroll to position [224, 0]
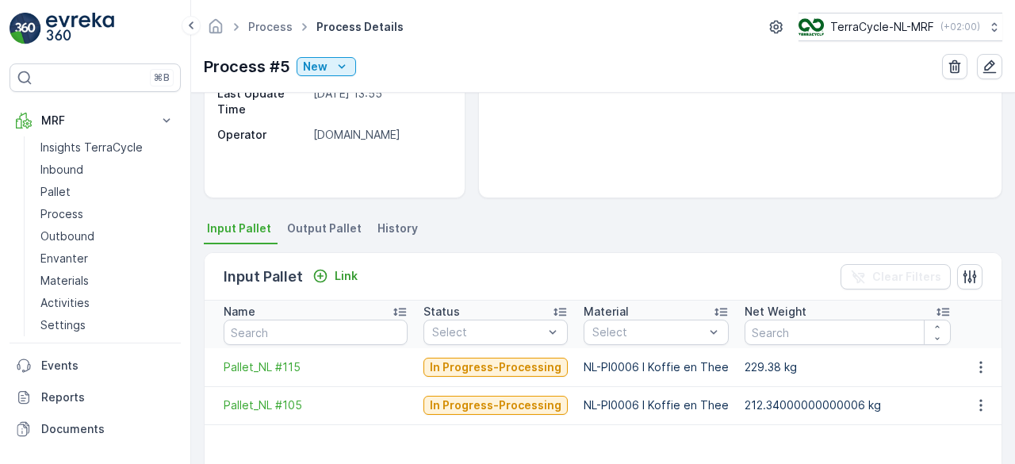
click at [346, 222] on span "Output Pallet" at bounding box center [324, 228] width 75 height 16
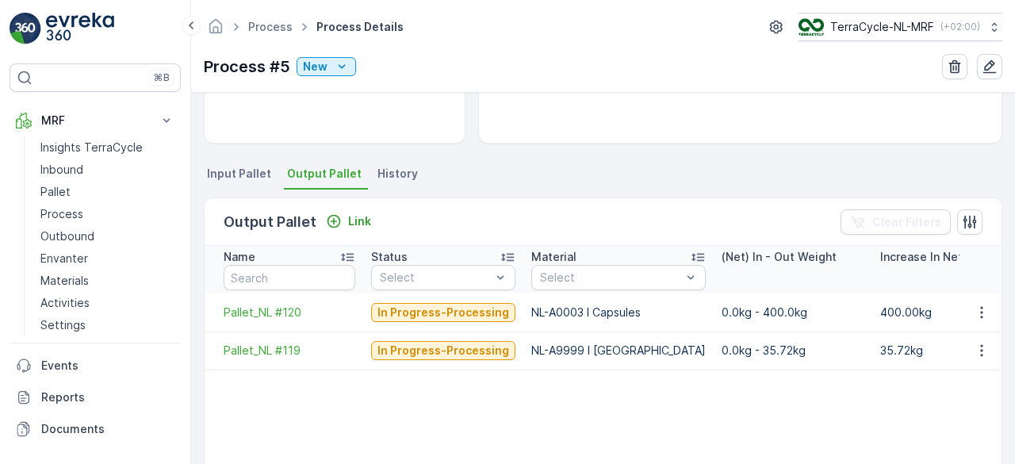
scroll to position [280, 0]
click at [267, 310] on span "Pallet_NL #120" at bounding box center [290, 312] width 132 height 16
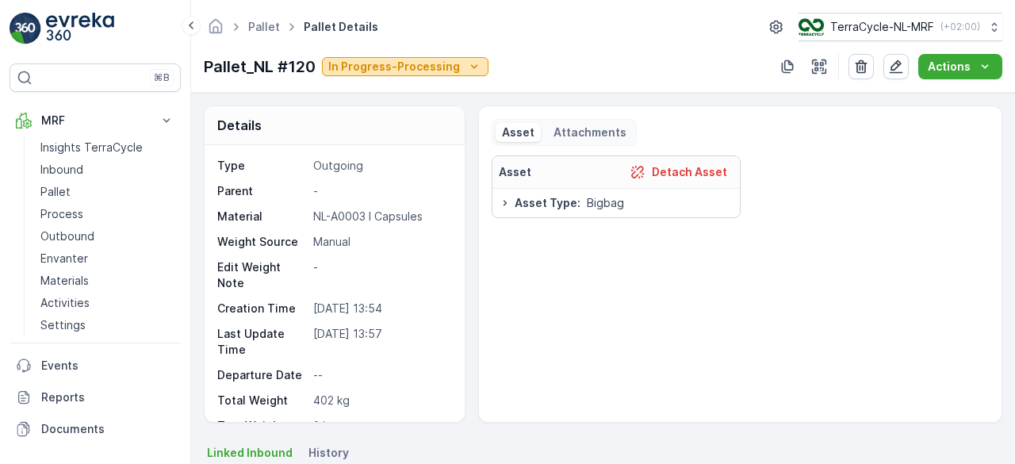
click at [434, 63] on p "In Progress-Processing" at bounding box center [394, 67] width 132 height 16
click at [56, 193] on p "Pallet" at bounding box center [55, 192] width 30 height 16
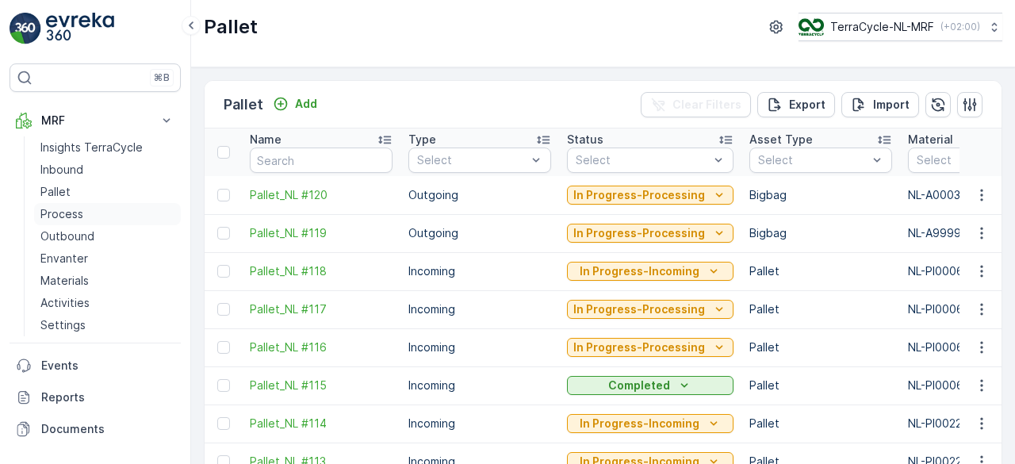
click at [69, 210] on p "Process" at bounding box center [61, 214] width 43 height 16
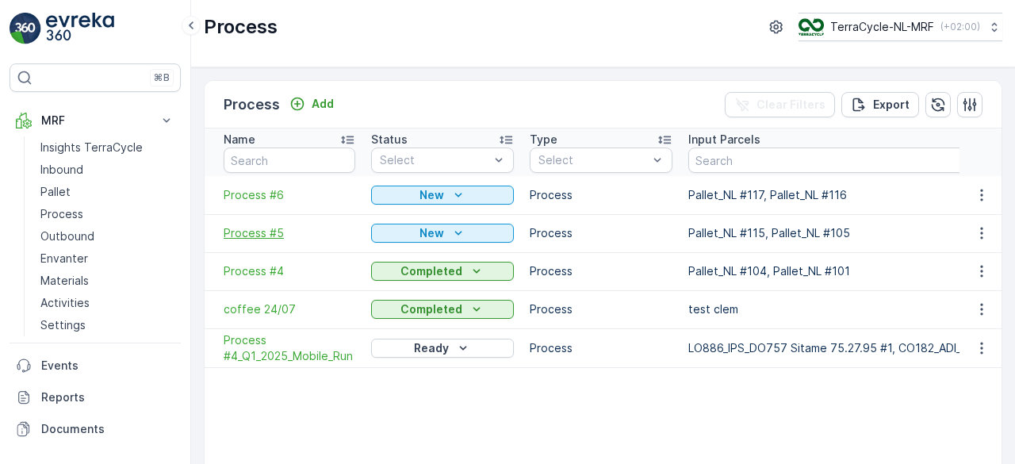
click at [252, 228] on span "Process #5" at bounding box center [290, 233] width 132 height 16
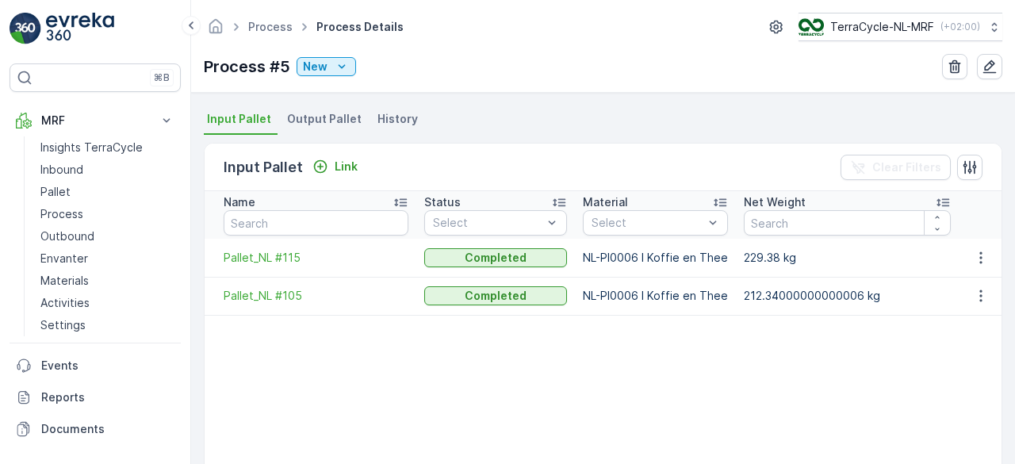
scroll to position [335, 0]
click at [300, 125] on li "Output Pallet" at bounding box center [326, 120] width 84 height 27
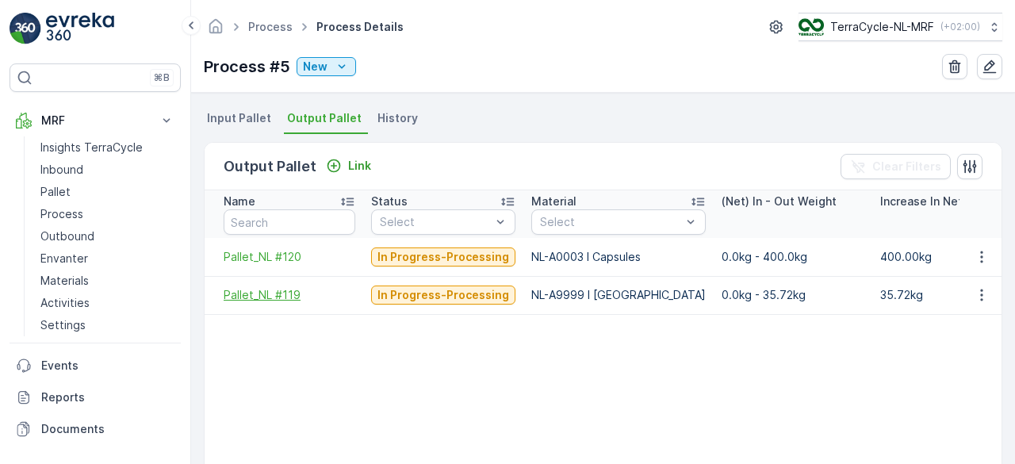
click at [262, 294] on span "Pallet_NL #119" at bounding box center [290, 295] width 132 height 16
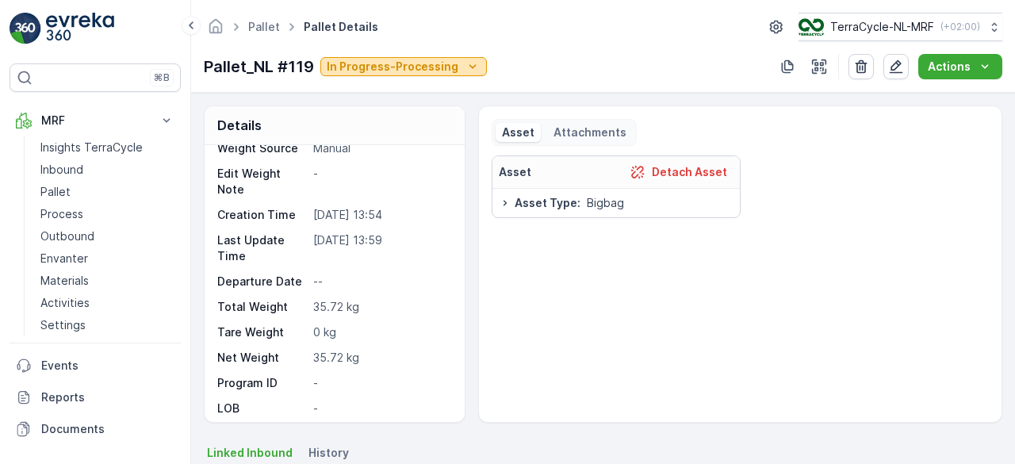
click at [428, 63] on p "In Progress-Processing" at bounding box center [393, 67] width 132 height 16
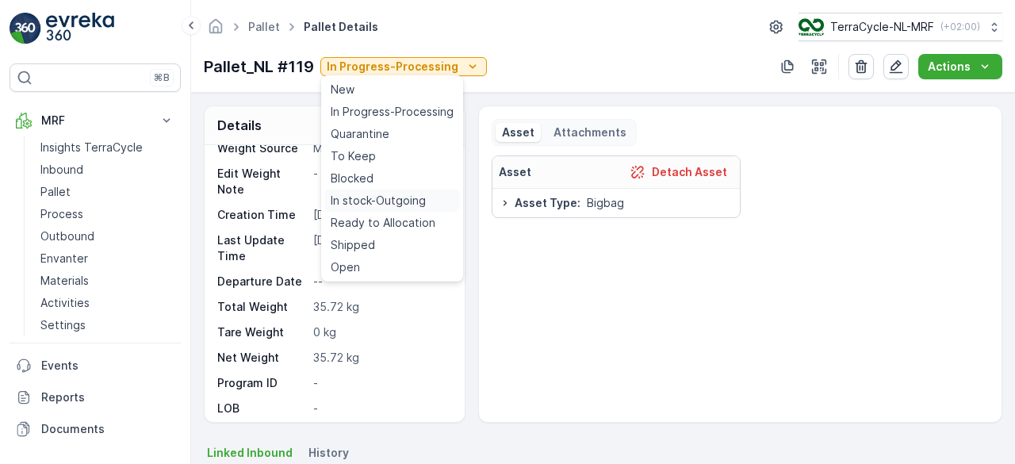
click at [412, 199] on span "In stock-Outgoing" at bounding box center [378, 201] width 95 height 16
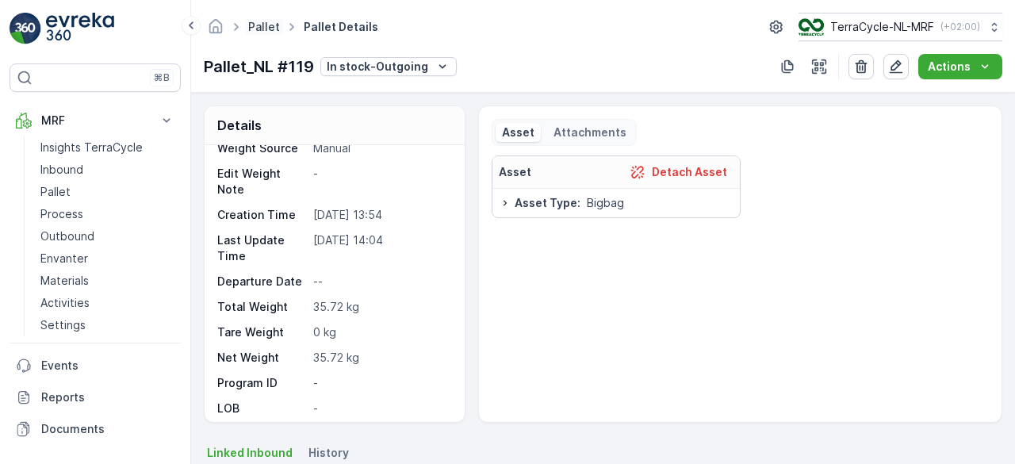
click at [267, 25] on link "Pallet" at bounding box center [264, 26] width 32 height 13
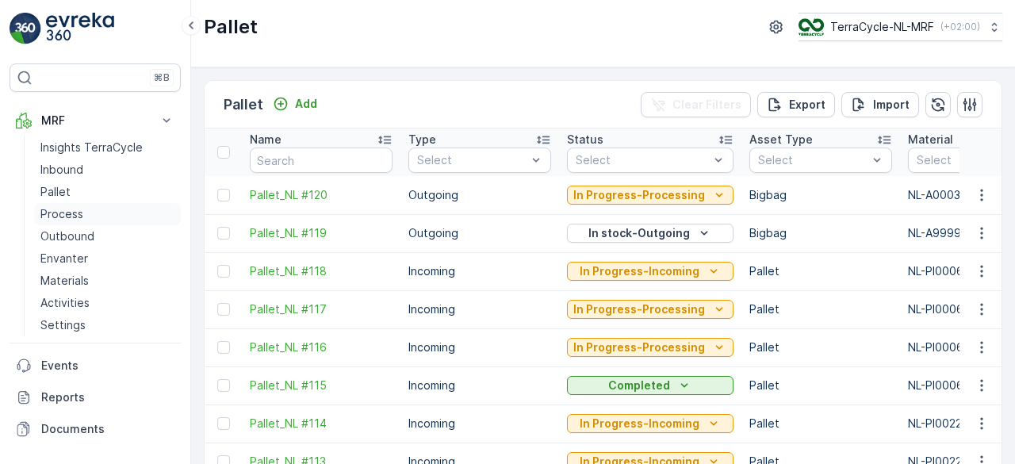
click at [59, 210] on p "Process" at bounding box center [61, 214] width 43 height 16
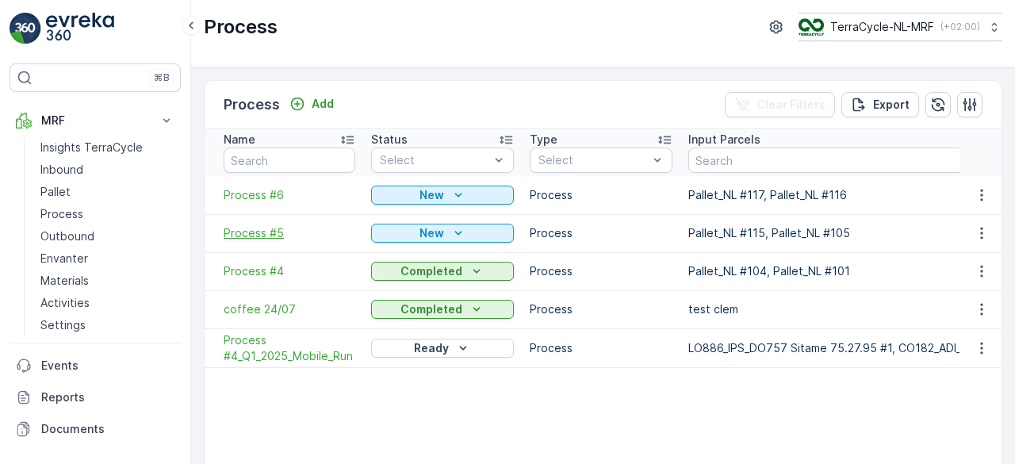
click at [243, 228] on span "Process #5" at bounding box center [290, 233] width 132 height 16
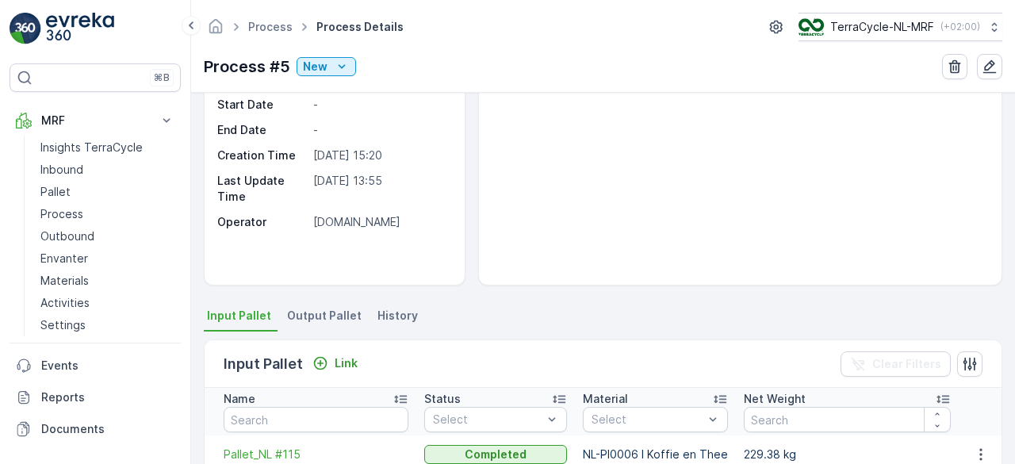
scroll to position [141, 0]
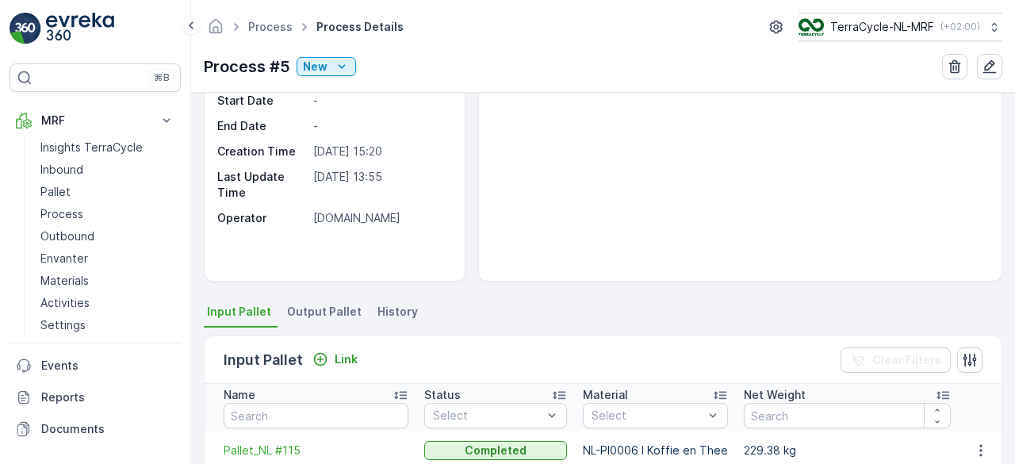
click at [316, 307] on span "Output Pallet" at bounding box center [324, 312] width 75 height 16
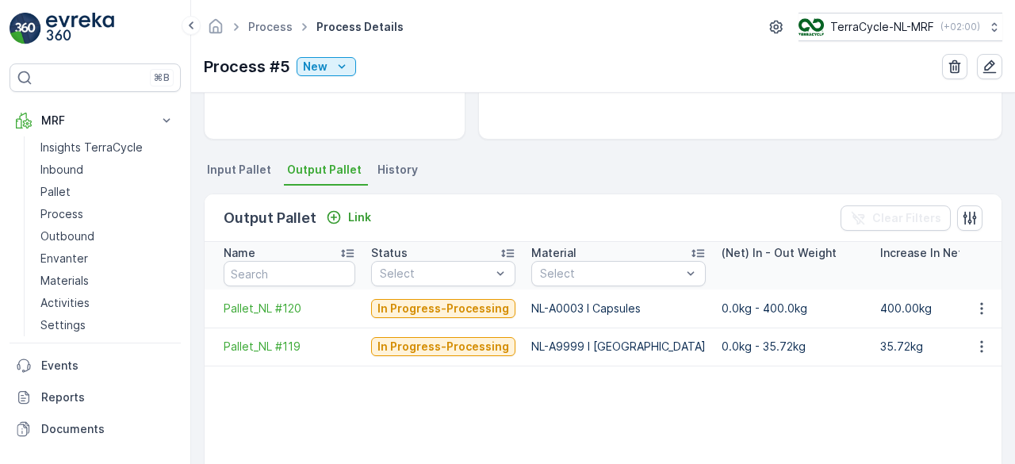
scroll to position [284, 0]
click at [273, 303] on span "Pallet_NL #120" at bounding box center [290, 308] width 132 height 16
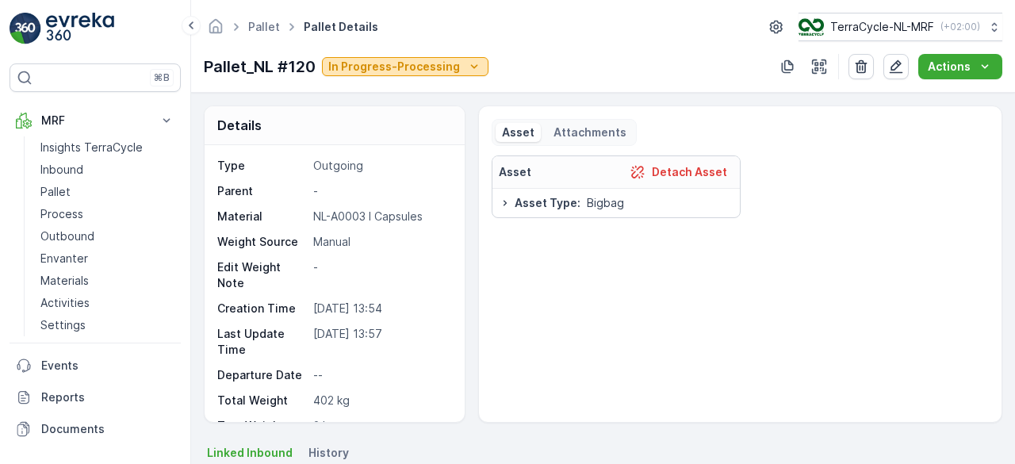
click at [404, 67] on p "In Progress-Processing" at bounding box center [394, 67] width 132 height 16
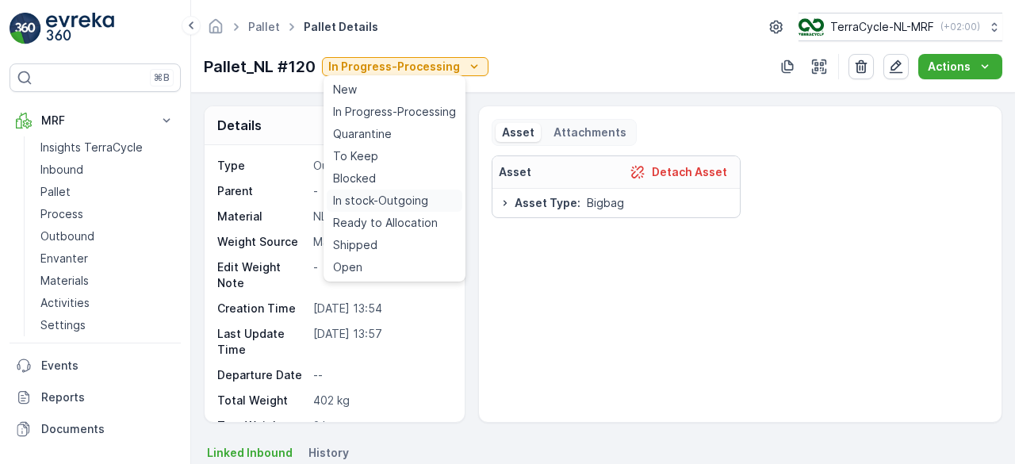
click at [380, 196] on span "In stock-Outgoing" at bounding box center [380, 201] width 95 height 16
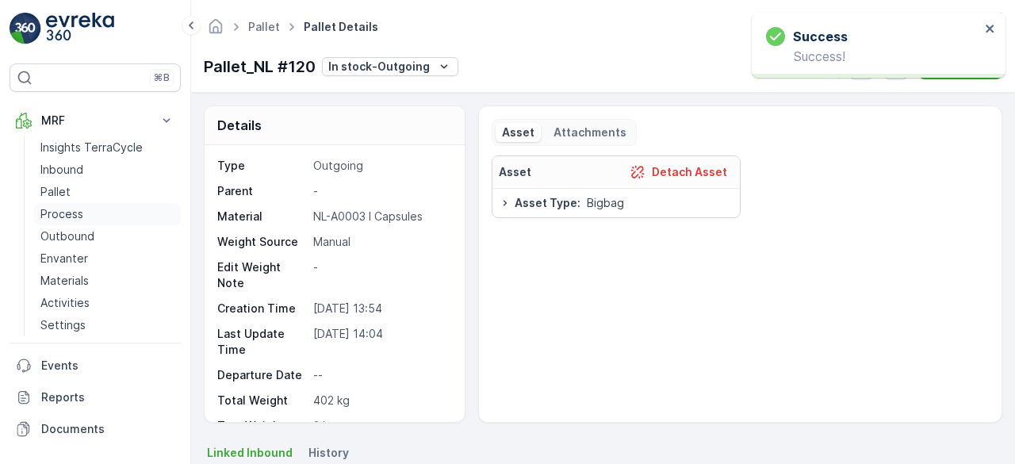
click at [52, 210] on p "Process" at bounding box center [61, 214] width 43 height 16
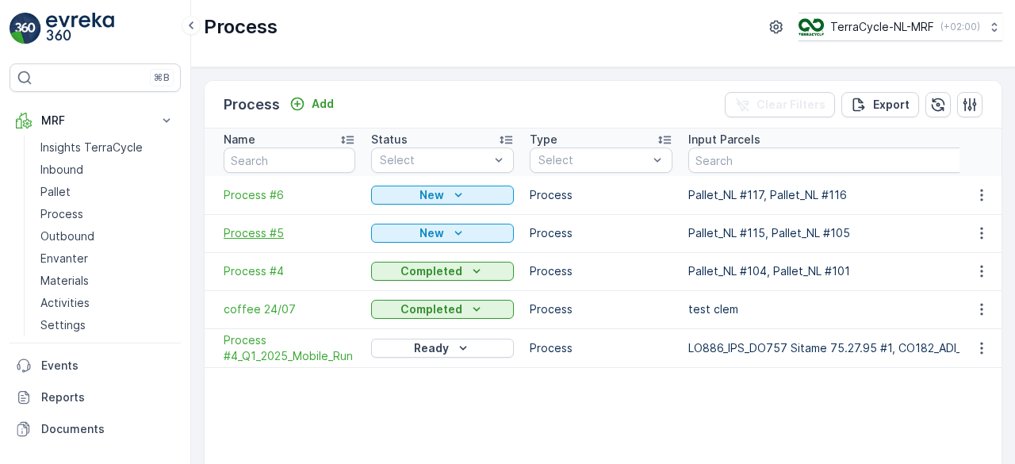
click at [263, 235] on span "Process #5" at bounding box center [290, 233] width 132 height 16
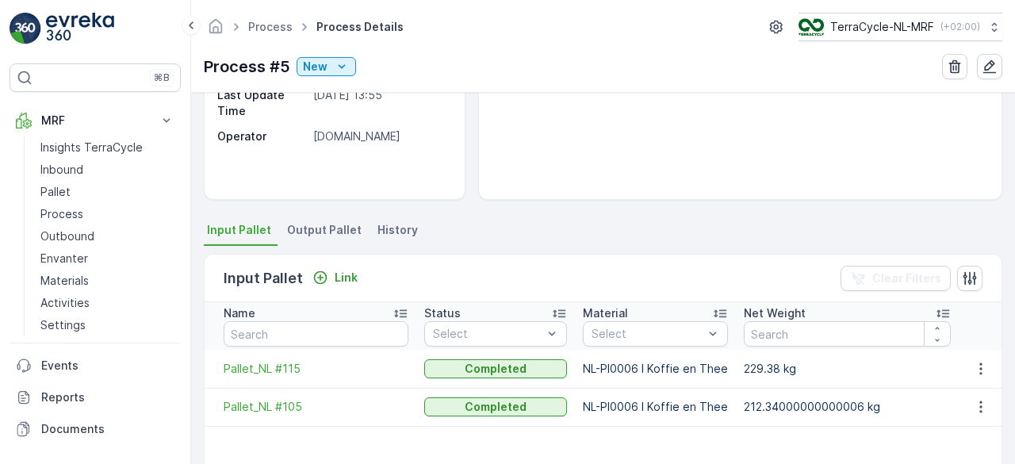
scroll to position [225, 0]
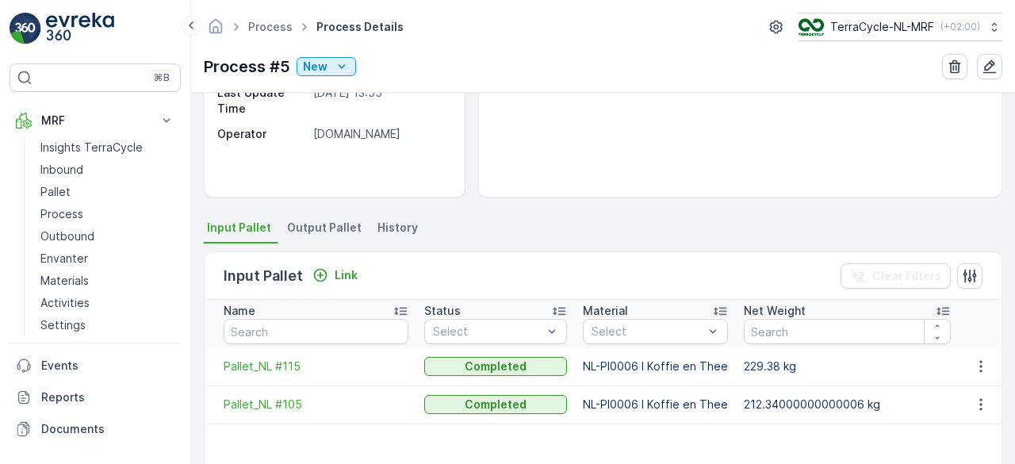
click at [309, 229] on span "Output Pallet" at bounding box center [324, 228] width 75 height 16
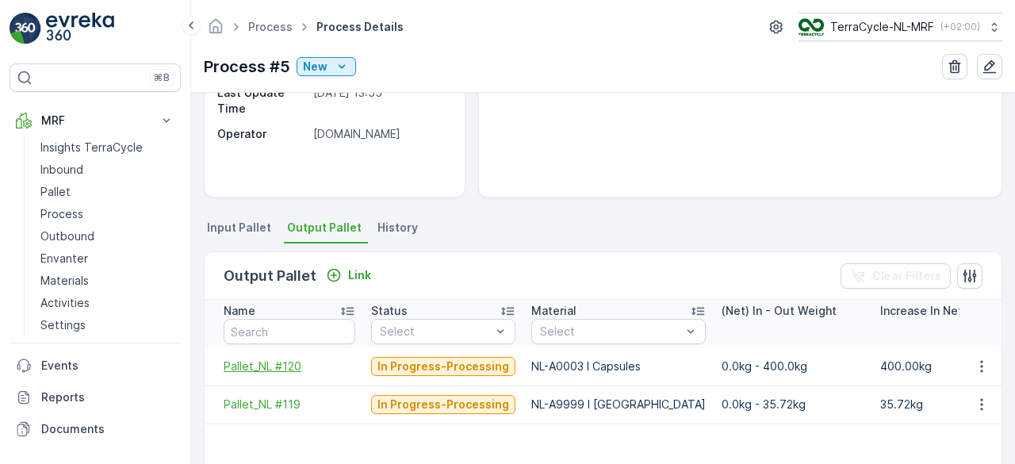
click at [278, 369] on span "Pallet_NL #120" at bounding box center [290, 366] width 132 height 16
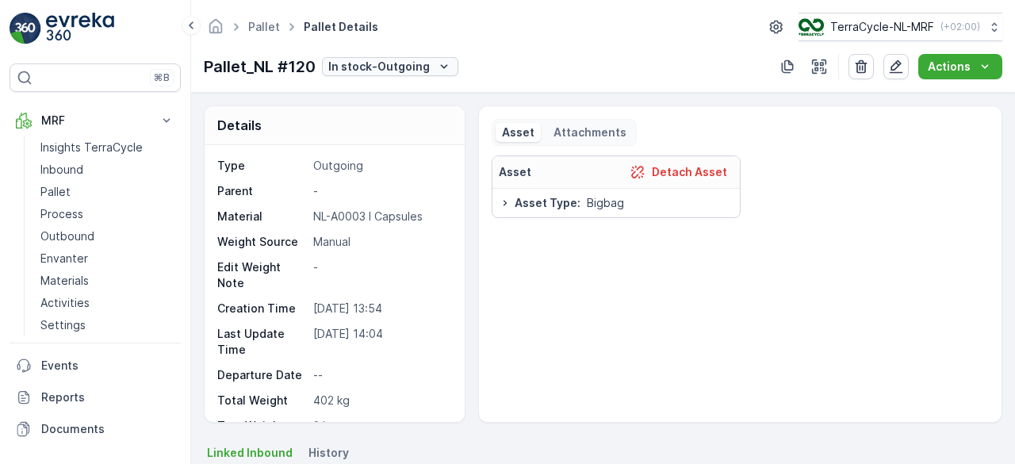
click at [355, 69] on p "In stock-Outgoing" at bounding box center [378, 67] width 101 height 16
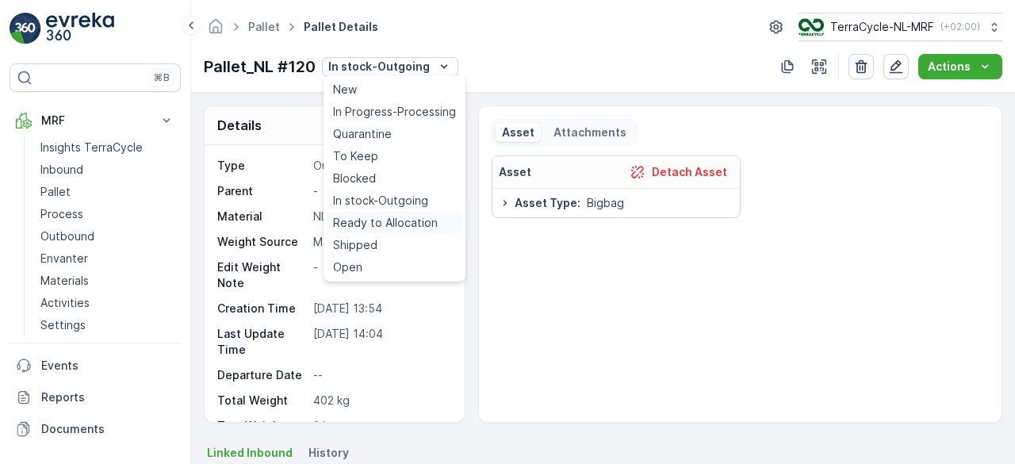
click at [358, 228] on span "Ready to Allocation" at bounding box center [385, 223] width 105 height 16
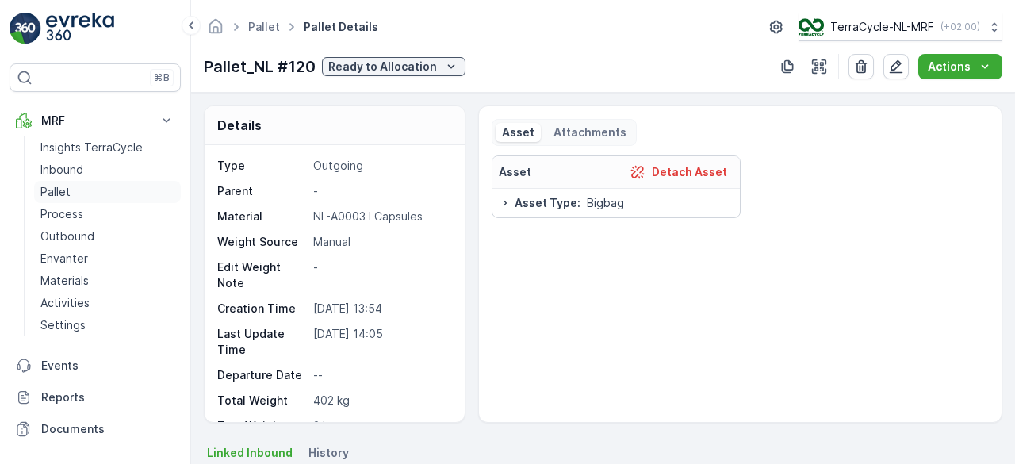
click at [62, 193] on p "Pallet" at bounding box center [55, 192] width 30 height 16
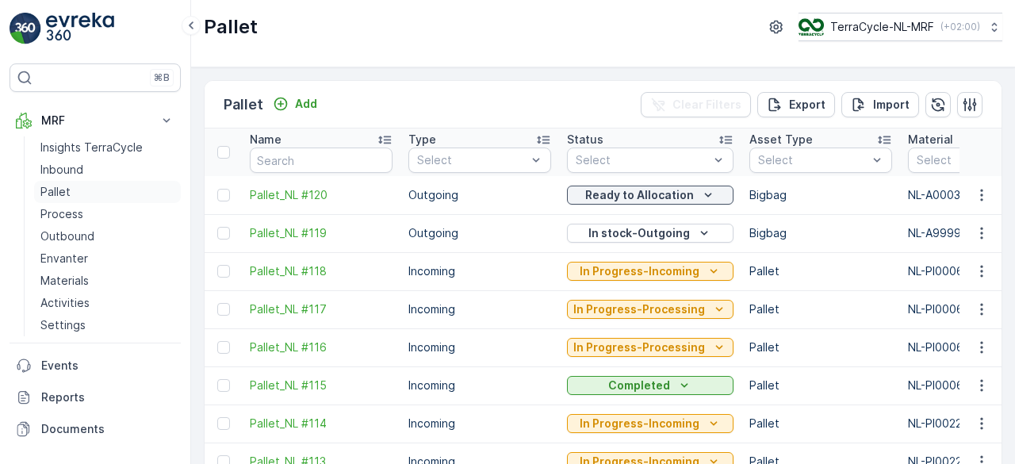
click at [61, 184] on p "Pallet" at bounding box center [55, 192] width 30 height 16
click at [61, 211] on p "Process" at bounding box center [61, 214] width 43 height 16
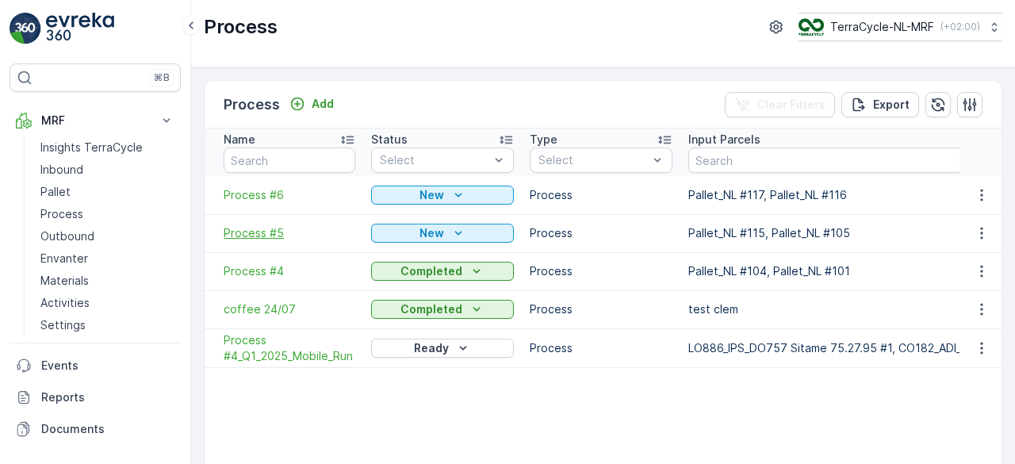
click at [268, 234] on span "Process #5" at bounding box center [290, 233] width 132 height 16
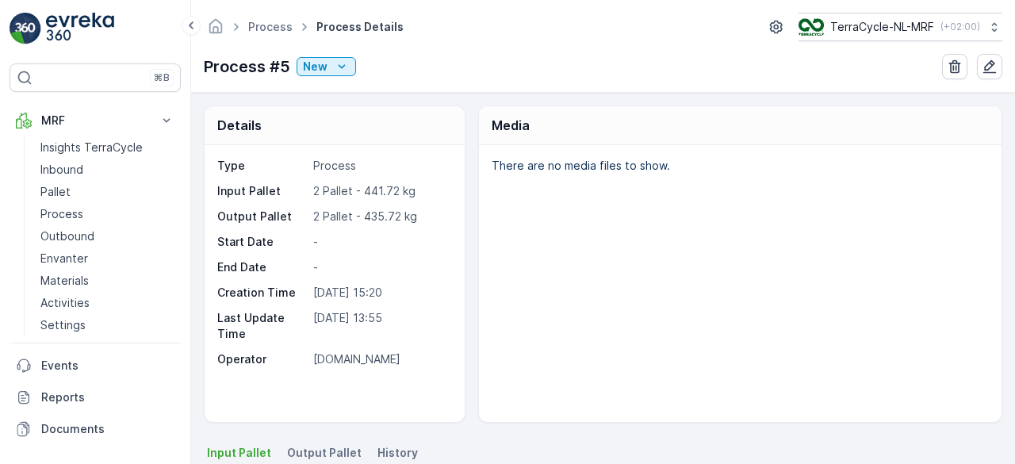
scroll to position [102, 0]
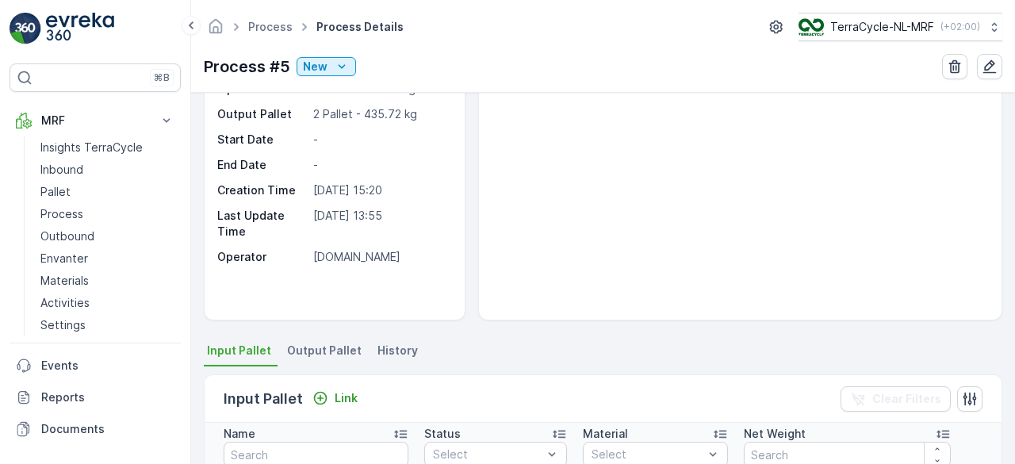
click at [320, 349] on span "Output Pallet" at bounding box center [324, 350] width 75 height 16
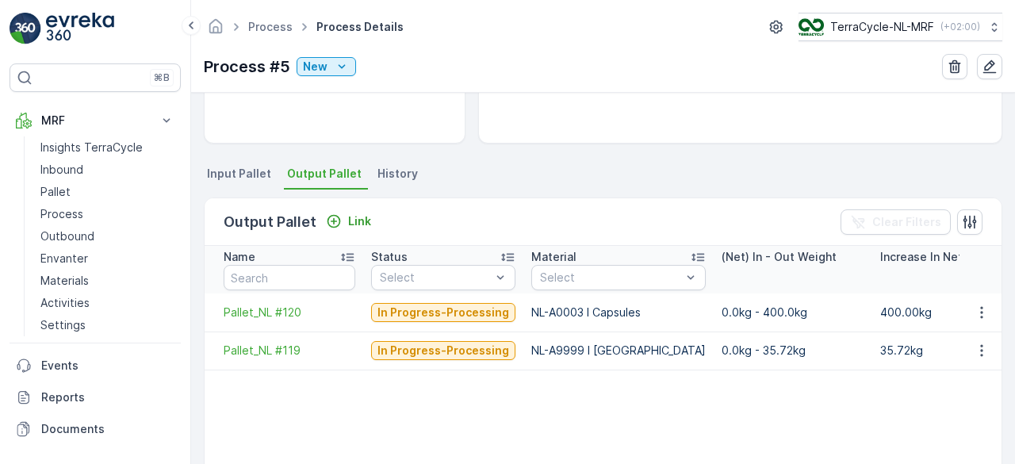
scroll to position [280, 0]
click at [259, 350] on span "Pallet_NL #119" at bounding box center [290, 350] width 132 height 16
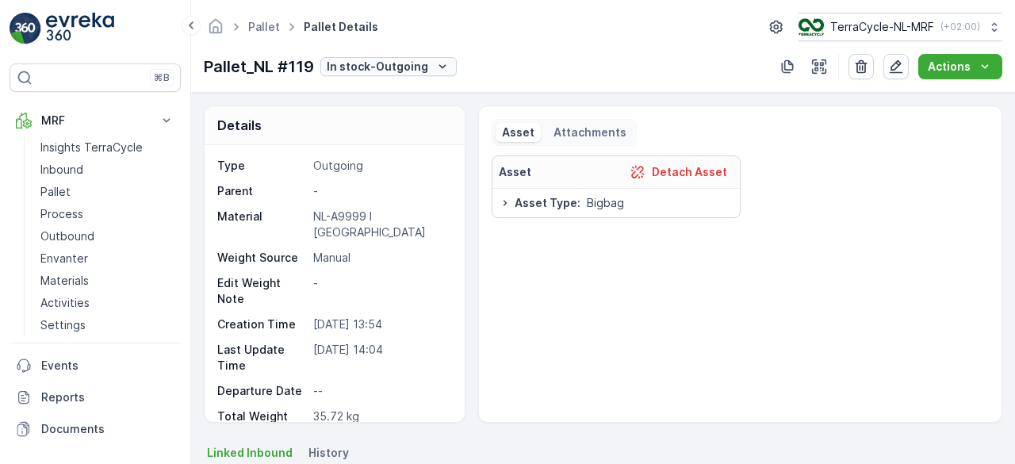
click at [422, 75] on button "In stock-Outgoing" at bounding box center [388, 66] width 136 height 19
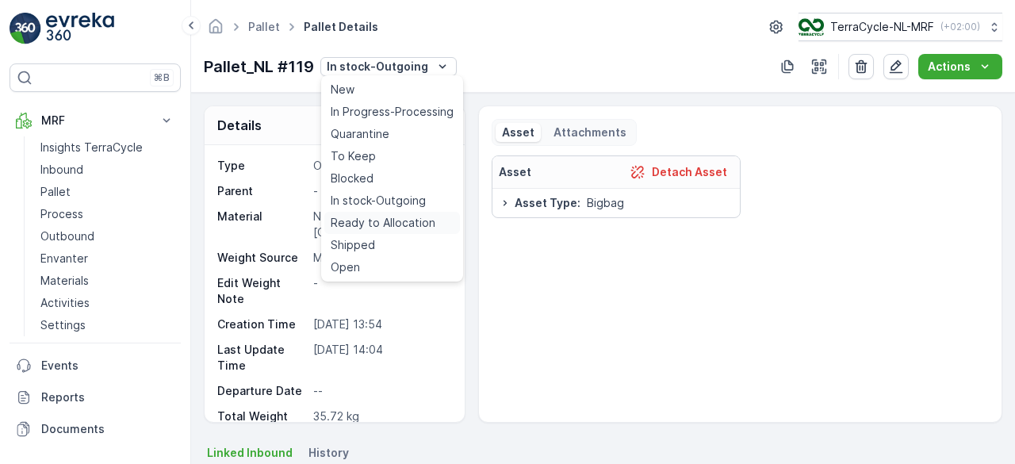
click at [381, 223] on span "Ready to Allocation" at bounding box center [383, 223] width 105 height 16
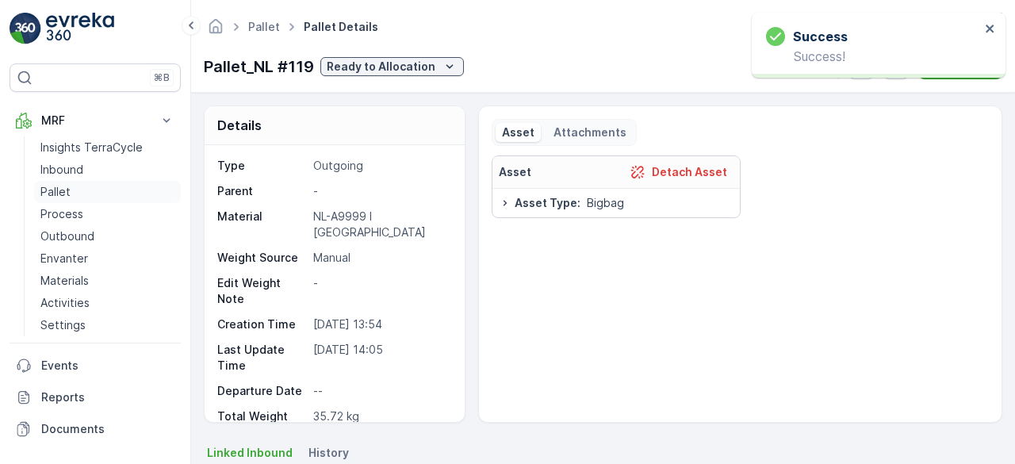
click at [52, 186] on p "Pallet" at bounding box center [55, 192] width 30 height 16
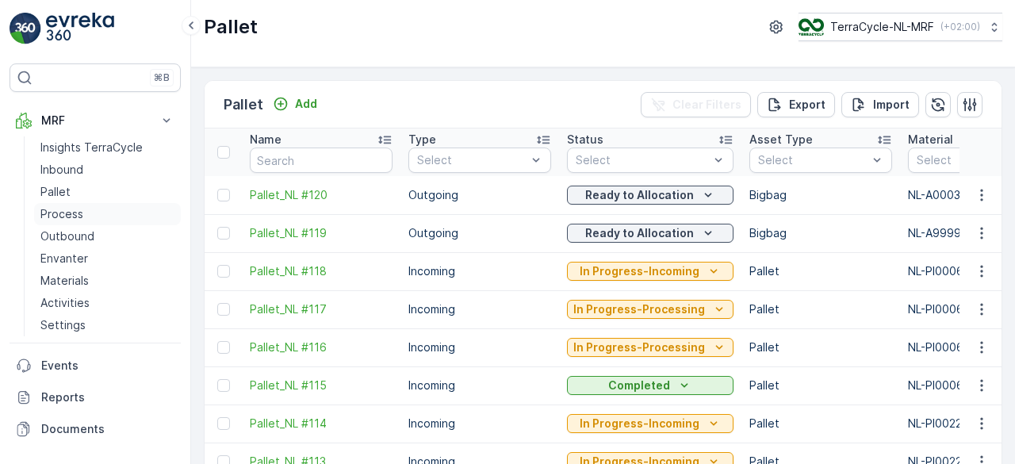
click at [71, 212] on p "Process" at bounding box center [61, 214] width 43 height 16
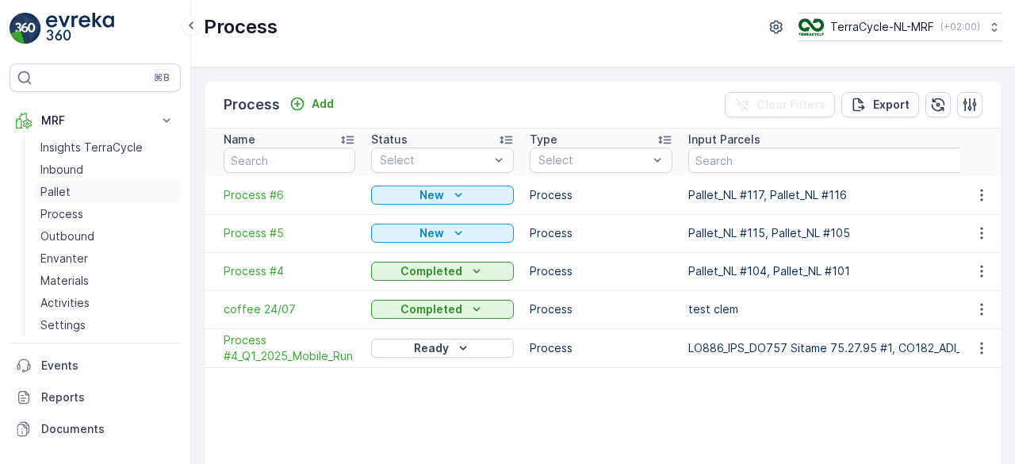
click at [61, 191] on p "Pallet" at bounding box center [55, 192] width 30 height 16
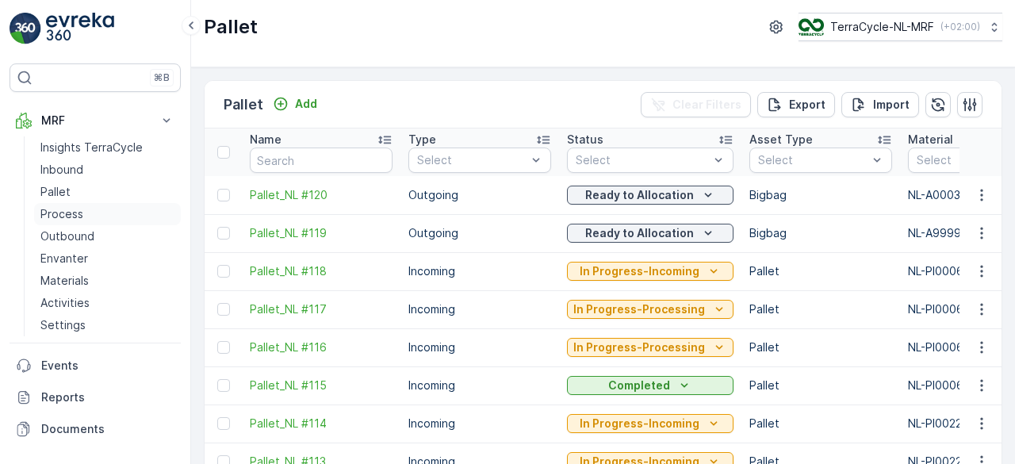
click at [61, 217] on p "Process" at bounding box center [61, 214] width 43 height 16
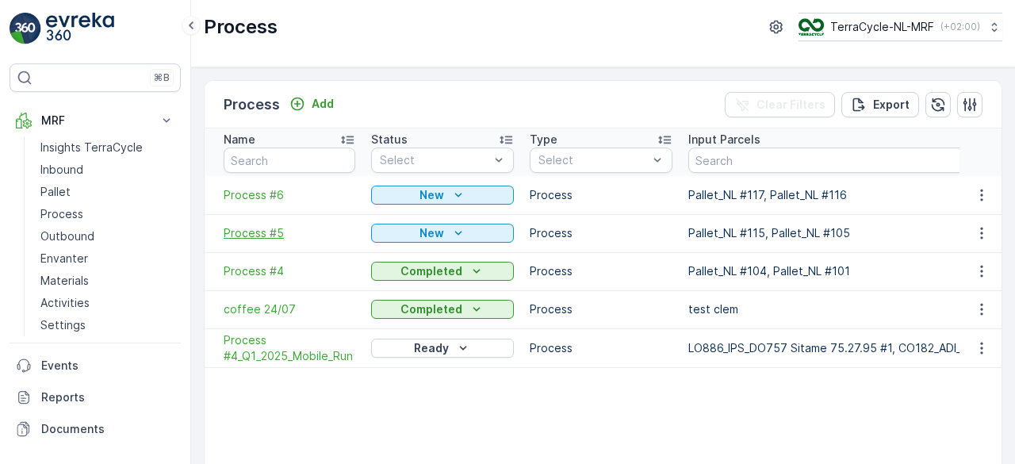
click at [255, 234] on span "Process #5" at bounding box center [290, 233] width 132 height 16
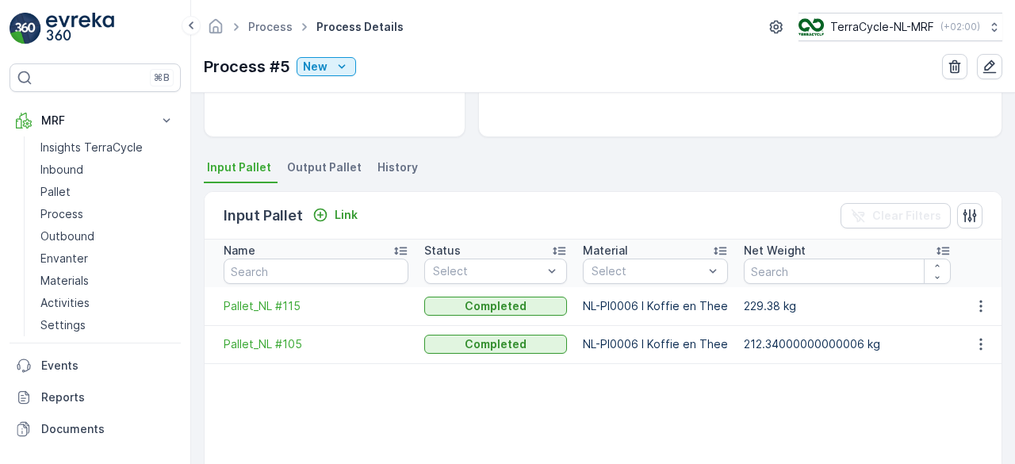
scroll to position [286, 0]
click at [75, 209] on p "Process" at bounding box center [61, 214] width 43 height 16
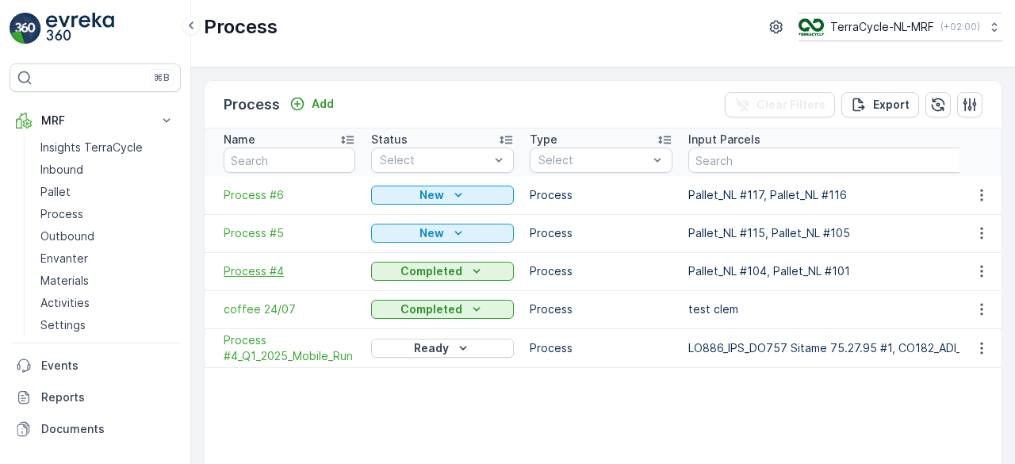
click at [254, 277] on span "Process #4" at bounding box center [290, 271] width 132 height 16
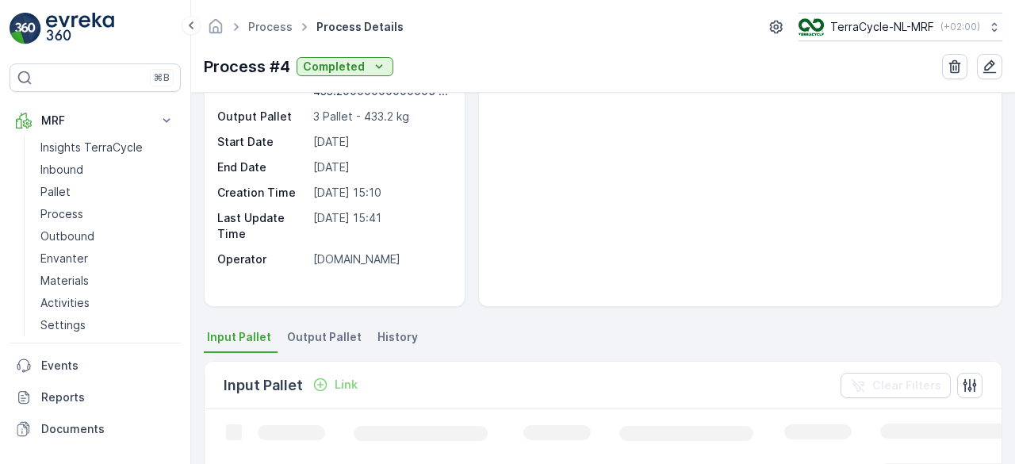
scroll to position [123, 0]
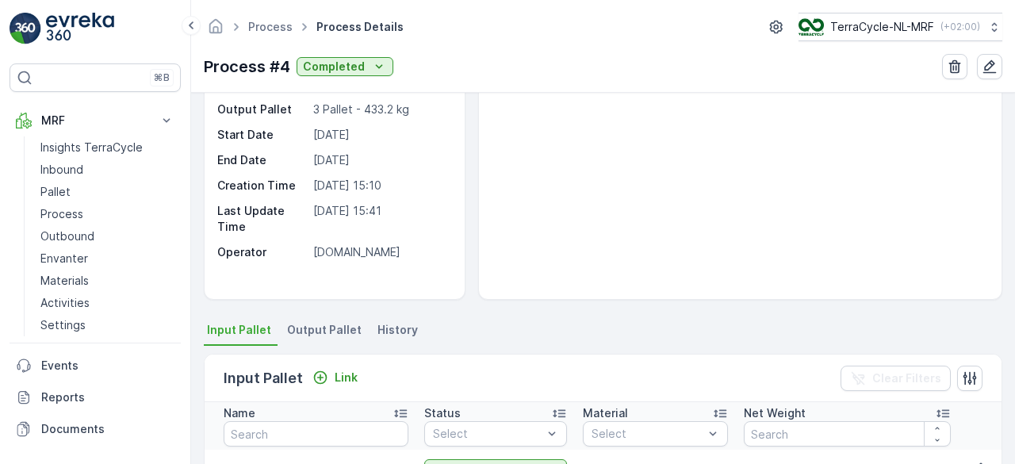
click at [323, 327] on span "Output Pallet" at bounding box center [324, 330] width 75 height 16
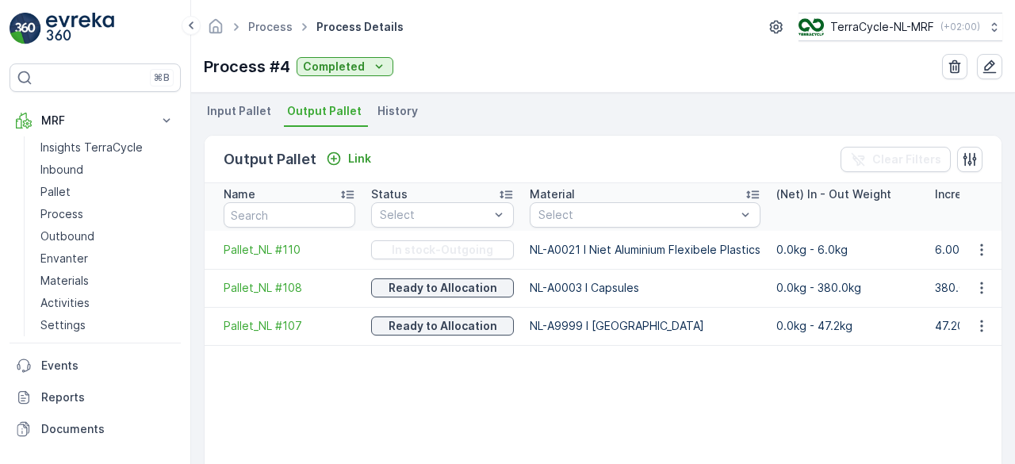
scroll to position [346, 0]
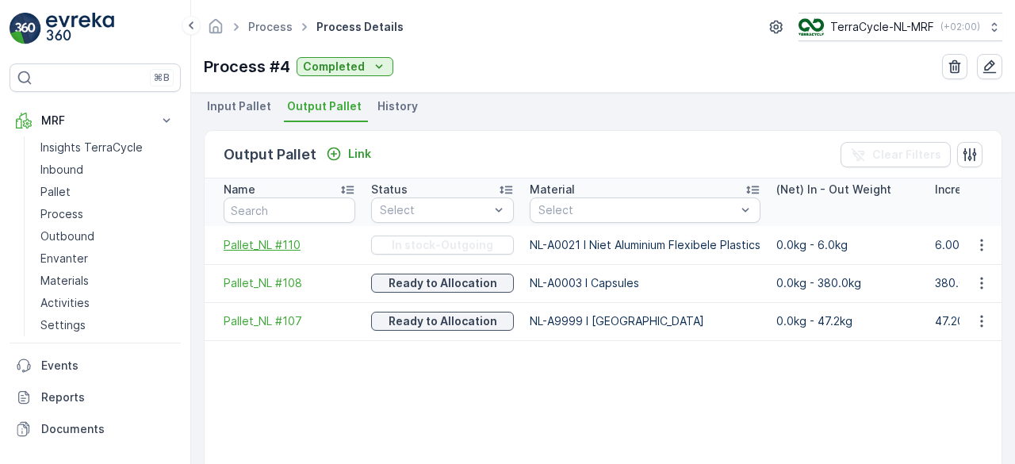
click at [273, 240] on span "Pallet_NL #110" at bounding box center [290, 245] width 132 height 16
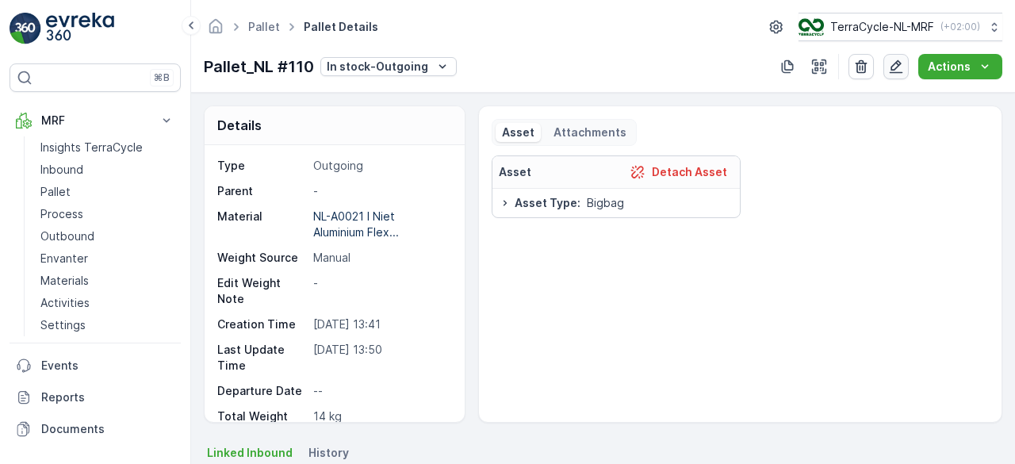
click at [898, 66] on icon "button" at bounding box center [896, 67] width 16 height 16
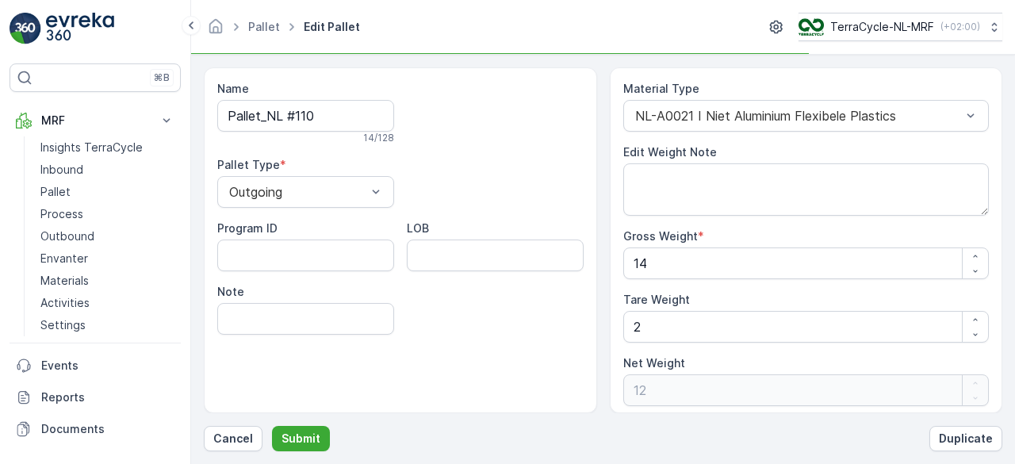
scroll to position [4, 0]
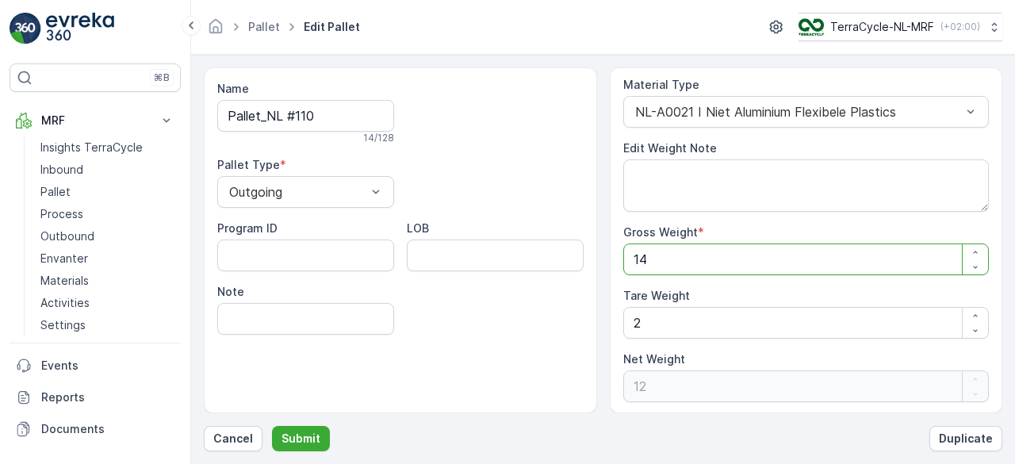
click at [656, 256] on Weight "14" at bounding box center [806, 259] width 366 height 32
type Weight "1"
type Weight "-1"
type Weight "0"
type Weight "8"
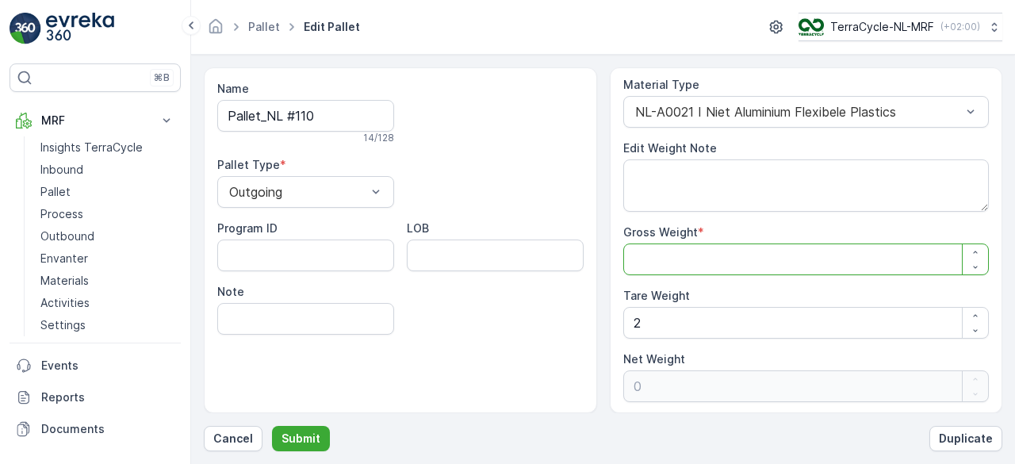
type Weight "6"
type Weight "8"
click at [295, 430] on button "Submit" at bounding box center [301, 438] width 58 height 25
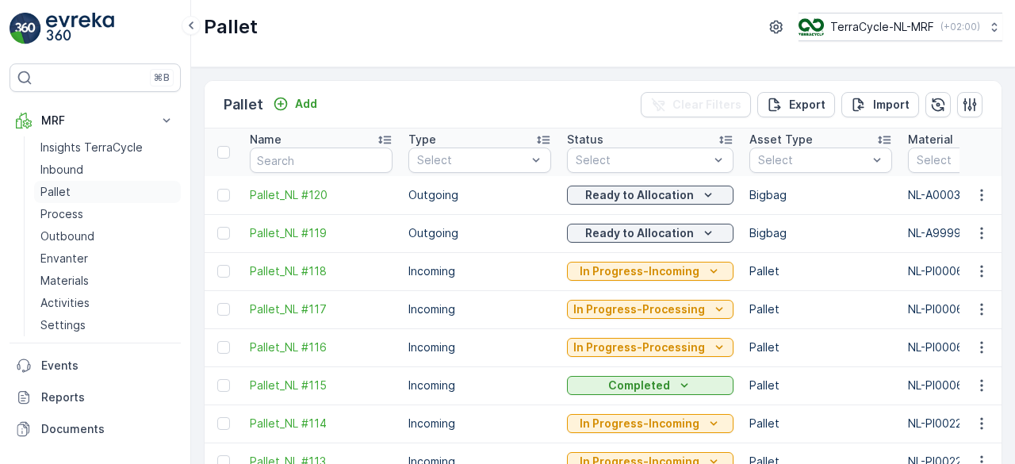
click at [67, 190] on p "Pallet" at bounding box center [55, 192] width 30 height 16
click at [53, 212] on p "Process" at bounding box center [61, 214] width 43 height 16
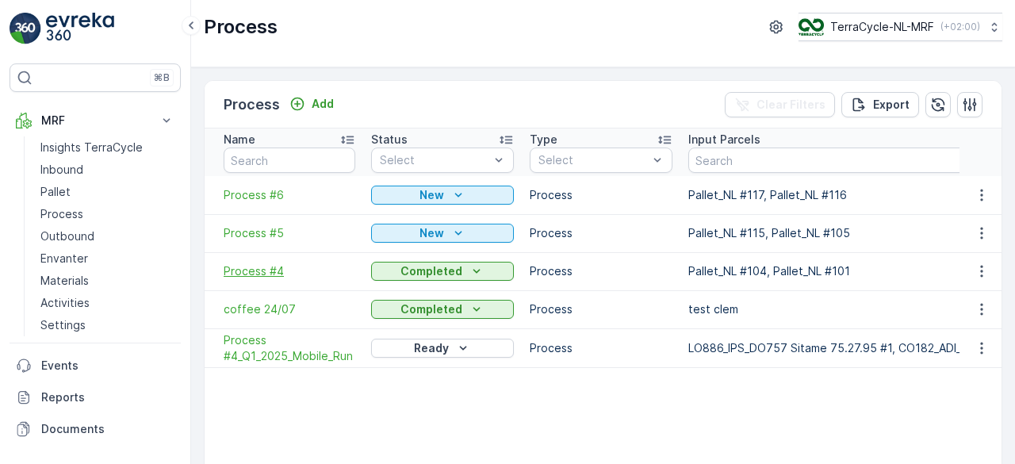
click at [257, 268] on span "Process #4" at bounding box center [290, 271] width 132 height 16
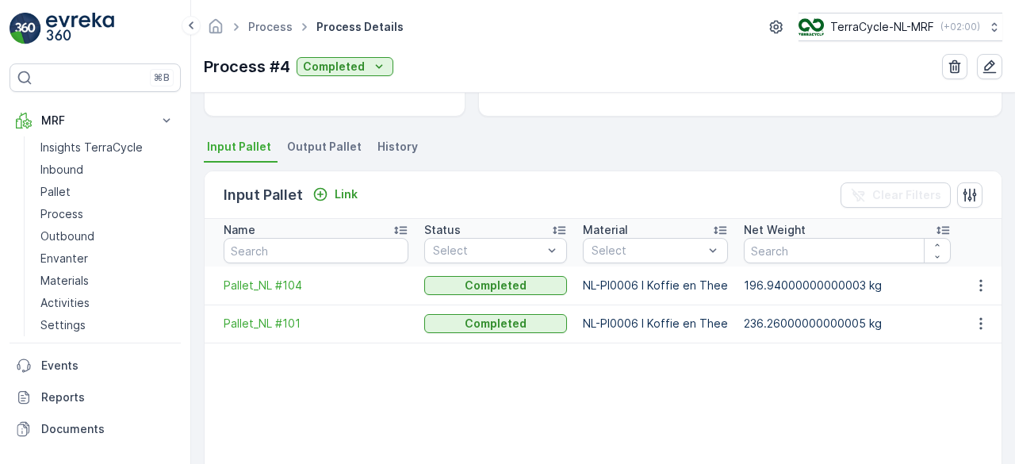
scroll to position [305, 0]
click at [308, 142] on span "Output Pallet" at bounding box center [324, 148] width 75 height 16
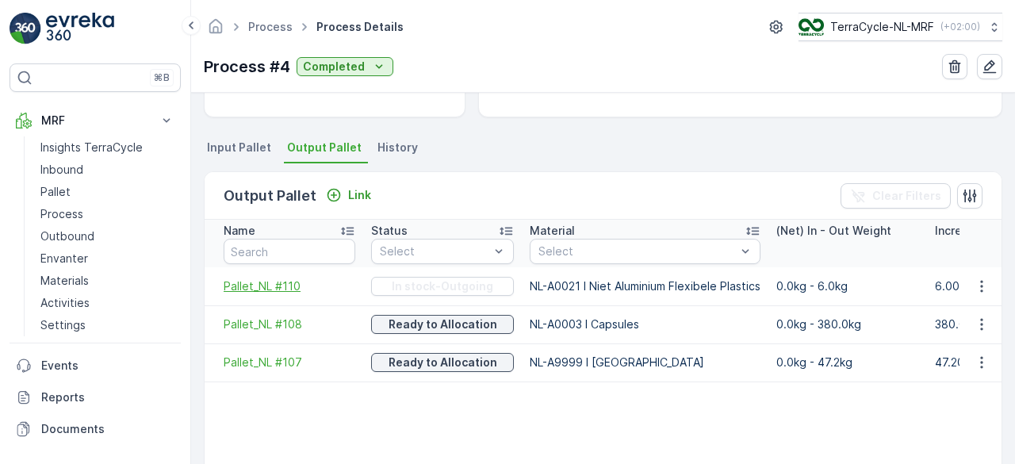
click at [251, 285] on span "Pallet_NL #110" at bounding box center [290, 286] width 132 height 16
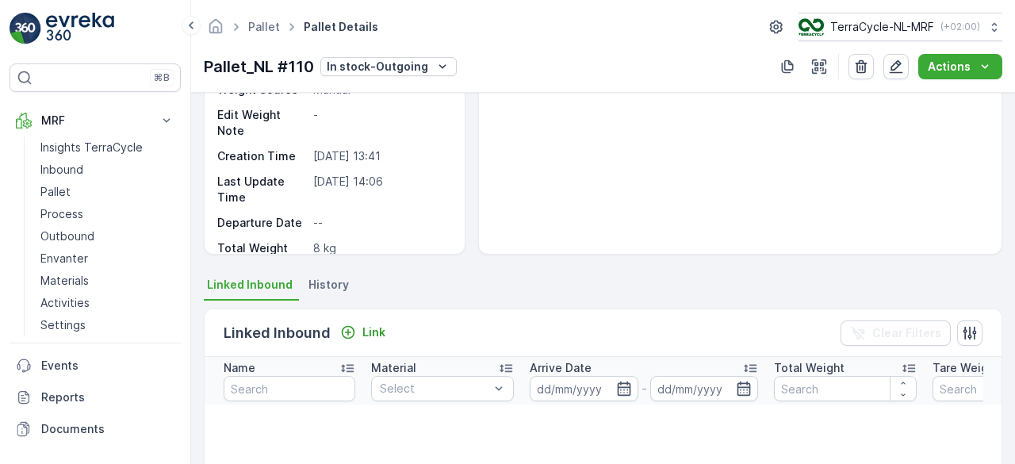
scroll to position [169, 0]
click at [889, 56] on button "button" at bounding box center [895, 66] width 25 height 25
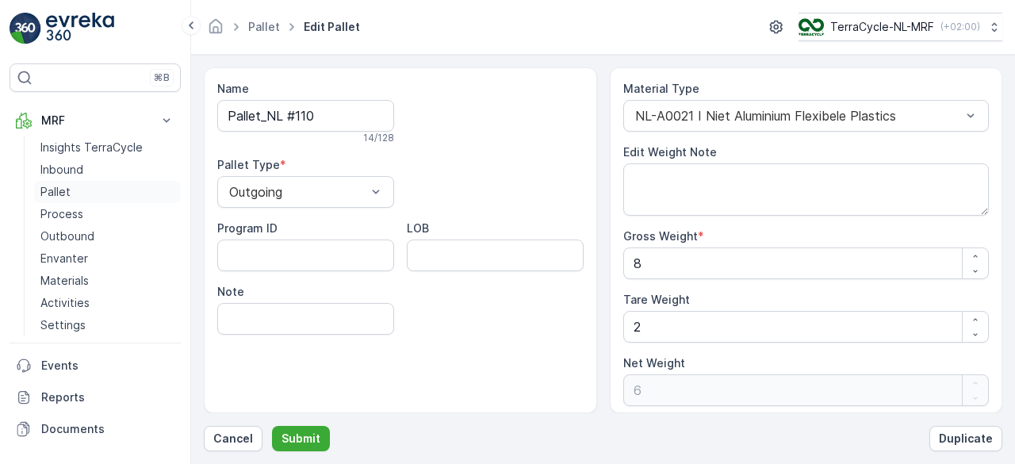
click at [61, 186] on p "Pallet" at bounding box center [55, 192] width 30 height 16
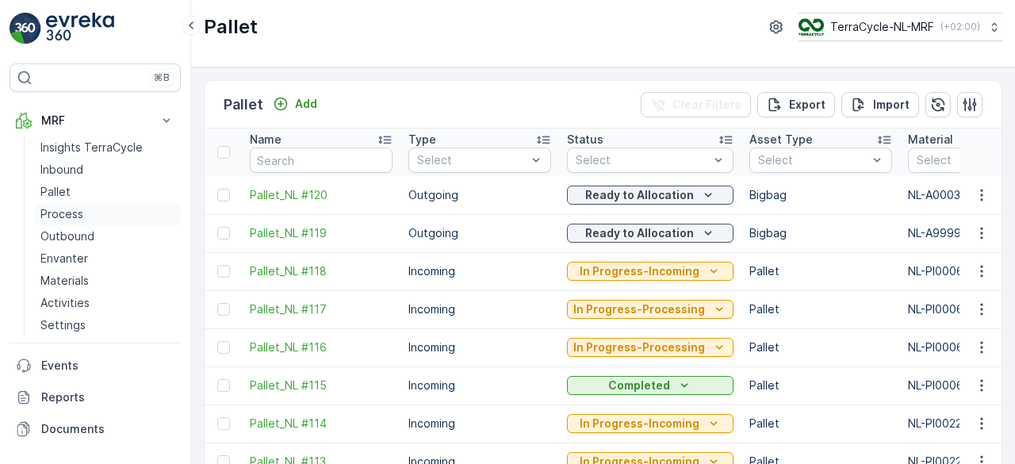
click at [55, 212] on p "Process" at bounding box center [61, 214] width 43 height 16
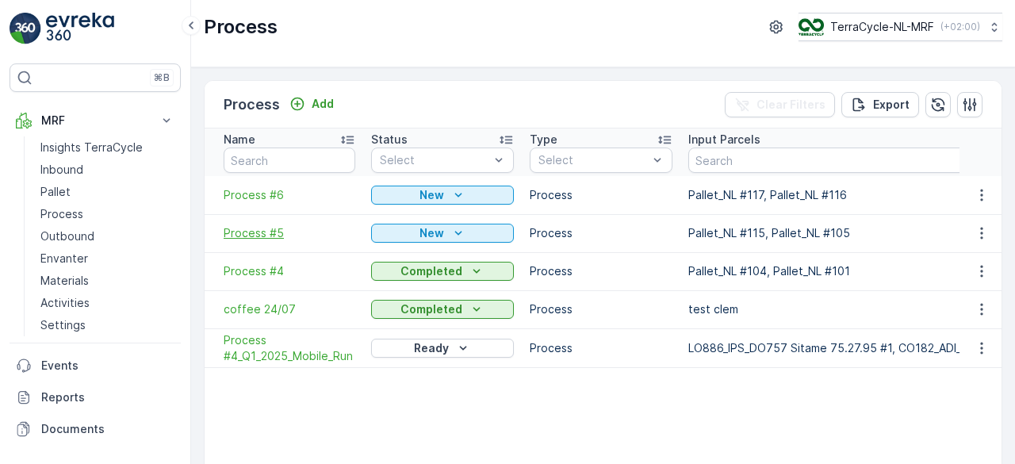
click at [246, 231] on span "Process #5" at bounding box center [290, 233] width 132 height 16
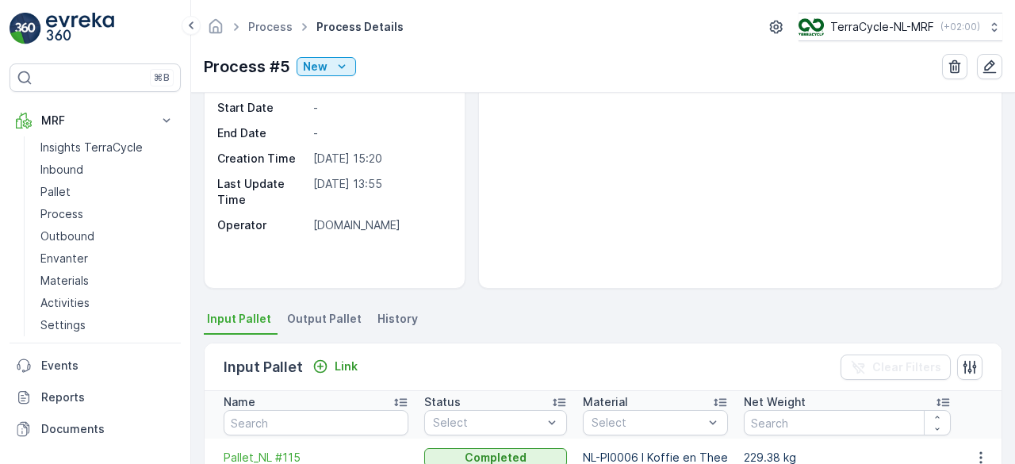
scroll to position [135, 0]
click at [322, 312] on span "Output Pallet" at bounding box center [324, 318] width 75 height 16
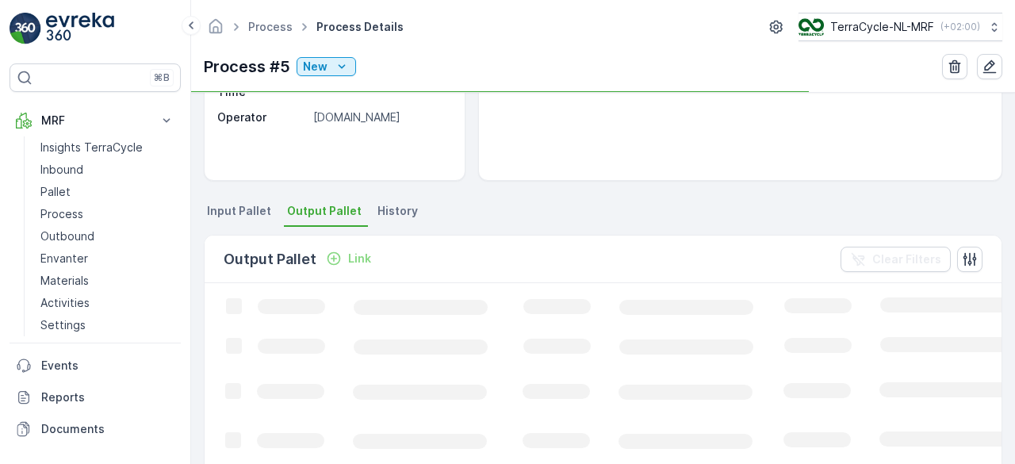
scroll to position [243, 0]
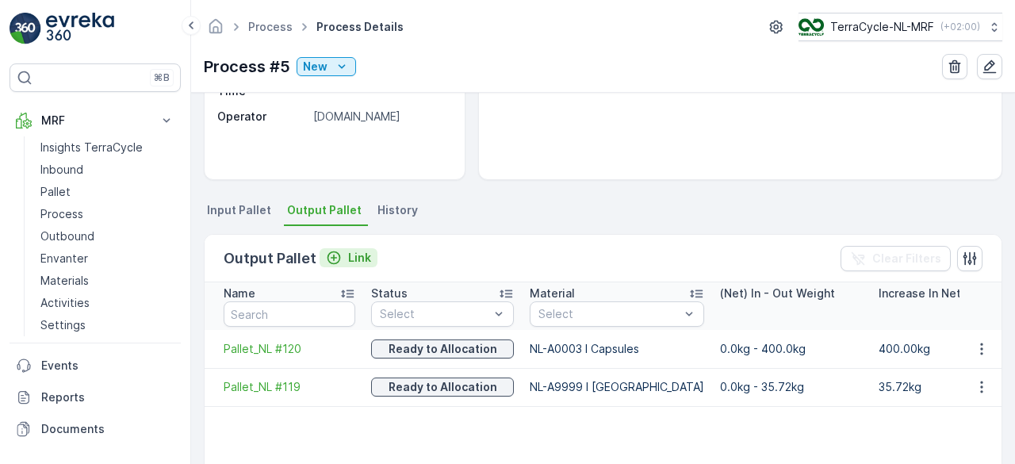
click at [341, 254] on div "Link" at bounding box center [348, 258] width 45 height 16
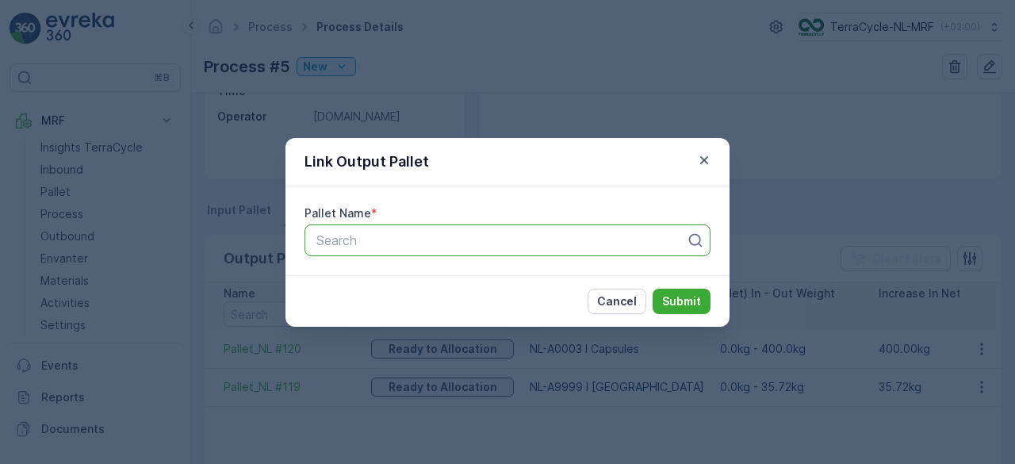
click at [338, 233] on div at bounding box center [501, 240] width 373 height 14
type input "#110"
click at [386, 272] on span "Pallet_NL #110" at bounding box center [357, 279] width 86 height 14
click at [699, 296] on p "Submit" at bounding box center [681, 301] width 39 height 16
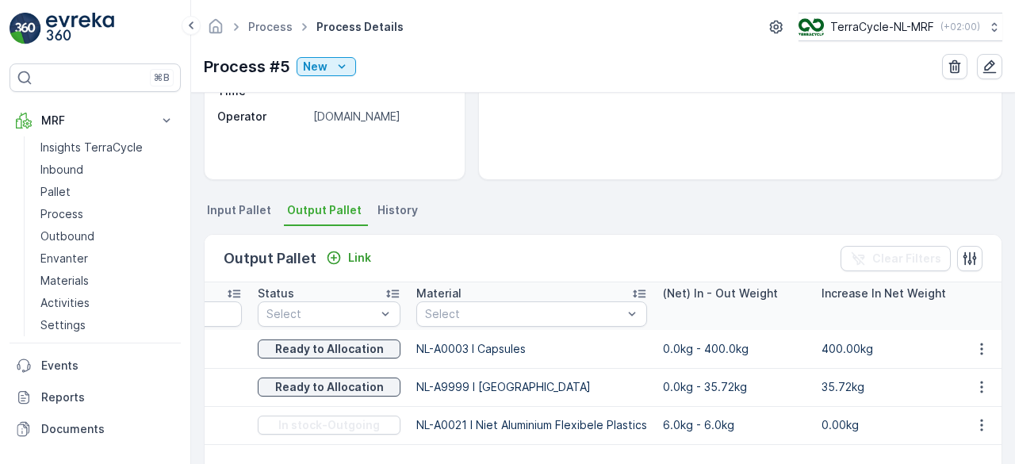
scroll to position [0, 132]
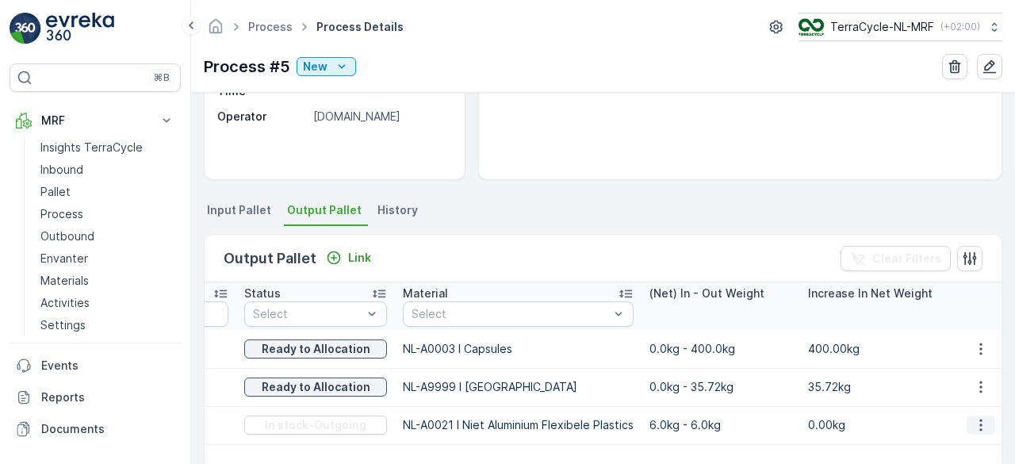
click at [979, 423] on icon "button" at bounding box center [980, 425] width 2 height 12
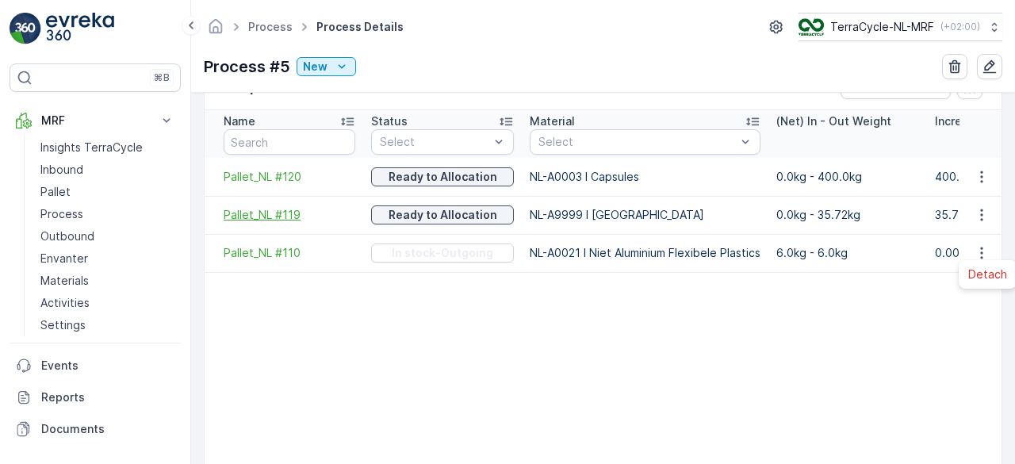
scroll to position [415, 0]
click at [245, 247] on span "Pallet_NL #110" at bounding box center [290, 252] width 132 height 16
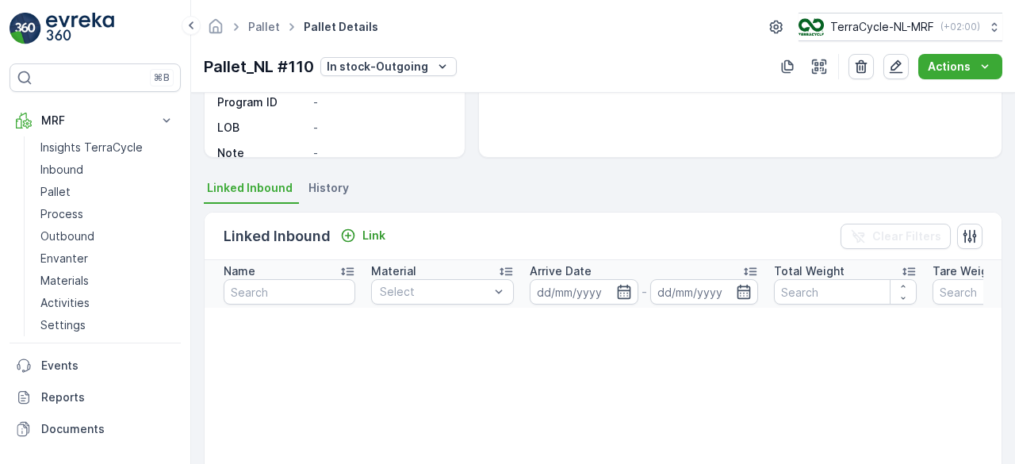
scroll to position [266, 0]
click at [331, 186] on span "History" at bounding box center [328, 187] width 40 height 16
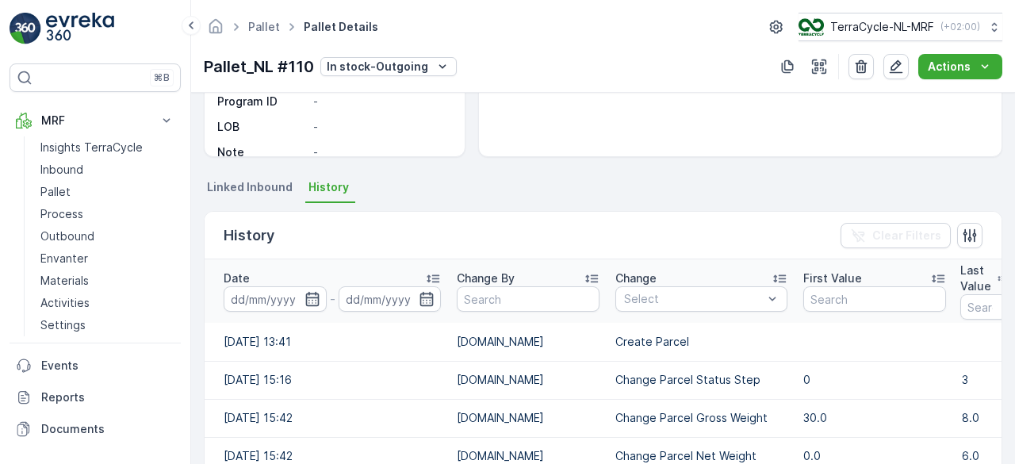
click at [248, 197] on li "Linked Inbound" at bounding box center [251, 189] width 95 height 27
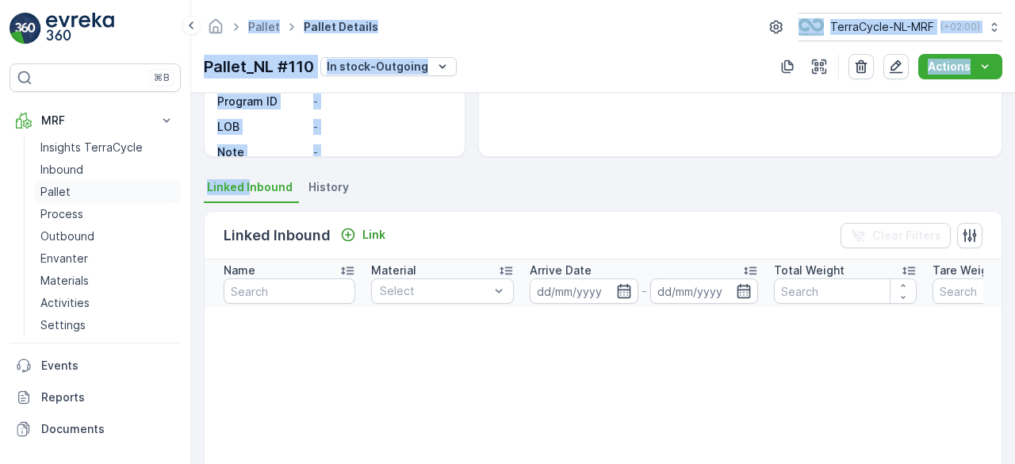
drag, startPoint x: 248, startPoint y: 197, endPoint x: 66, endPoint y: 198, distance: 182.3
click at [66, 198] on div "⌘B MRF Insights TerraCycle Inbound Pallet Process Outbound Envanter Materials A…" at bounding box center [507, 232] width 1015 height 464
click at [66, 198] on p "Pallet" at bounding box center [55, 192] width 30 height 16
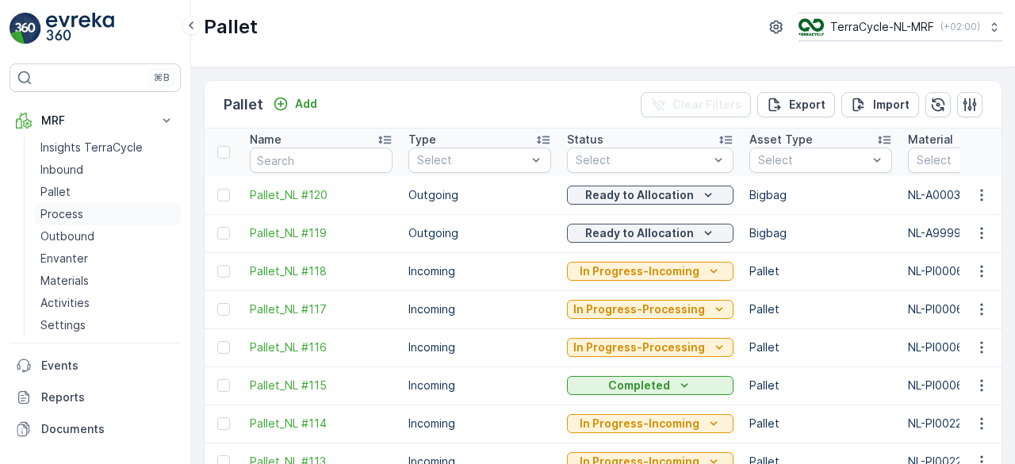
click at [63, 214] on p "Process" at bounding box center [61, 214] width 43 height 16
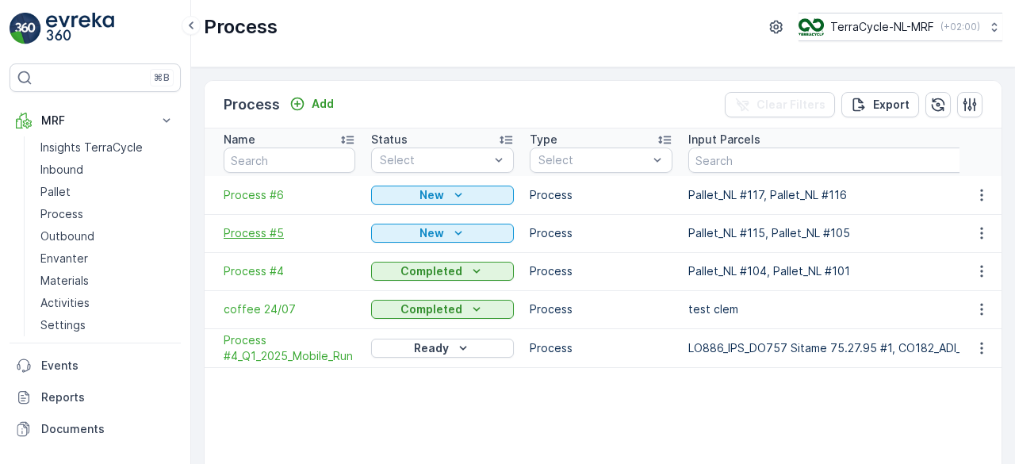
click at [241, 233] on span "Process #5" at bounding box center [290, 233] width 132 height 16
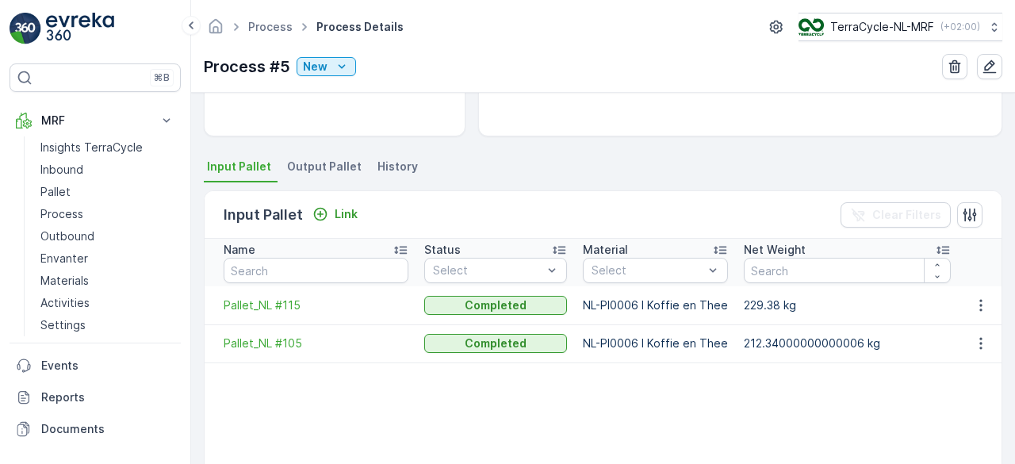
scroll to position [288, 0]
click at [327, 172] on li "Output Pallet" at bounding box center [326, 167] width 84 height 27
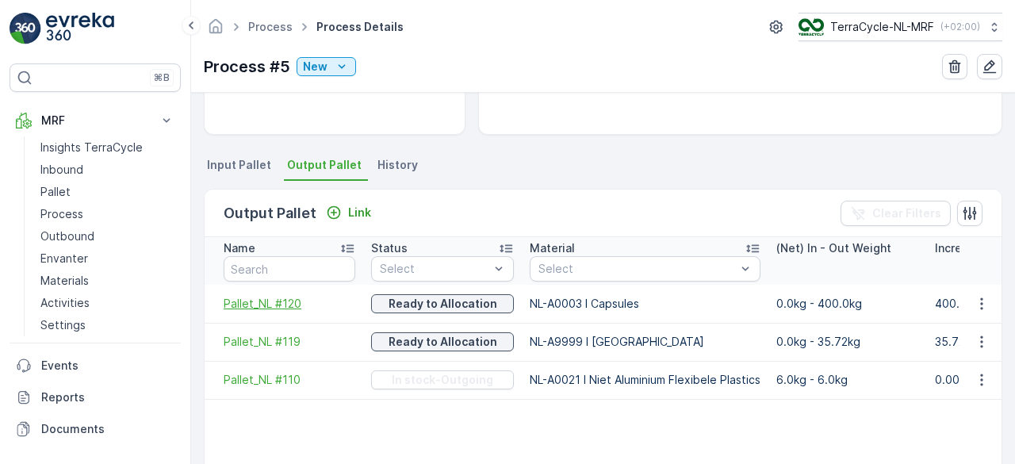
click at [297, 306] on span "Pallet_NL #120" at bounding box center [290, 304] width 132 height 16
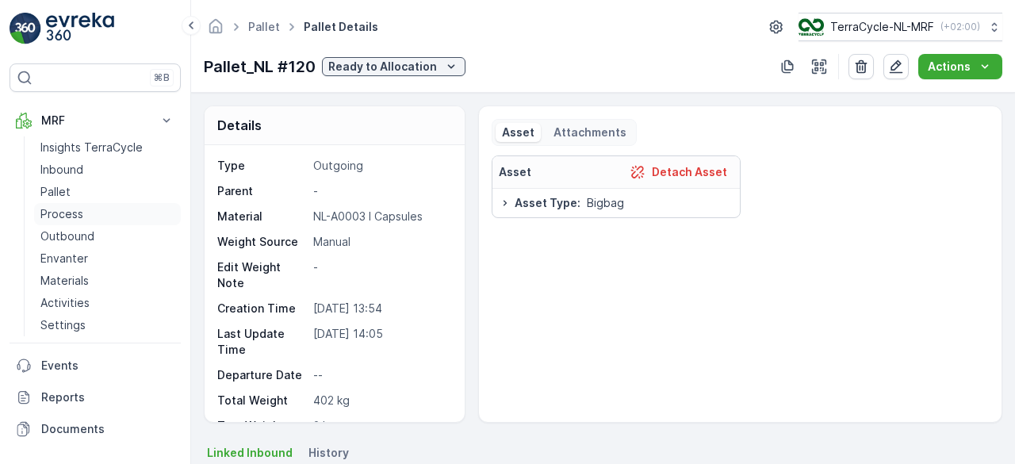
click at [62, 207] on p "Process" at bounding box center [61, 214] width 43 height 16
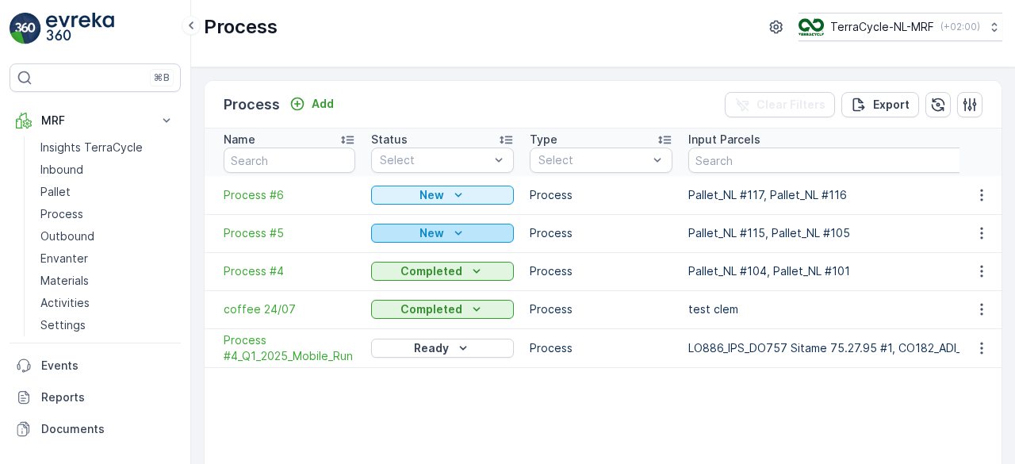
click at [422, 229] on p "New" at bounding box center [431, 233] width 25 height 16
click at [253, 235] on span "Process #5" at bounding box center [290, 233] width 132 height 16
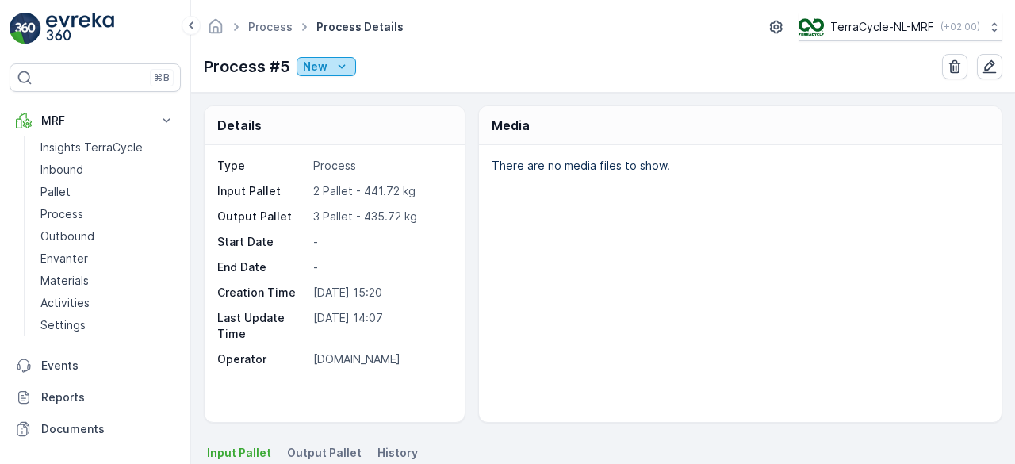
click at [330, 67] on div "New" at bounding box center [326, 67] width 47 height 16
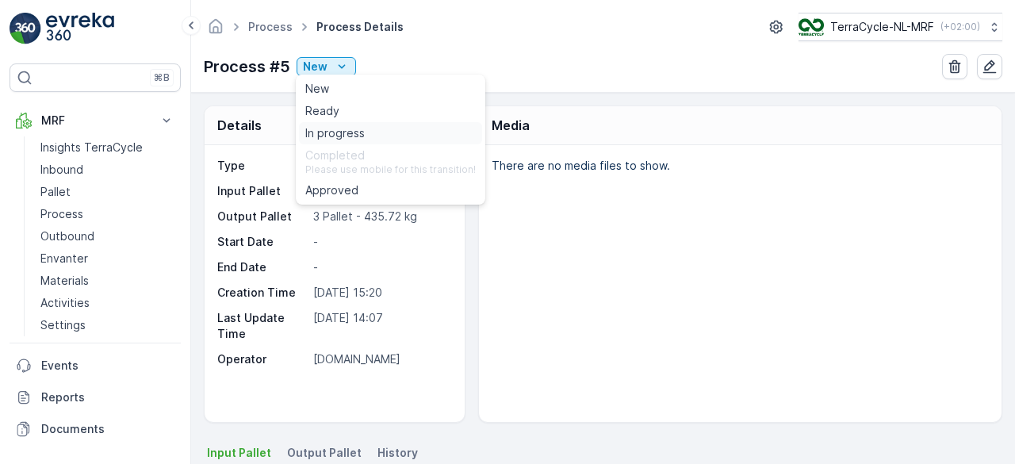
click at [327, 133] on span "In progress" at bounding box center [334, 133] width 59 height 16
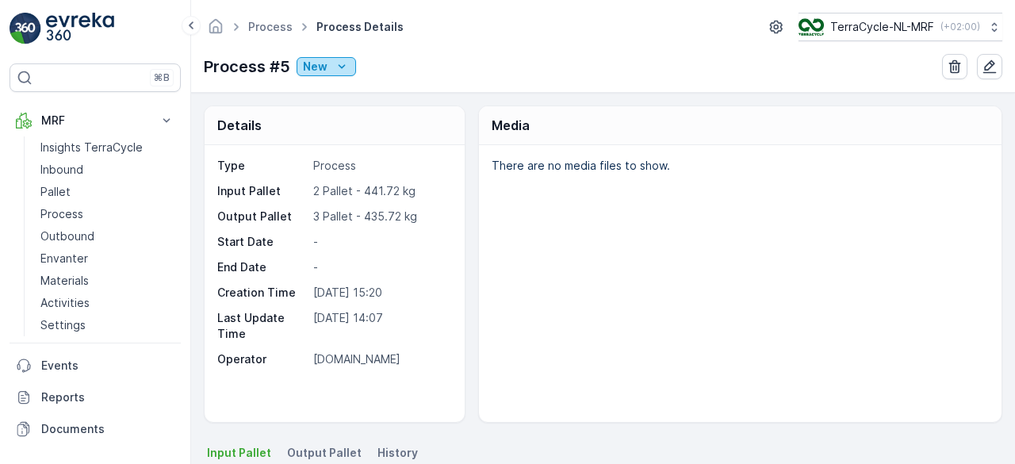
click at [342, 71] on icon "New" at bounding box center [342, 67] width 16 height 16
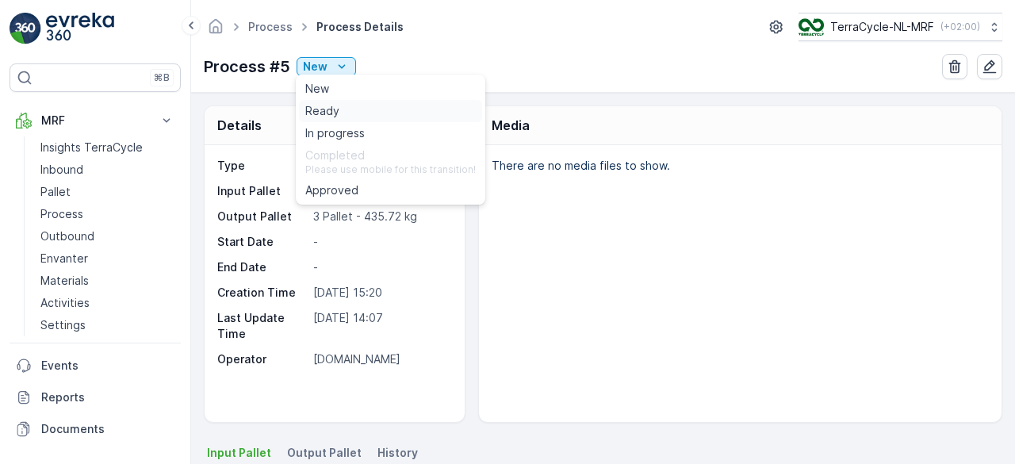
click at [329, 109] on span "Ready" at bounding box center [322, 111] width 34 height 16
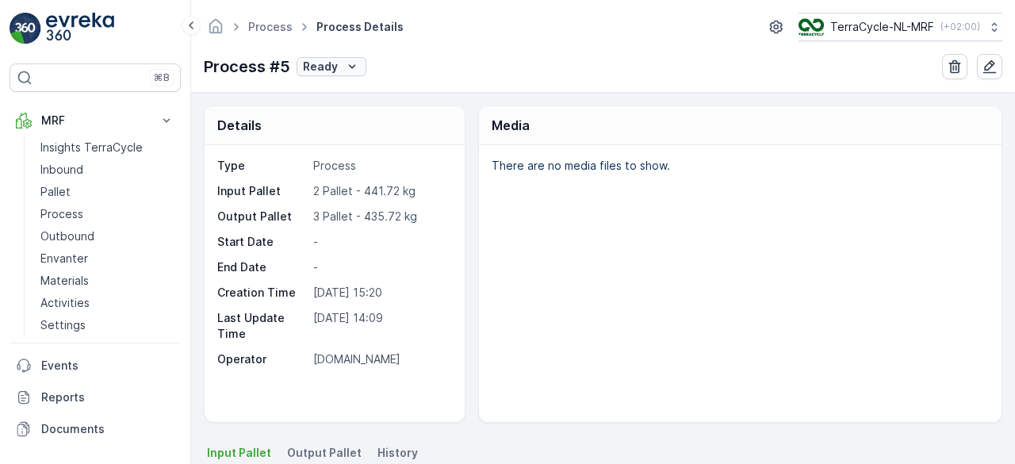
click at [338, 69] on div "Ready" at bounding box center [331, 67] width 57 height 16
click at [314, 136] on span "In progress" at bounding box center [334, 133] width 59 height 16
click at [65, 191] on p "Pallet" at bounding box center [55, 192] width 30 height 16
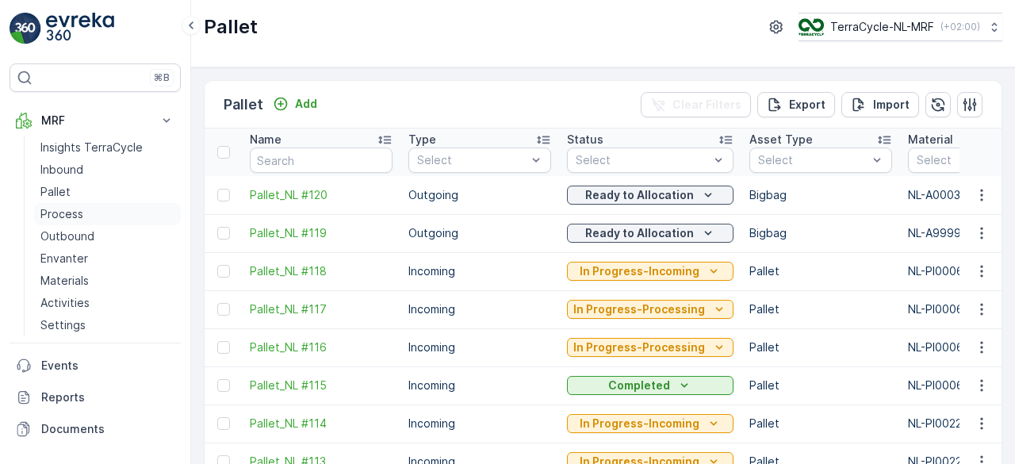
click at [56, 206] on p "Process" at bounding box center [61, 214] width 43 height 16
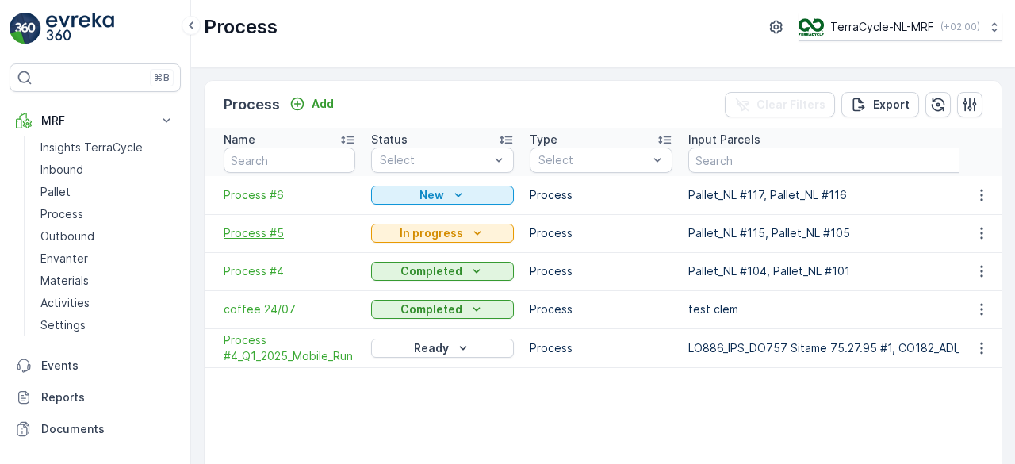
click at [260, 235] on span "Process #5" at bounding box center [290, 233] width 132 height 16
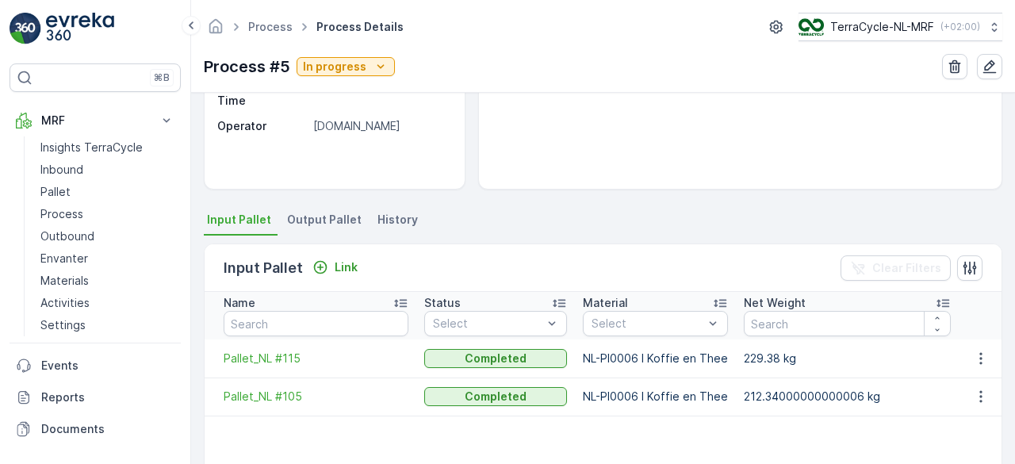
scroll to position [234, 0]
click at [299, 217] on span "Output Pallet" at bounding box center [324, 219] width 75 height 16
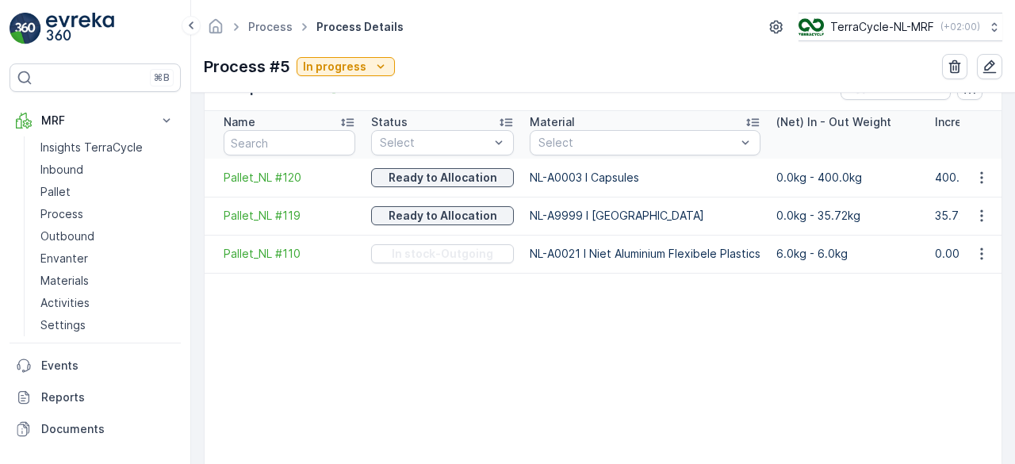
scroll to position [415, 0]
click at [268, 247] on span "Pallet_NL #110" at bounding box center [290, 253] width 132 height 16
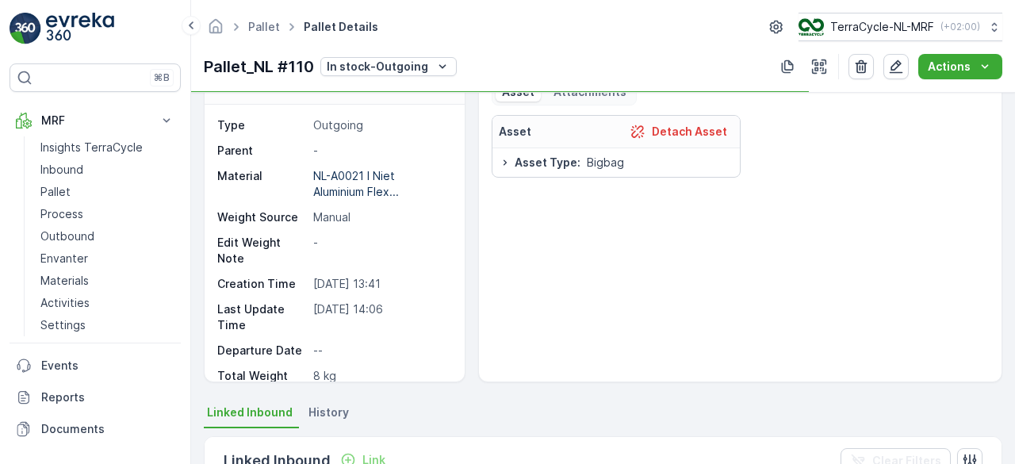
scroll to position [42, 0]
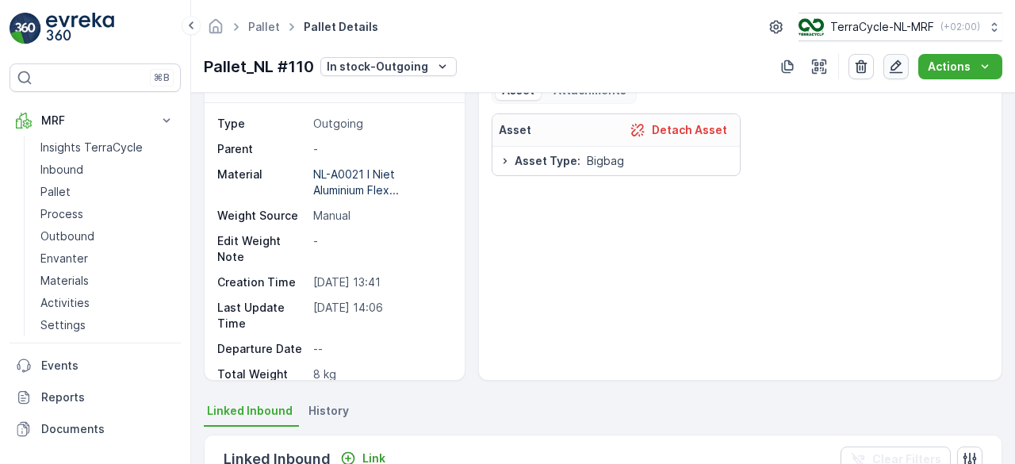
click at [899, 72] on icon "button" at bounding box center [895, 66] width 13 height 13
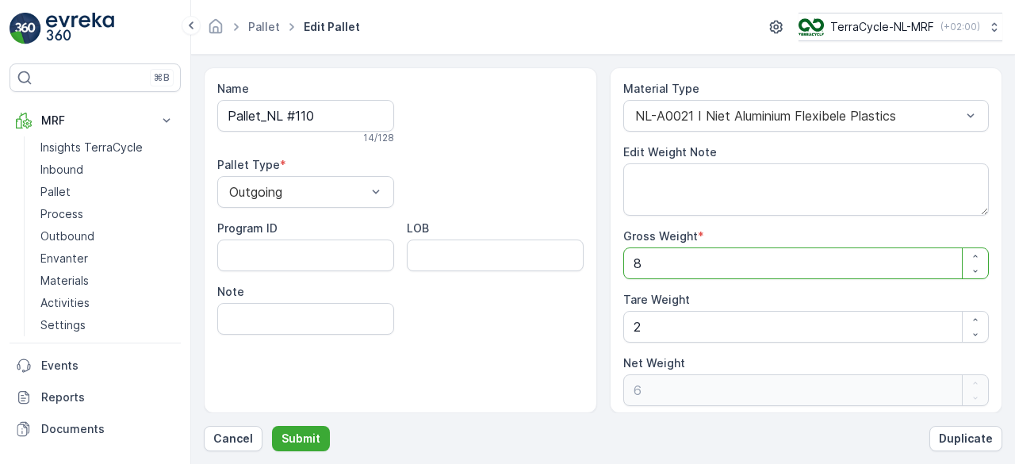
click at [660, 266] on Weight "8" at bounding box center [806, 263] width 366 height 32
type Weight "0"
type Weight "1"
type Weight "-1"
type Weight "14"
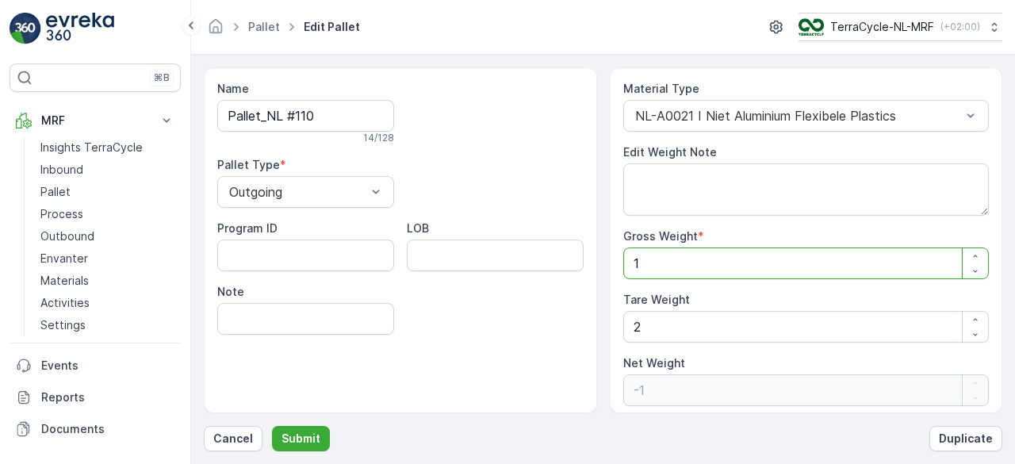
type Weight "12"
type Weight "14"
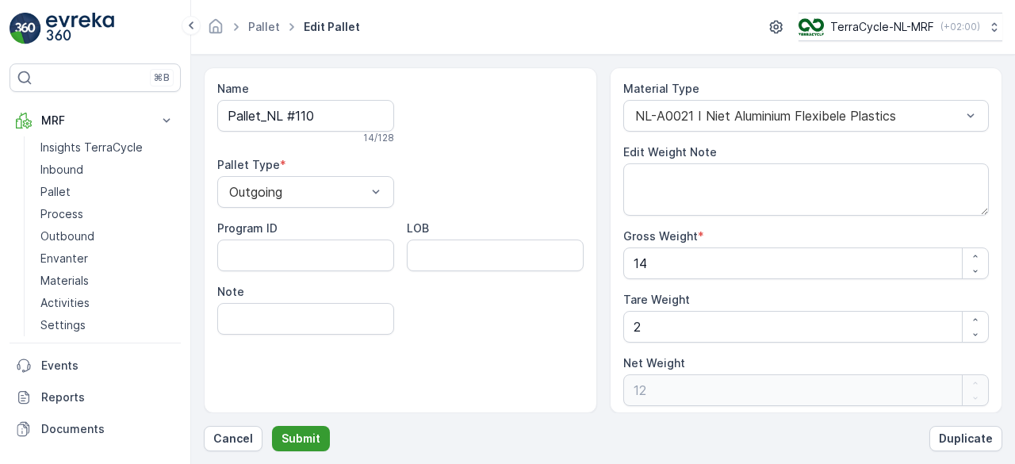
click at [293, 444] on p "Submit" at bounding box center [300, 438] width 39 height 16
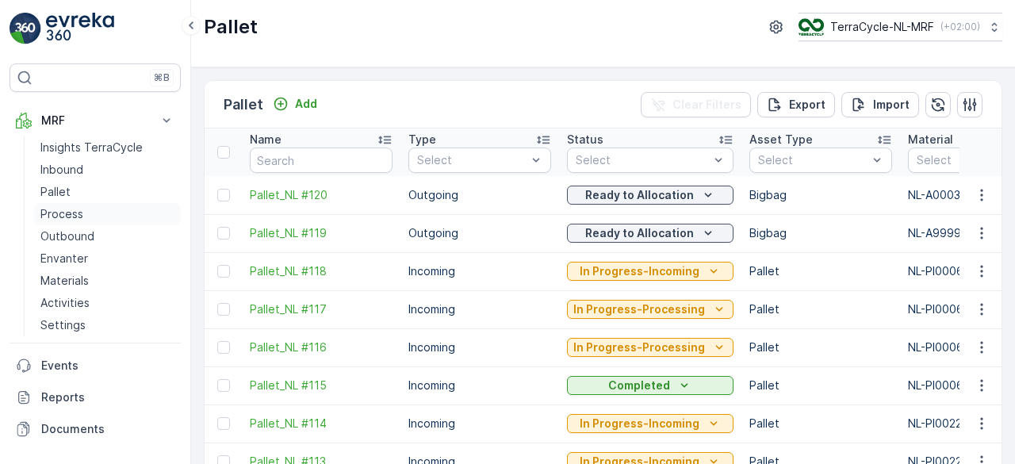
click at [57, 211] on p "Process" at bounding box center [61, 214] width 43 height 16
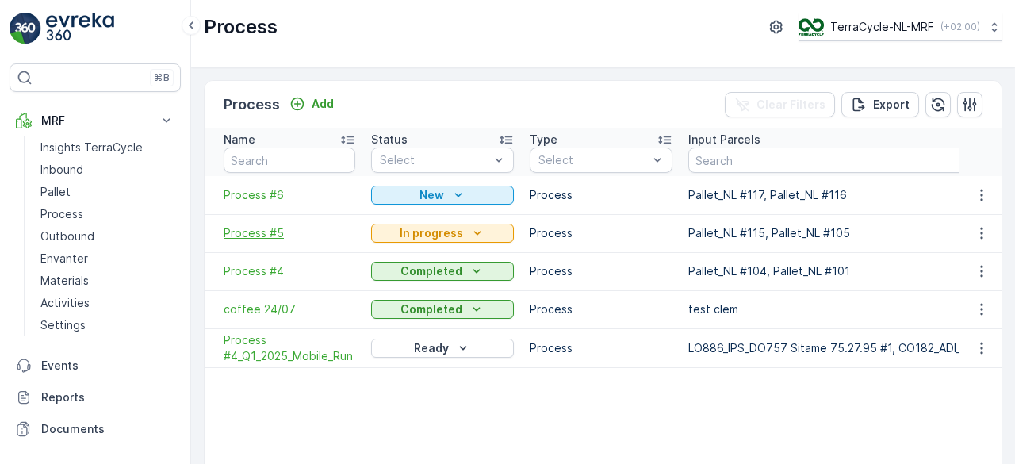
click at [269, 235] on span "Process #5" at bounding box center [290, 233] width 132 height 16
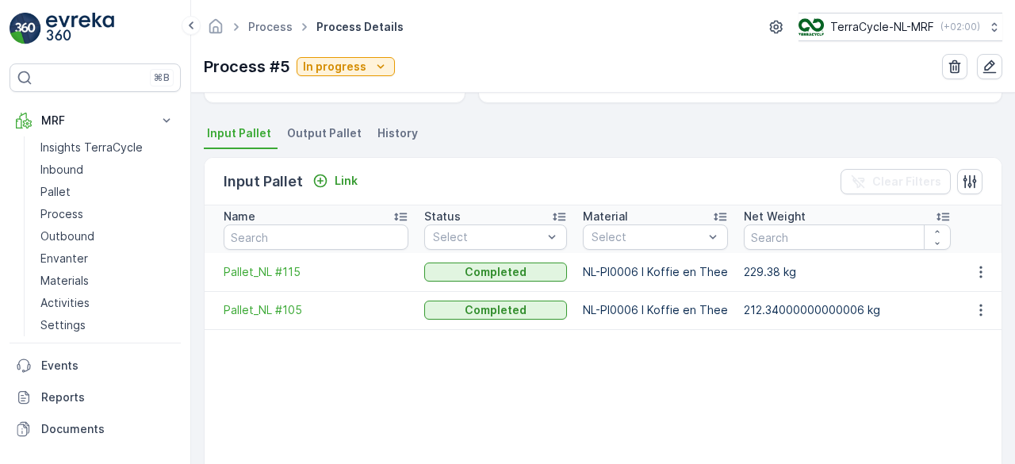
scroll to position [320, 0]
click at [319, 134] on span "Output Pallet" at bounding box center [324, 132] width 75 height 16
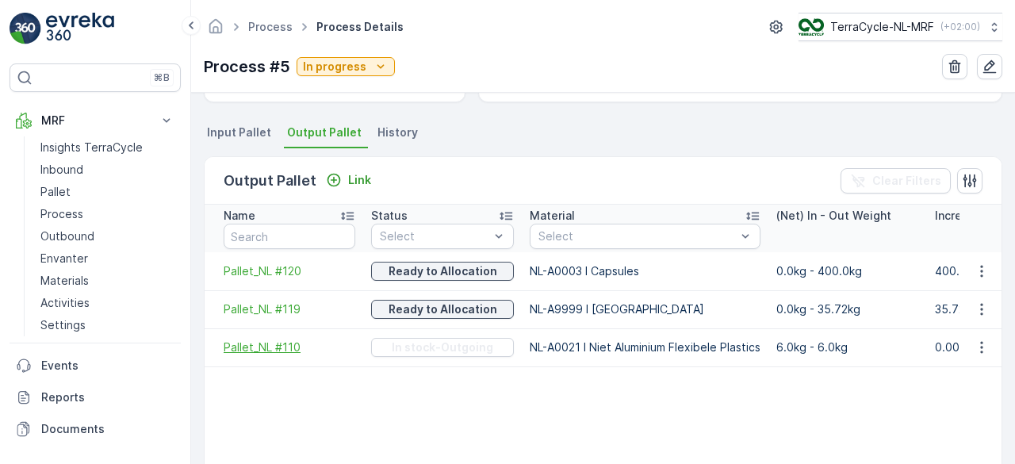
click at [284, 348] on span "Pallet_NL #110" at bounding box center [290, 347] width 132 height 16
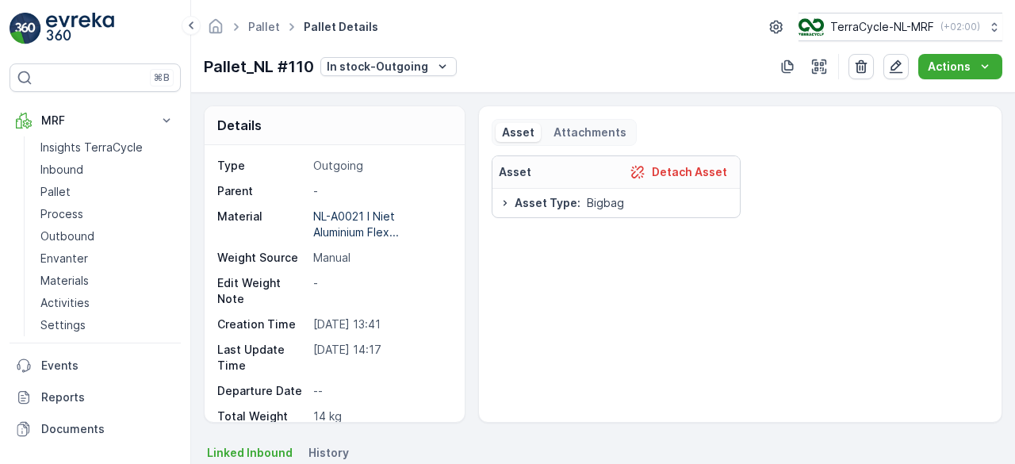
scroll to position [125, 0]
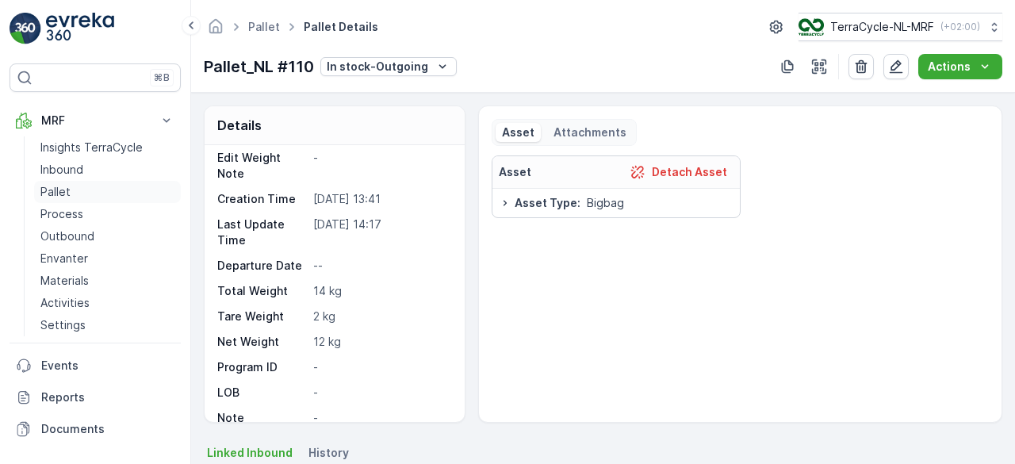
click at [59, 191] on p "Pallet" at bounding box center [55, 192] width 30 height 16
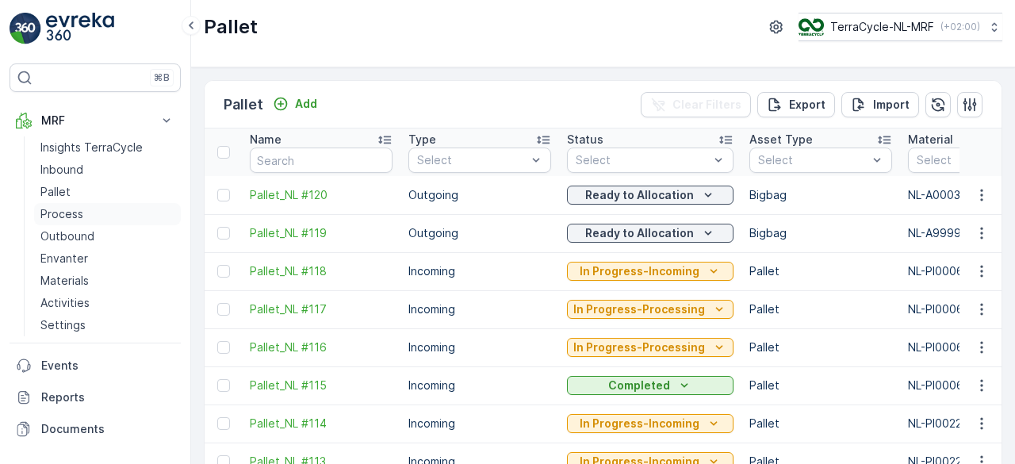
click at [57, 208] on p "Process" at bounding box center [61, 214] width 43 height 16
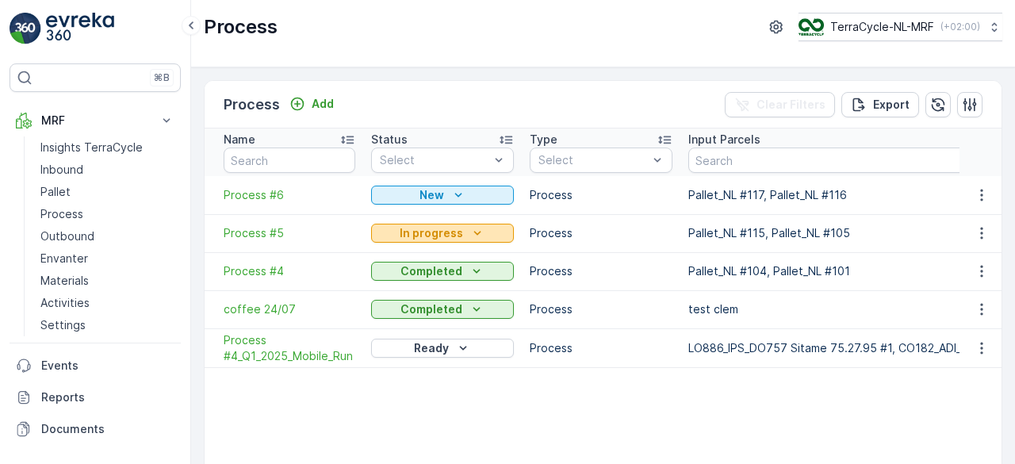
click at [424, 232] on p "In progress" at bounding box center [431, 233] width 63 height 16
click at [266, 234] on span "Process #5" at bounding box center [290, 233] width 132 height 16
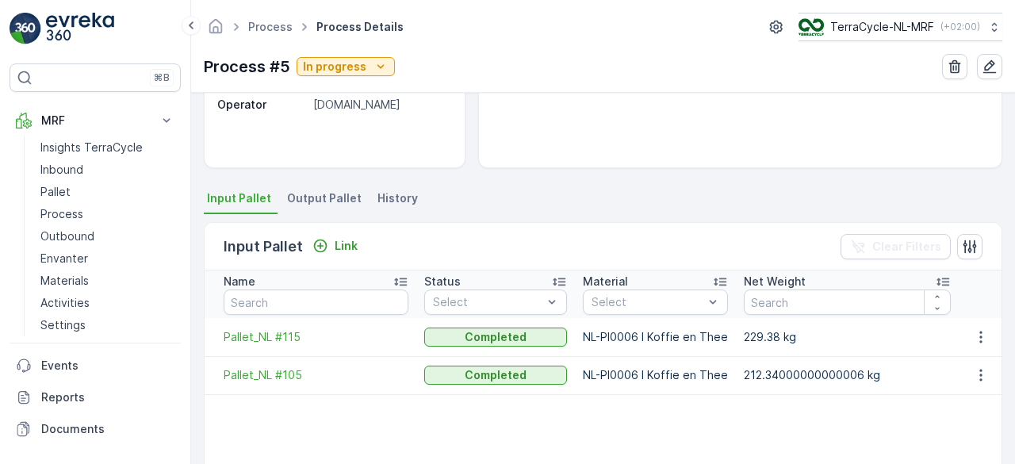
scroll to position [256, 0]
click at [314, 197] on span "Output Pallet" at bounding box center [324, 197] width 75 height 16
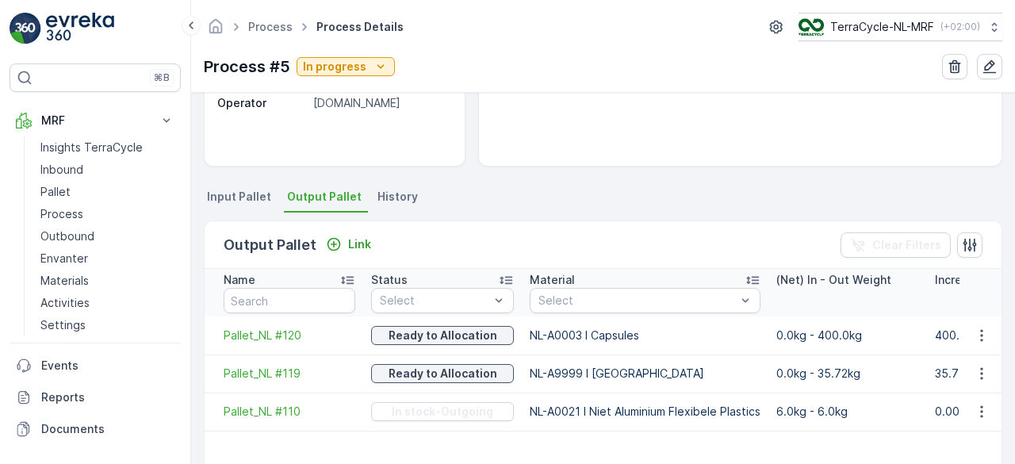
click at [211, 196] on span "Input Pallet" at bounding box center [239, 197] width 64 height 16
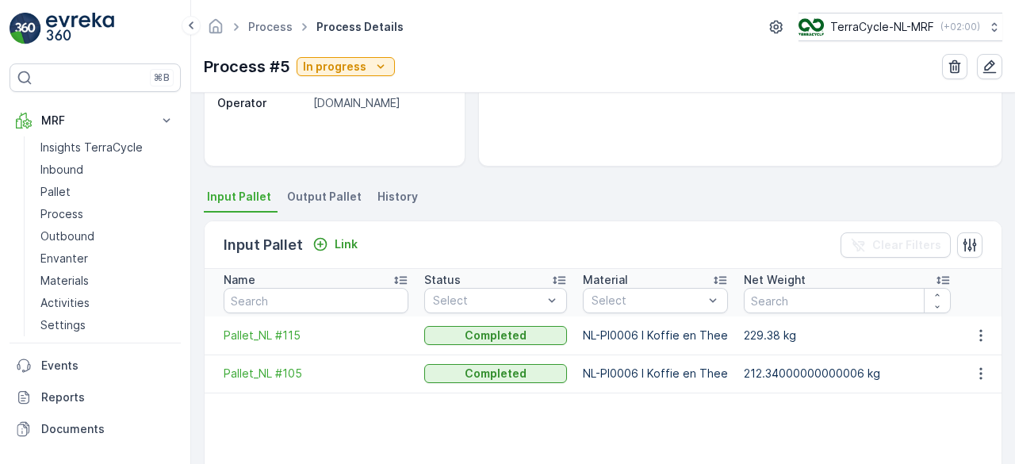
click at [303, 193] on span "Output Pallet" at bounding box center [324, 197] width 75 height 16
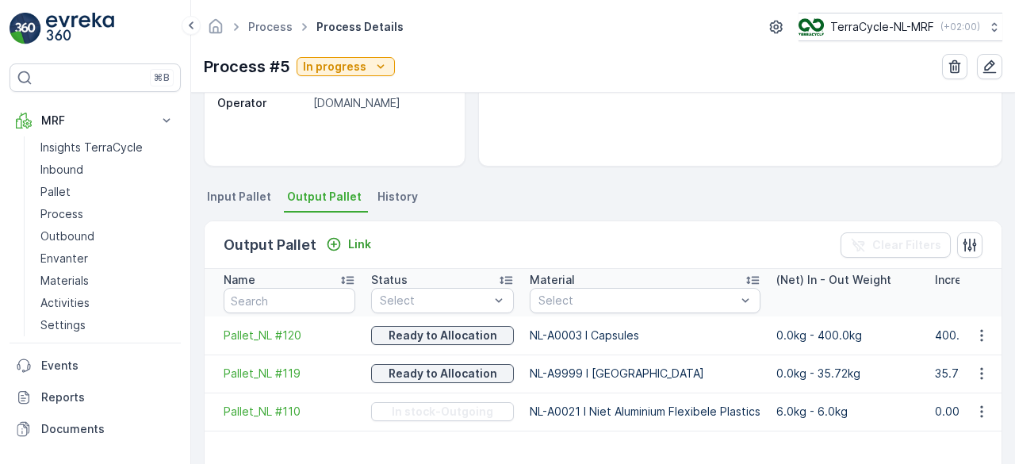
click at [245, 196] on span "Input Pallet" at bounding box center [239, 197] width 64 height 16
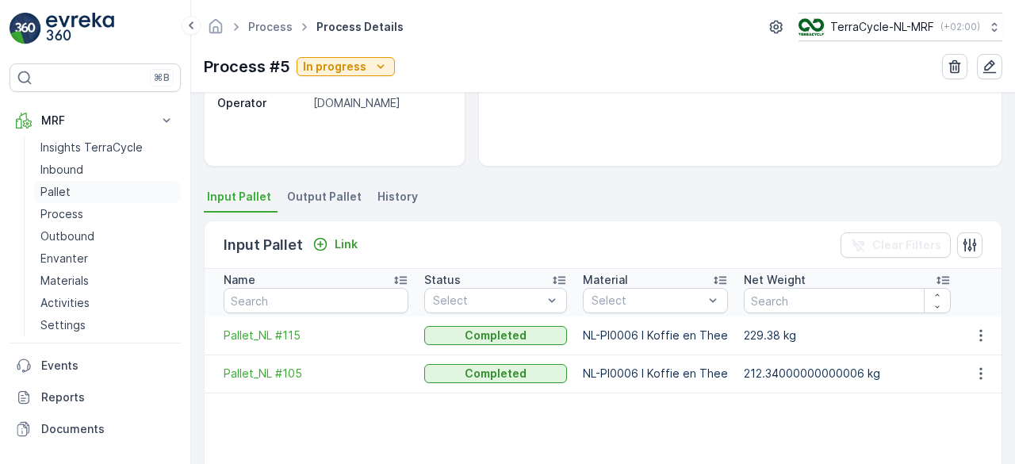
click at [81, 187] on link "Pallet" at bounding box center [107, 192] width 147 height 22
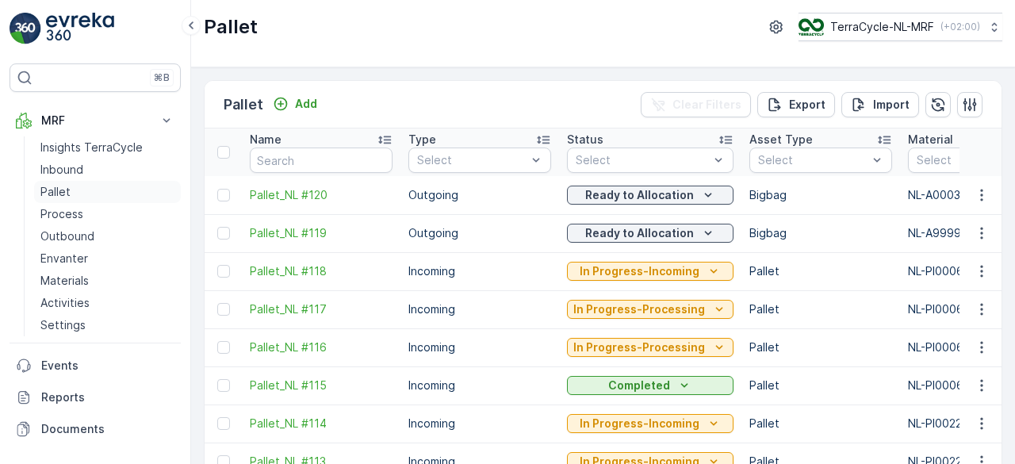
click at [106, 193] on link "Pallet" at bounding box center [107, 192] width 147 height 22
click at [56, 211] on p "Process" at bounding box center [61, 214] width 43 height 16
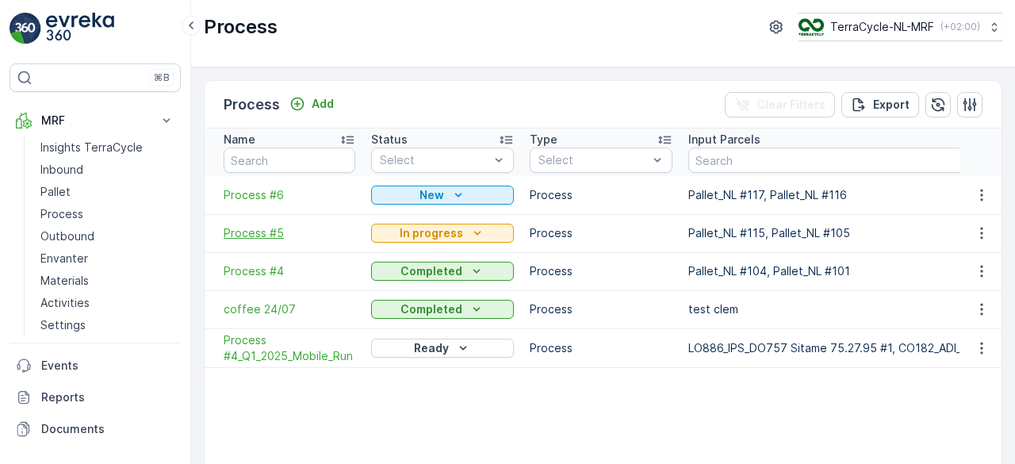
click at [259, 226] on span "Process #5" at bounding box center [290, 233] width 132 height 16
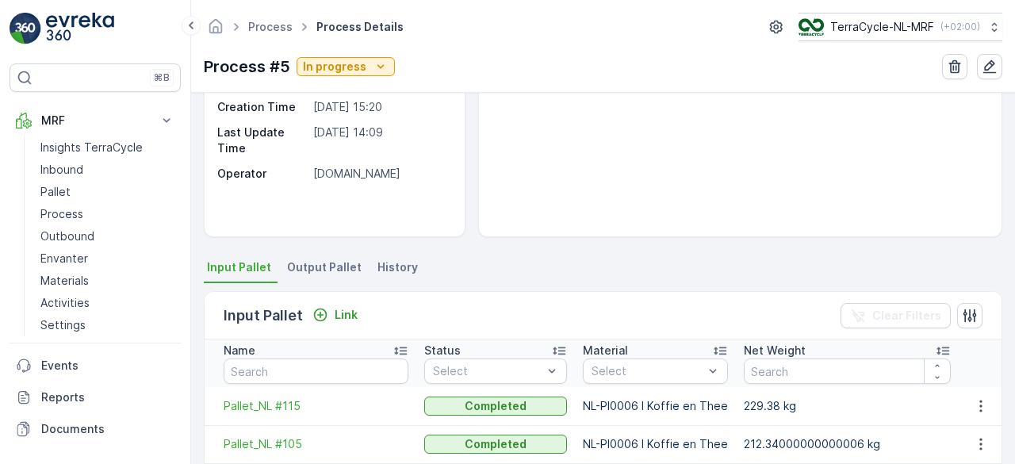
scroll to position [189, 0]
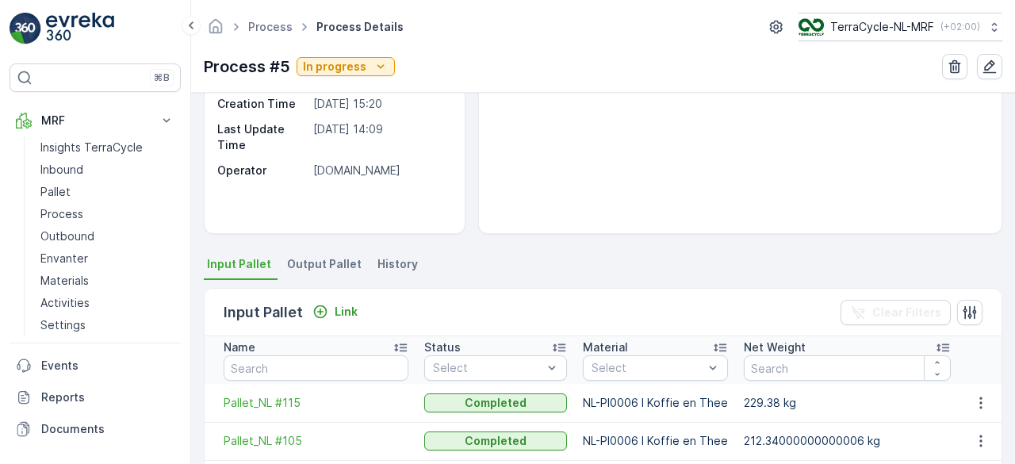
click at [306, 263] on span "Output Pallet" at bounding box center [324, 264] width 75 height 16
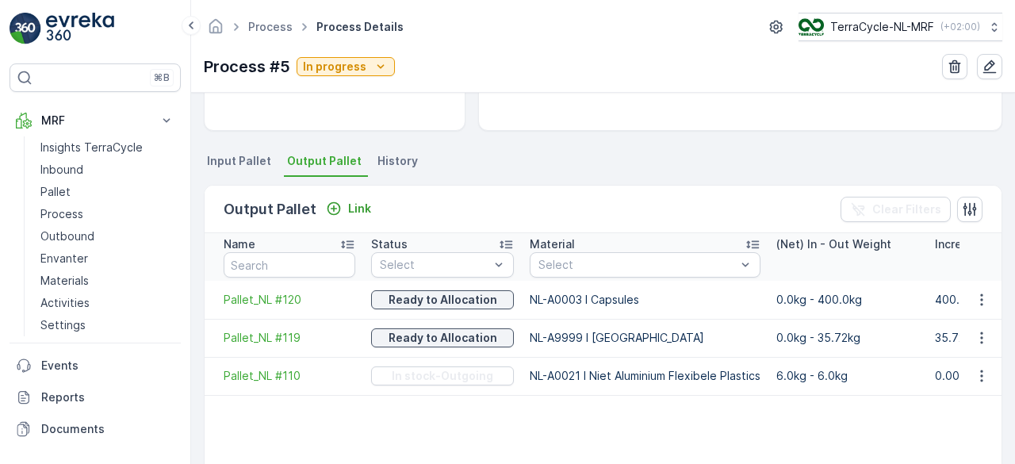
scroll to position [292, 0]
click at [51, 217] on p "Process" at bounding box center [61, 214] width 43 height 16
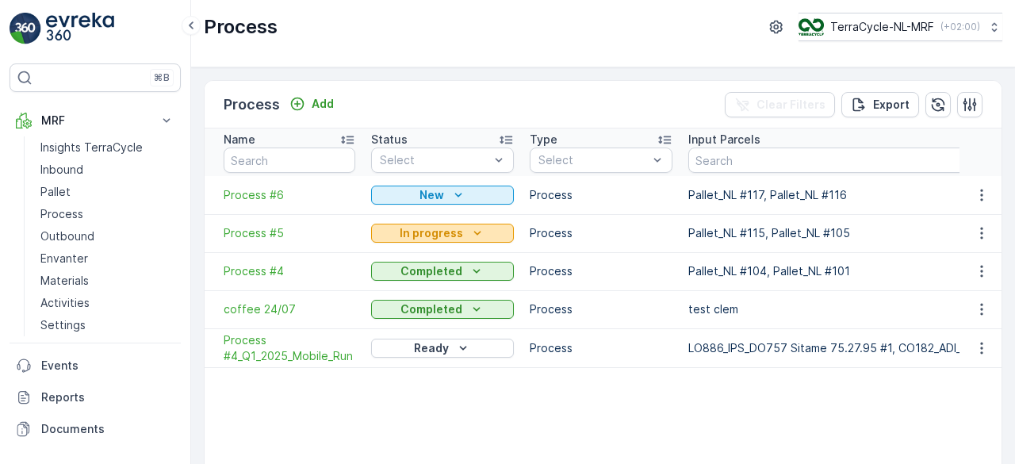
click at [449, 237] on p "In progress" at bounding box center [431, 233] width 63 height 16
click at [78, 29] on img at bounding box center [80, 29] width 68 height 32
